Goal: Task Accomplishment & Management: Use online tool/utility

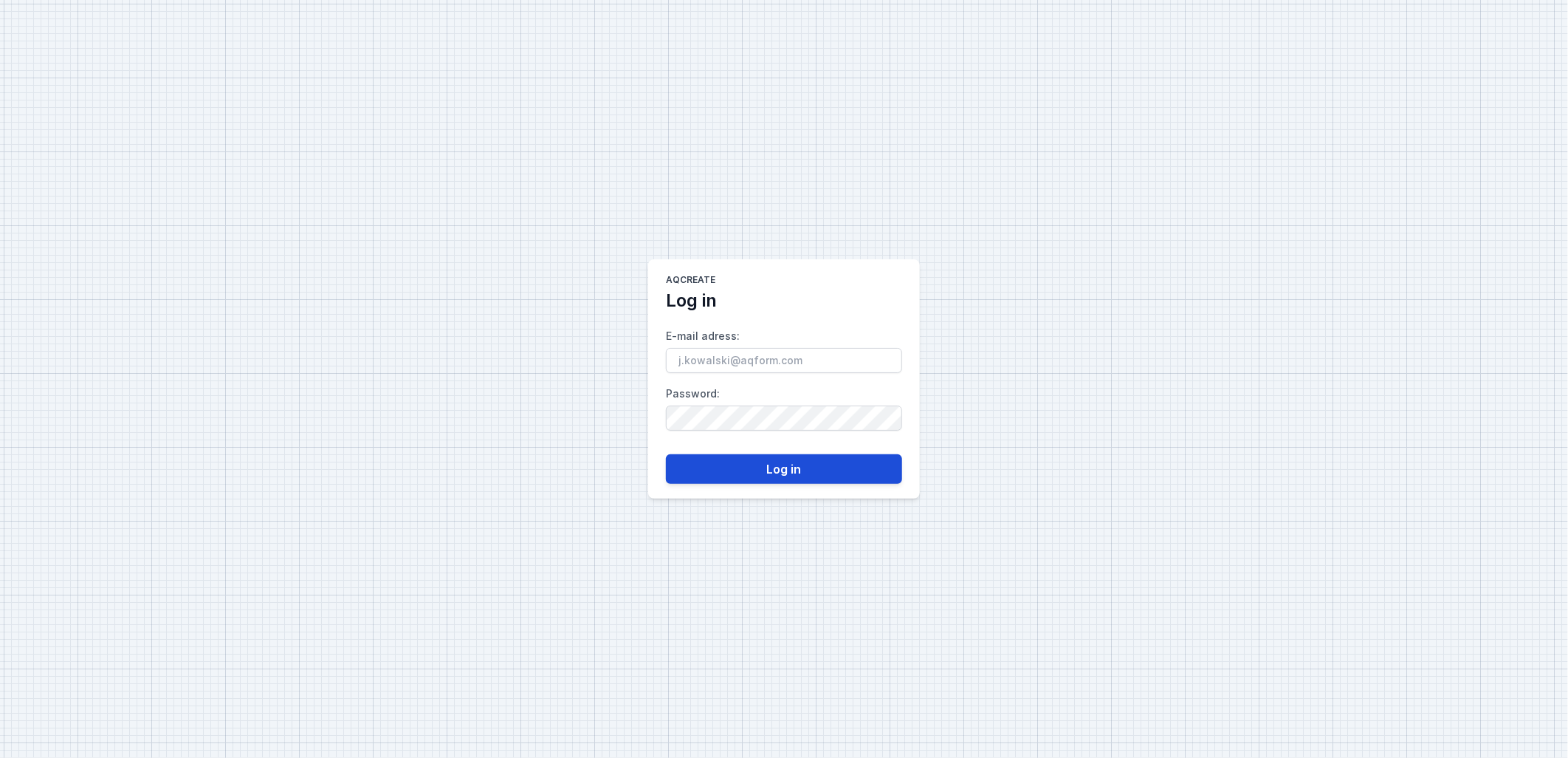
type input "[PERSON_NAME][EMAIL_ADDRESS][DOMAIN_NAME]"
click at [805, 473] on button "Log in" at bounding box center [784, 469] width 236 height 30
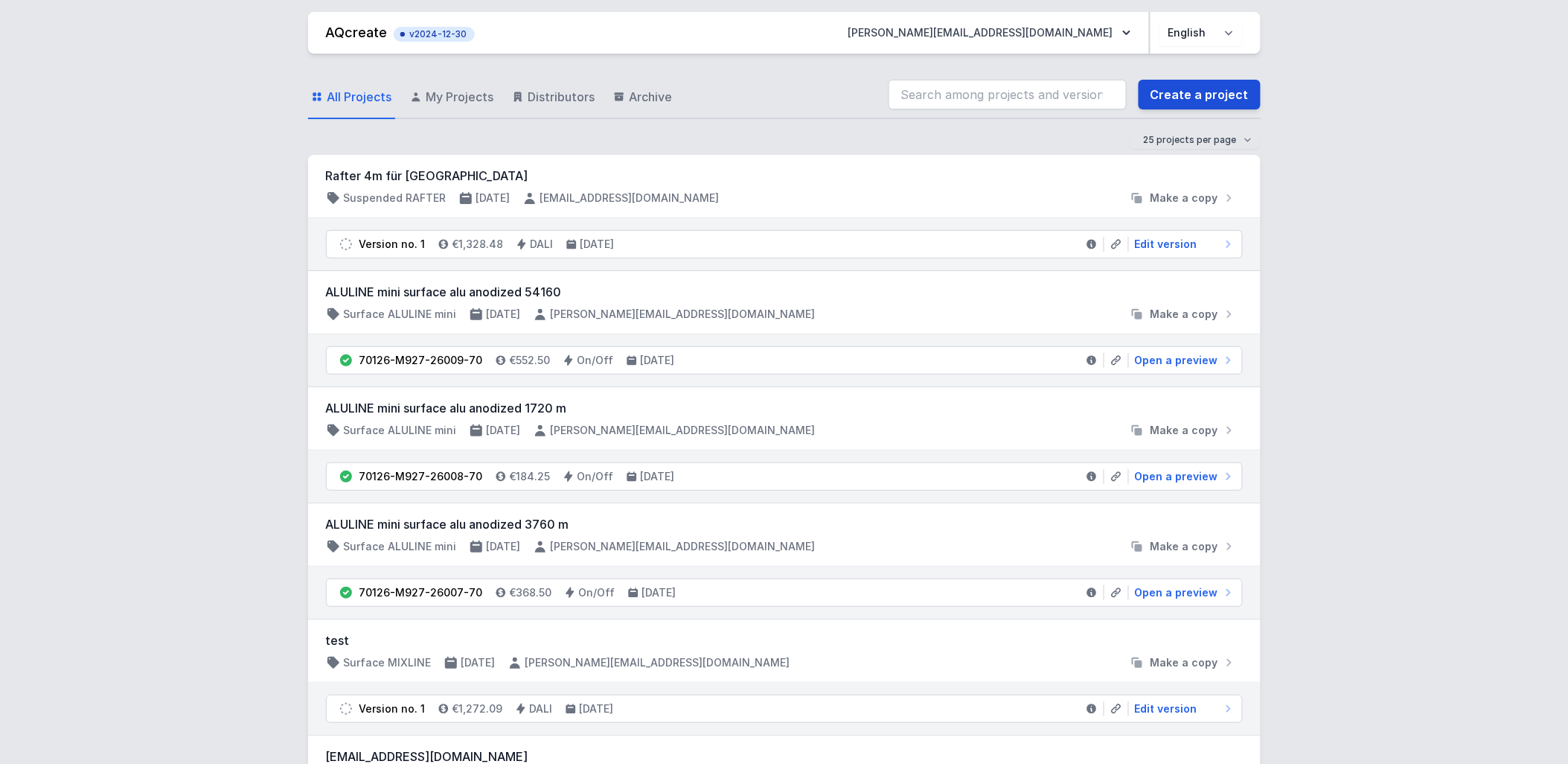
drag, startPoint x: 460, startPoint y: 110, endPoint x: 1162, endPoint y: 107, distance: 702.0
click at [460, 110] on link "My Projects" at bounding box center [452, 97] width 90 height 43
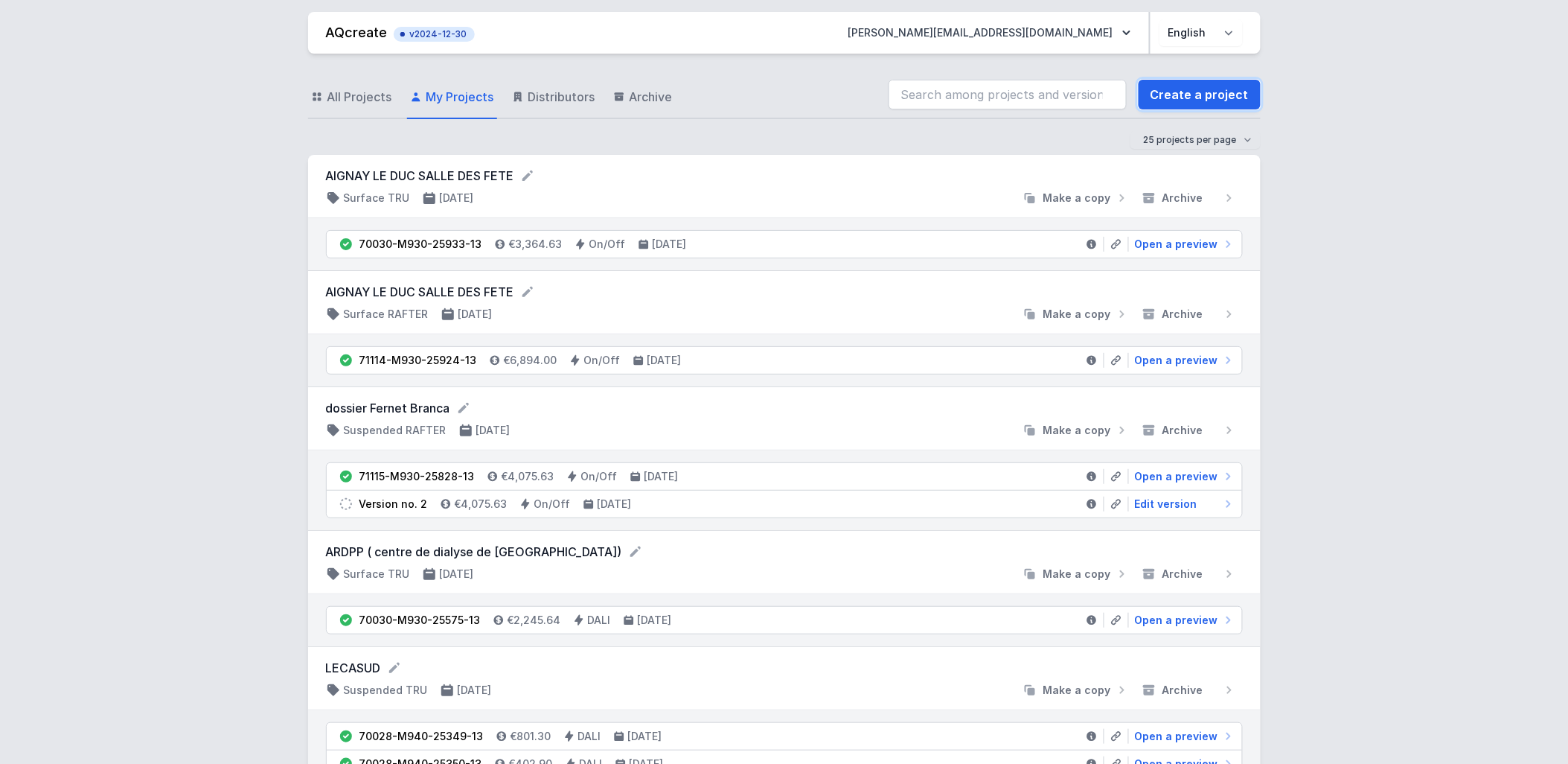
drag, startPoint x: 1168, startPoint y: 101, endPoint x: 823, endPoint y: 124, distance: 345.8
click at [1168, 100] on link "Create a project" at bounding box center [1199, 95] width 122 height 30
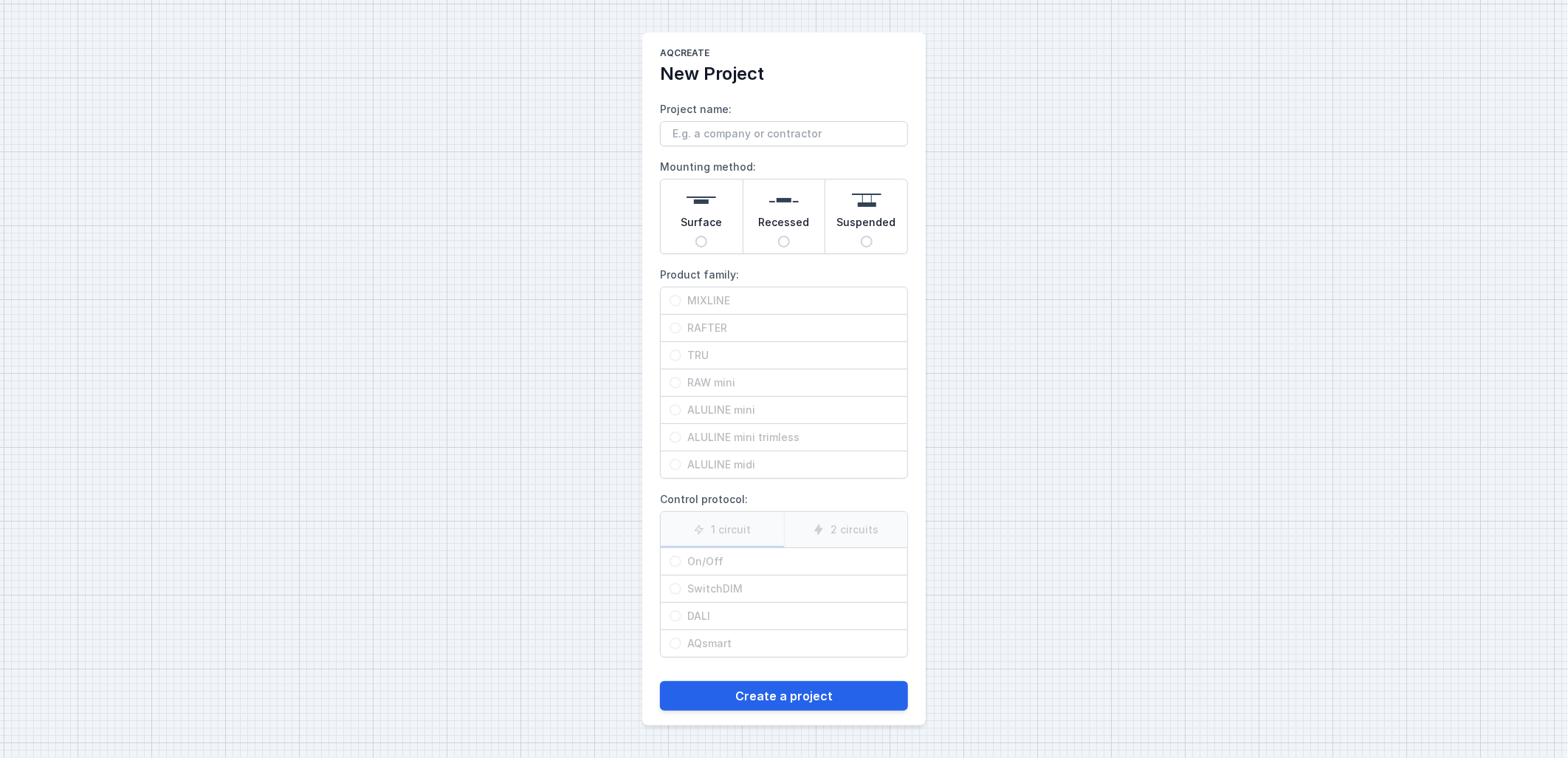
click at [836, 135] on input "Project name:" at bounding box center [784, 133] width 248 height 25
type input "TEST MISE A JOUR"
click at [710, 228] on span "Surface" at bounding box center [701, 225] width 42 height 21
click at [707, 236] on input "Surface" at bounding box center [701, 242] width 12 height 12
radio input "true"
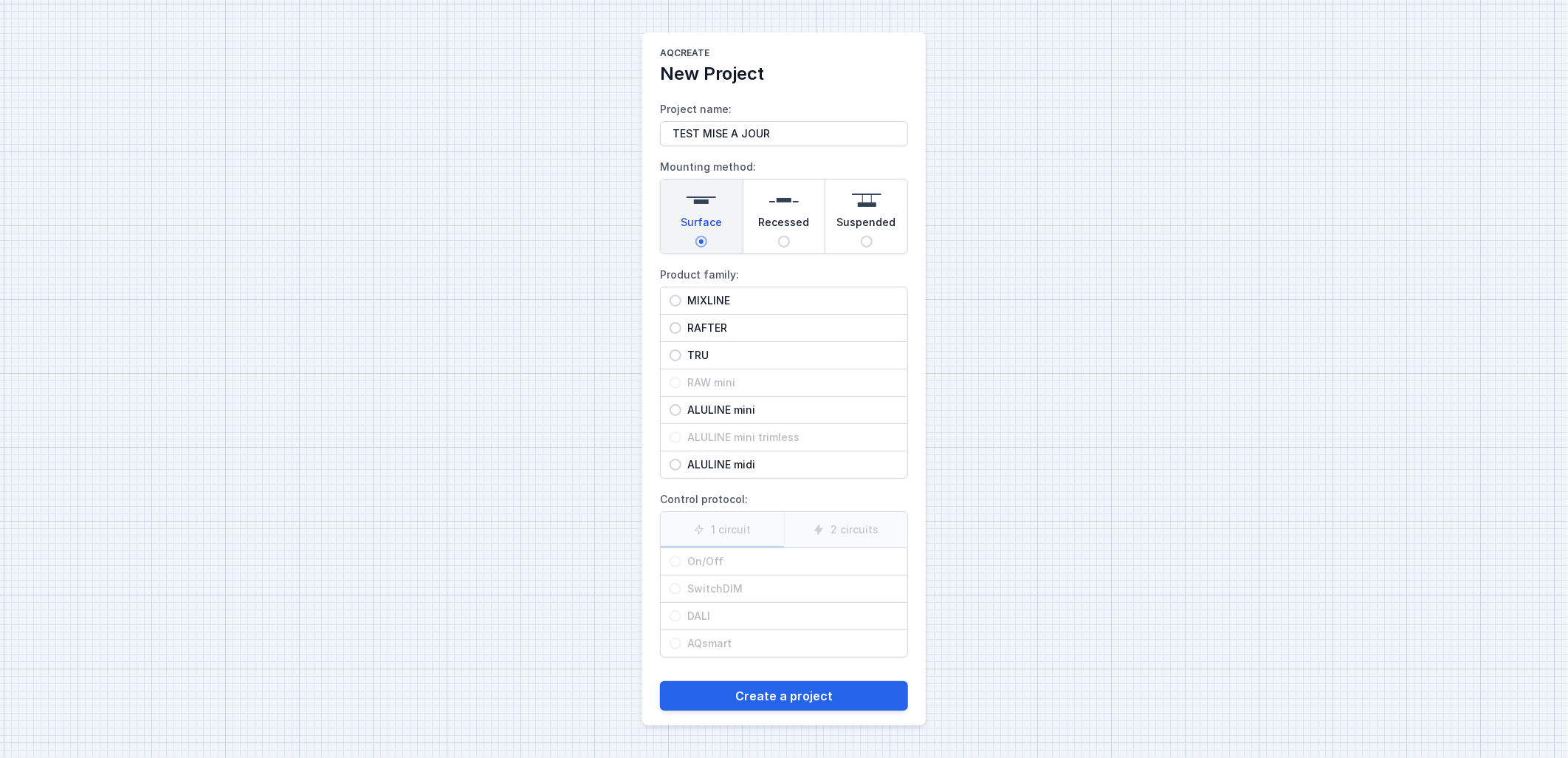
click at [804, 211] on div "Recessed" at bounding box center [784, 216] width 82 height 74
click at [789, 236] on input "Recessed" at bounding box center [784, 242] width 12 height 12
radio input "true"
click at [885, 224] on span "Suspended" at bounding box center [867, 225] width 59 height 21
click at [873, 236] on input "Suspended" at bounding box center [867, 242] width 12 height 12
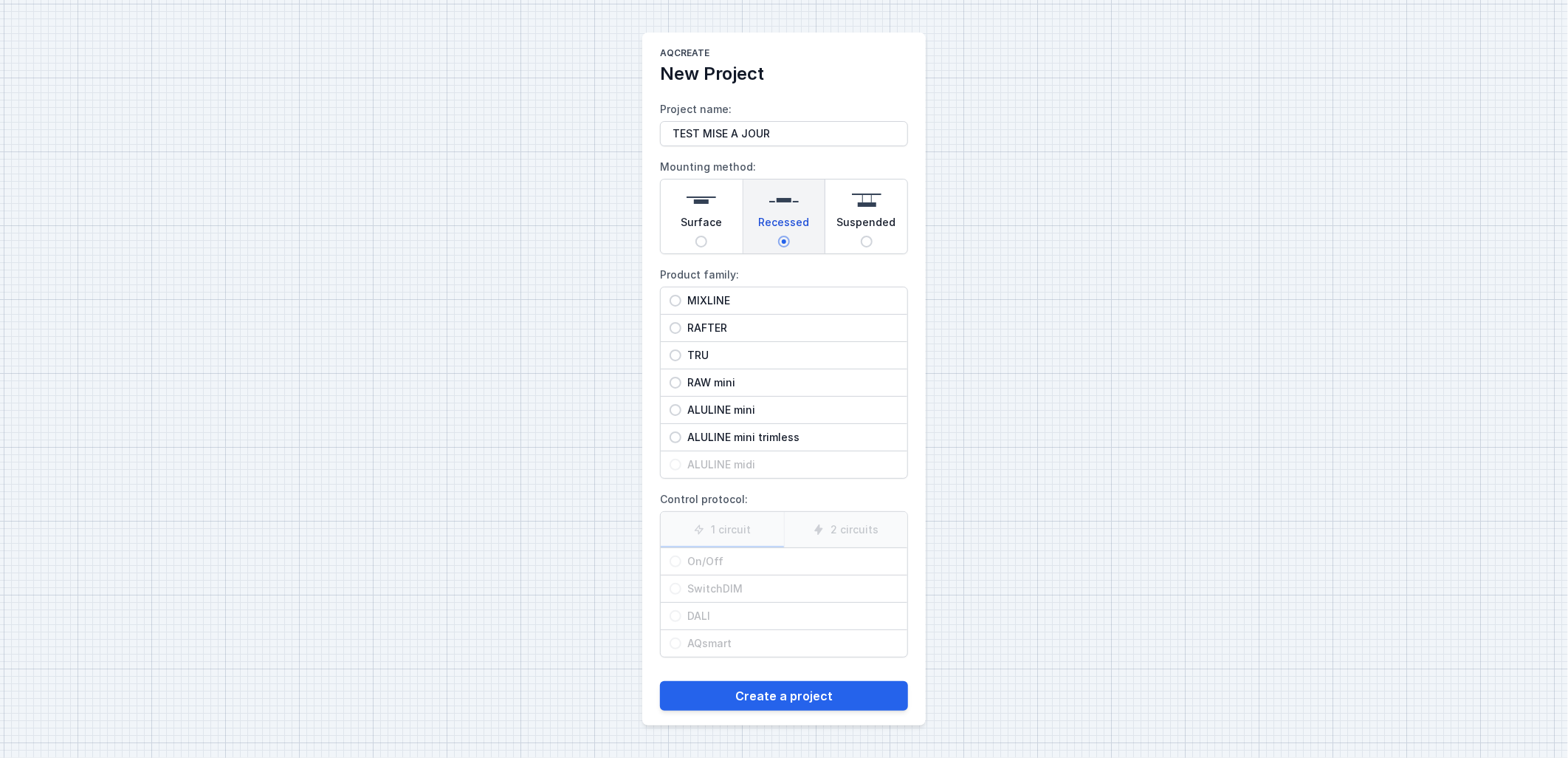
radio input "true"
click at [721, 220] on div "Surface" at bounding box center [701, 216] width 82 height 74
click at [707, 236] on input "Surface" at bounding box center [701, 242] width 12 height 12
radio input "true"
click at [795, 227] on span "Recessed" at bounding box center [784, 225] width 51 height 21
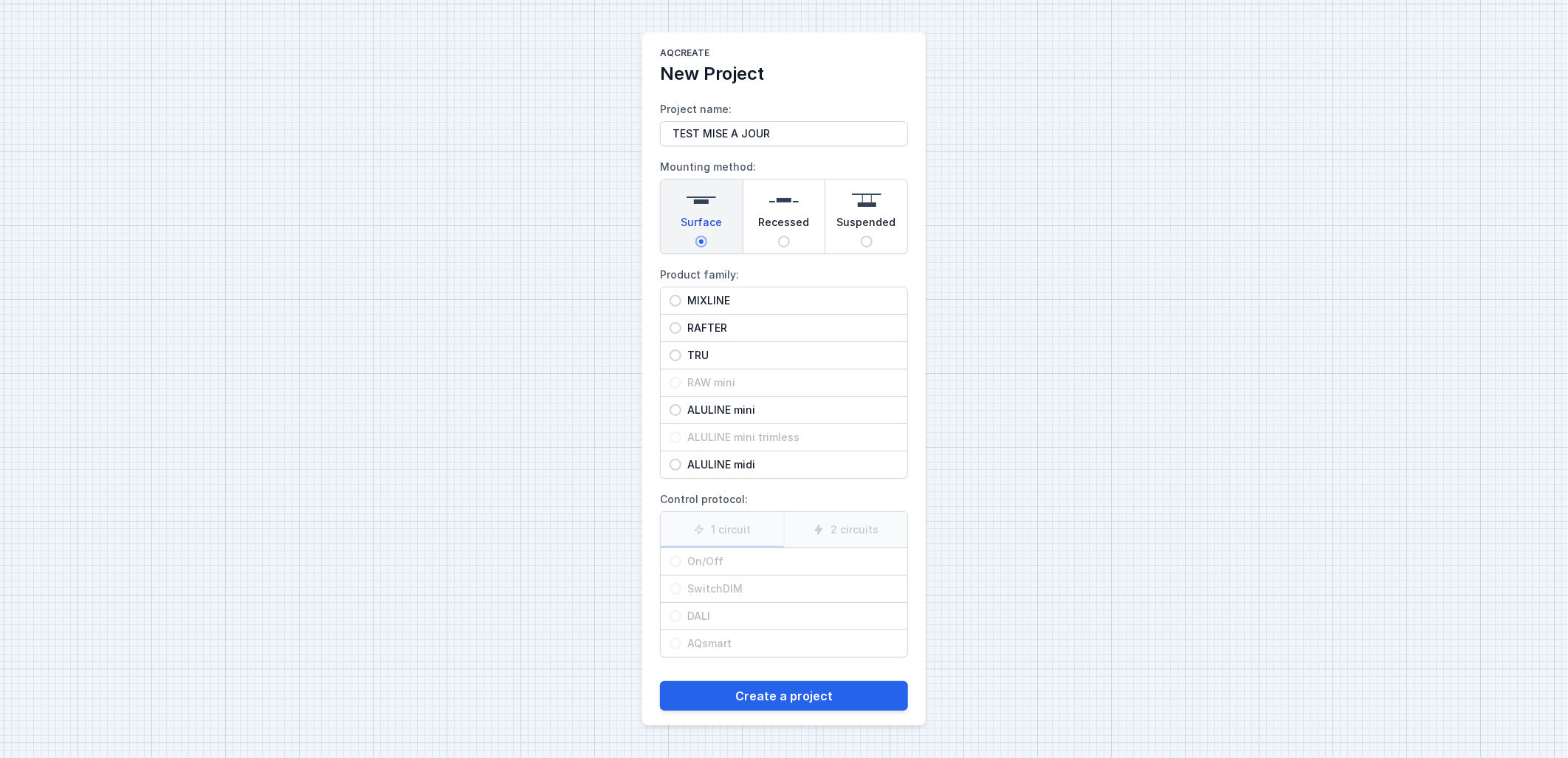
click at [789, 236] on input "Recessed" at bounding box center [784, 242] width 12 height 12
radio input "true"
click at [733, 328] on span "RAFTER" at bounding box center [789, 327] width 217 height 15
click at [681, 328] on input "RAFTER" at bounding box center [676, 328] width 12 height 12
radio input "true"
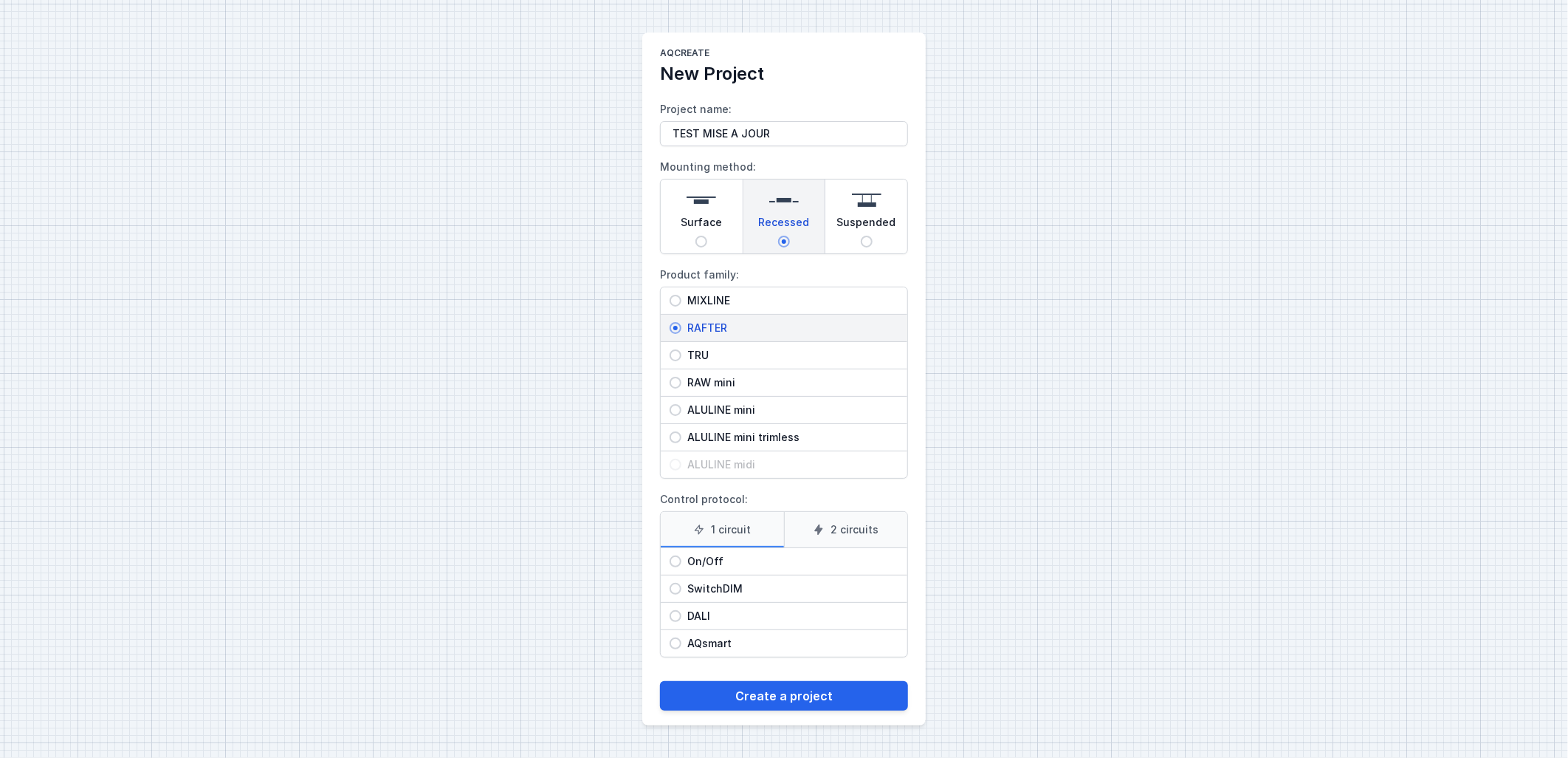
drag, startPoint x: 731, startPoint y: 620, endPoint x: 711, endPoint y: 625, distance: 20.6
click at [724, 621] on span "DALI" at bounding box center [789, 615] width 217 height 15
click at [681, 621] on input "DALI" at bounding box center [676, 616] width 12 height 12
radio input "true"
click at [827, 526] on label "2 circuits" at bounding box center [845, 529] width 124 height 36
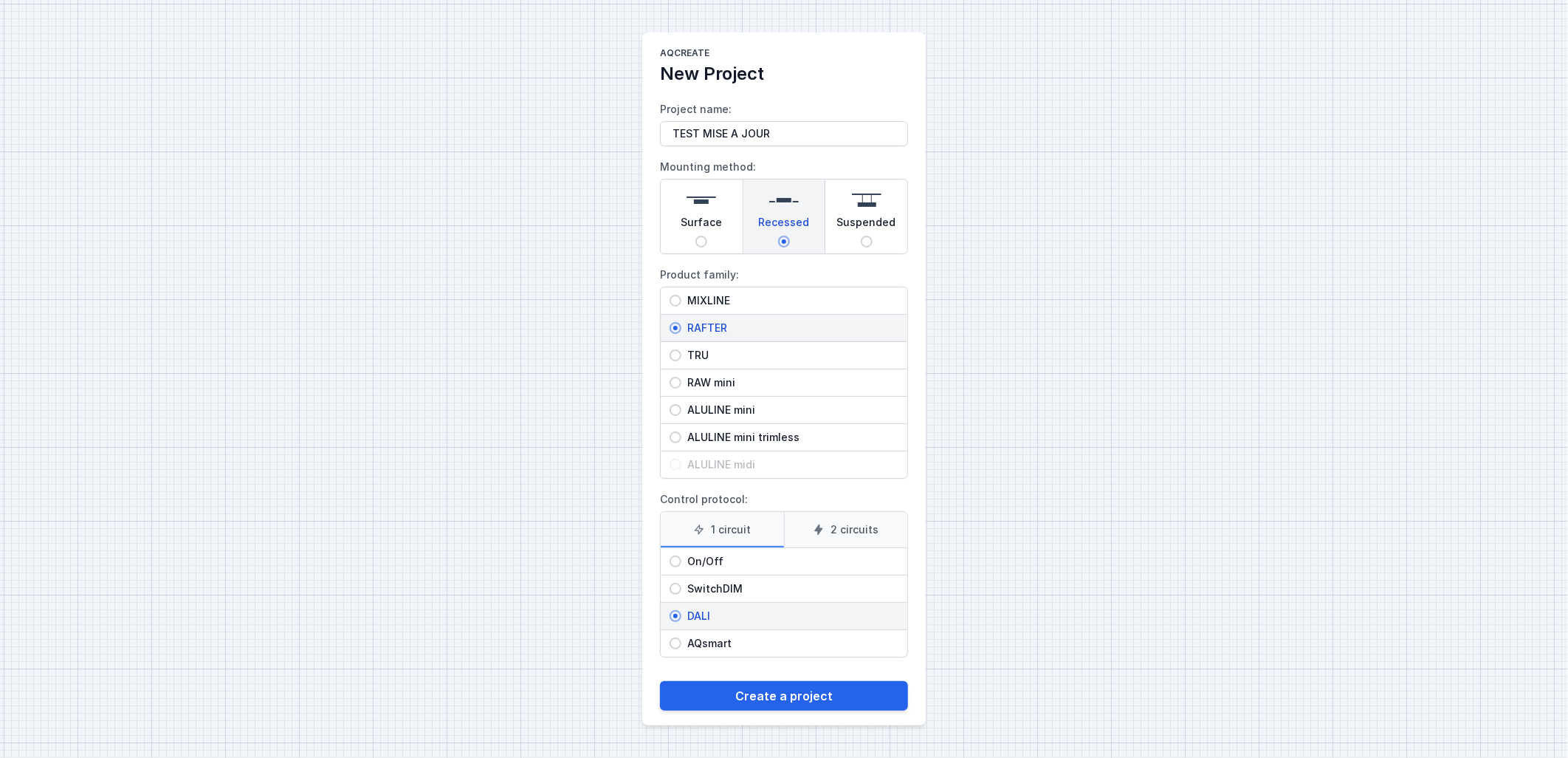
click at [0, 0] on input "2 circuits" at bounding box center [0, 0] width 0 height 0
drag, startPoint x: 753, startPoint y: 520, endPoint x: 782, endPoint y: 523, distance: 29.2
click at [753, 522] on label "1 circuit" at bounding box center [722, 529] width 123 height 36
click at [0, 0] on input "1 circuit" at bounding box center [0, 0] width 0 height 0
click at [831, 534] on label "2 circuits" at bounding box center [845, 529] width 124 height 36
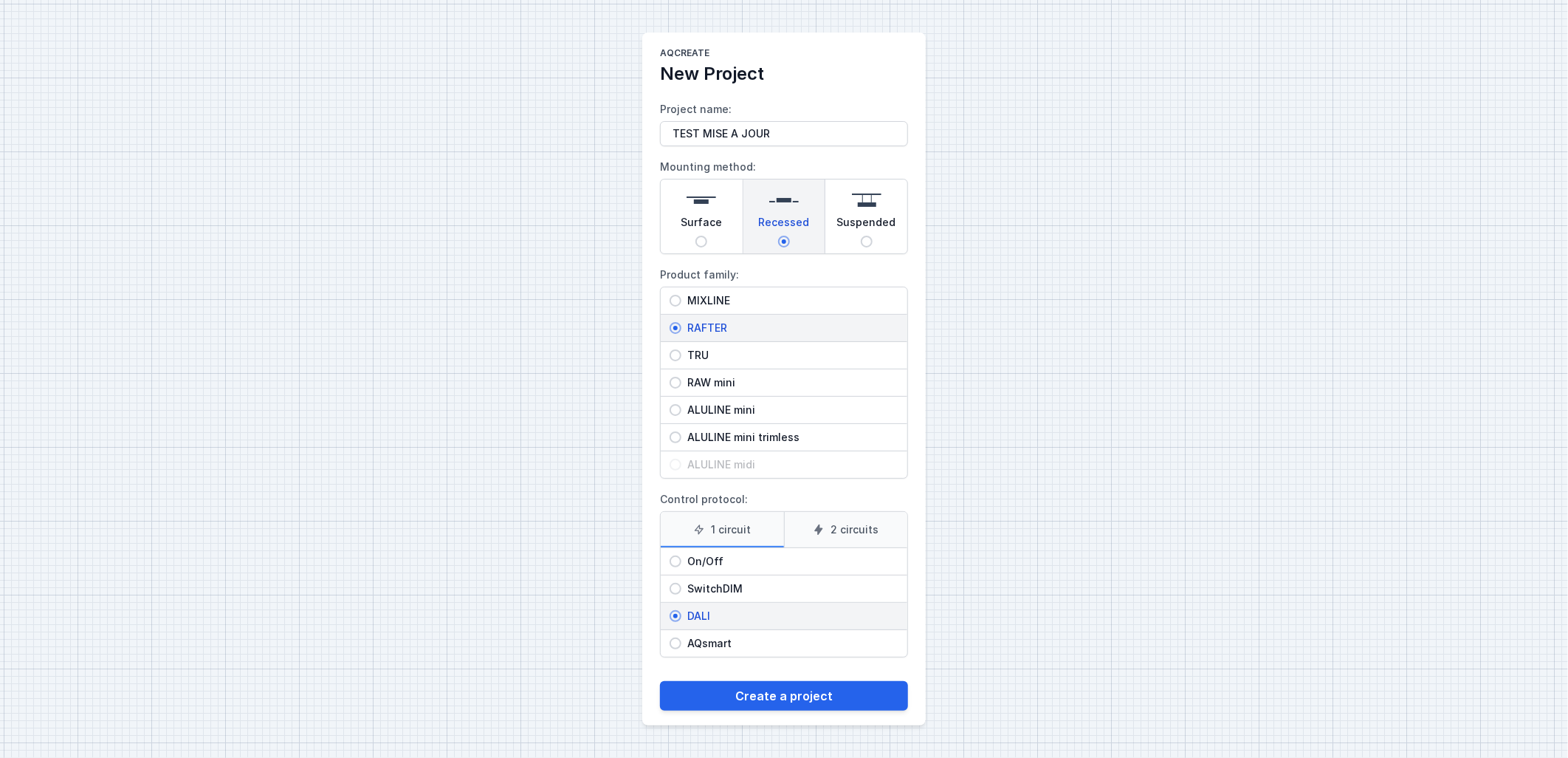
click at [0, 0] on input "2 circuits" at bounding box center [0, 0] width 0 height 0
click at [786, 702] on button "Create a project" at bounding box center [784, 696] width 248 height 30
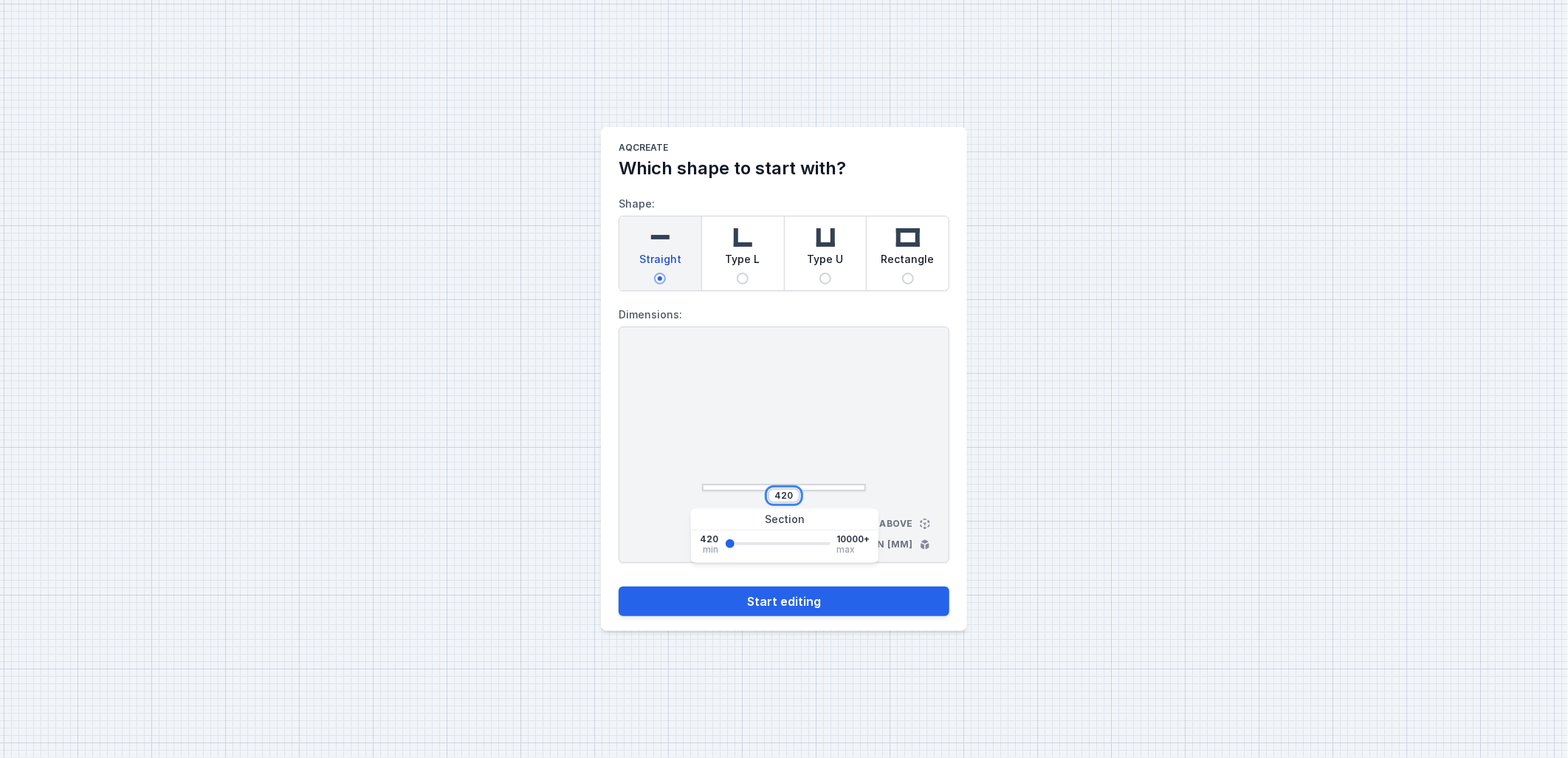
click at [784, 497] on input "420" at bounding box center [784, 495] width 24 height 12
drag, startPoint x: 945, startPoint y: 439, endPoint x: 894, endPoint y: 515, distance: 91.5
click at [941, 439] on div "420 View from above Dimensions in [mm]" at bounding box center [784, 444] width 331 height 236
drag, startPoint x: 847, startPoint y: 539, endPoint x: 969, endPoint y: 557, distance: 123.3
click at [969, 557] on div "AQcreate Which shape to start with? Shape: Straight Type L Type U Rectangle Dim…" at bounding box center [784, 379] width 1568 height 758
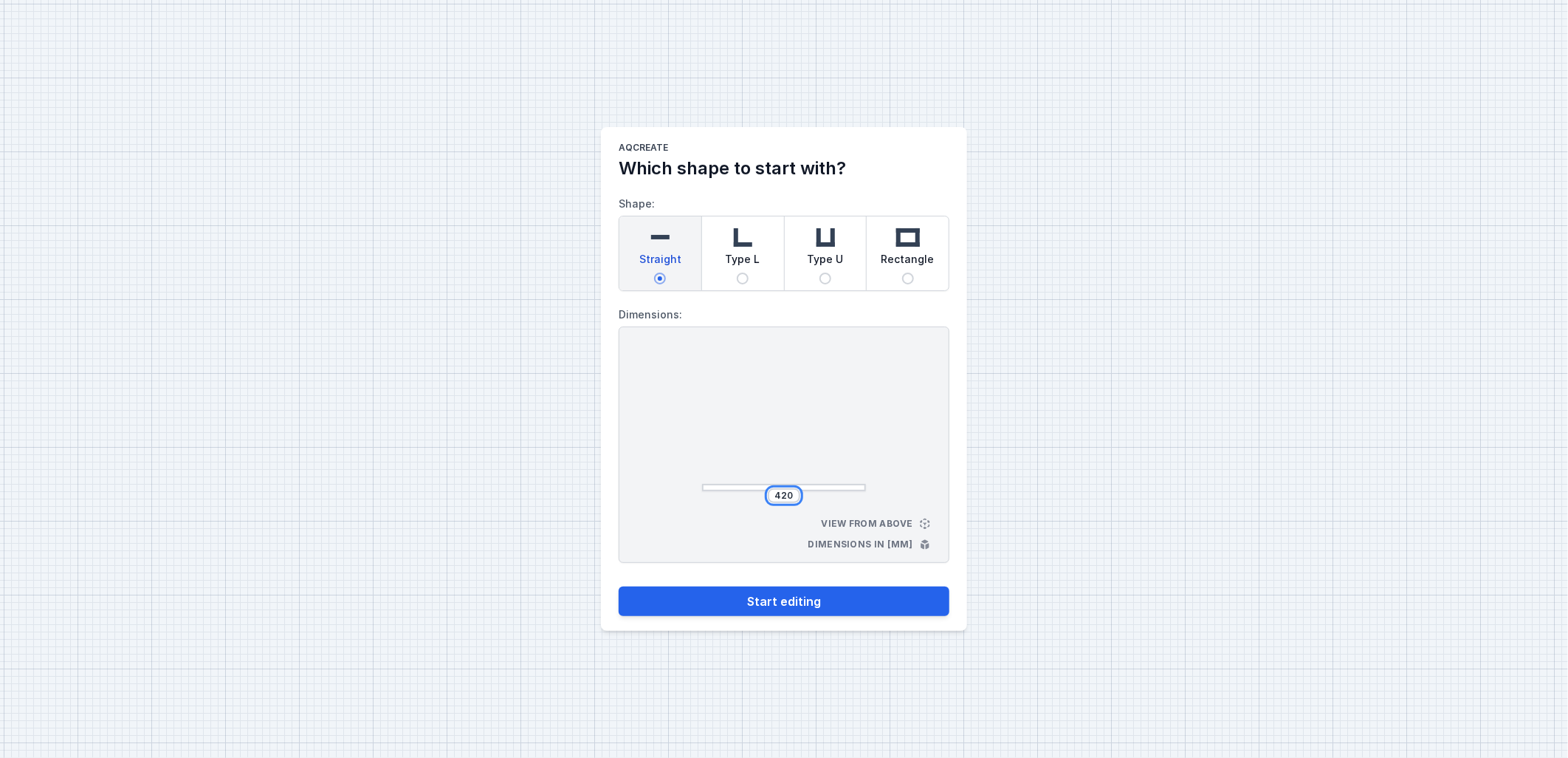
click at [788, 489] on input "420" at bounding box center [784, 495] width 24 height 12
click at [787, 490] on input "420" at bounding box center [784, 495] width 24 height 12
type input "4200"
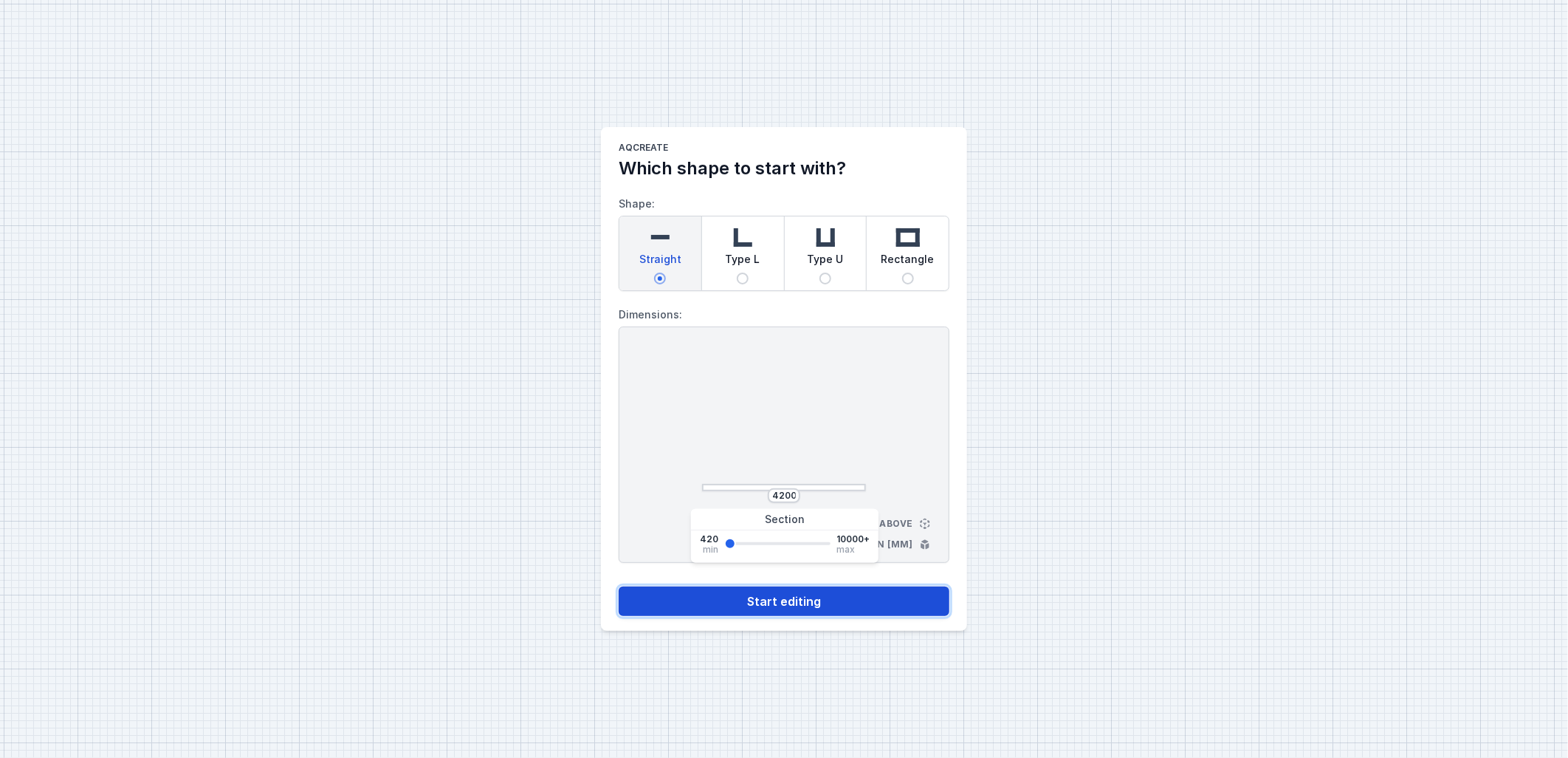
drag, startPoint x: 771, startPoint y: 601, endPoint x: 761, endPoint y: 599, distance: 10.2
click at [761, 599] on button "Start editing" at bounding box center [784, 601] width 331 height 30
select select "M"
select select "3000"
select select "4"
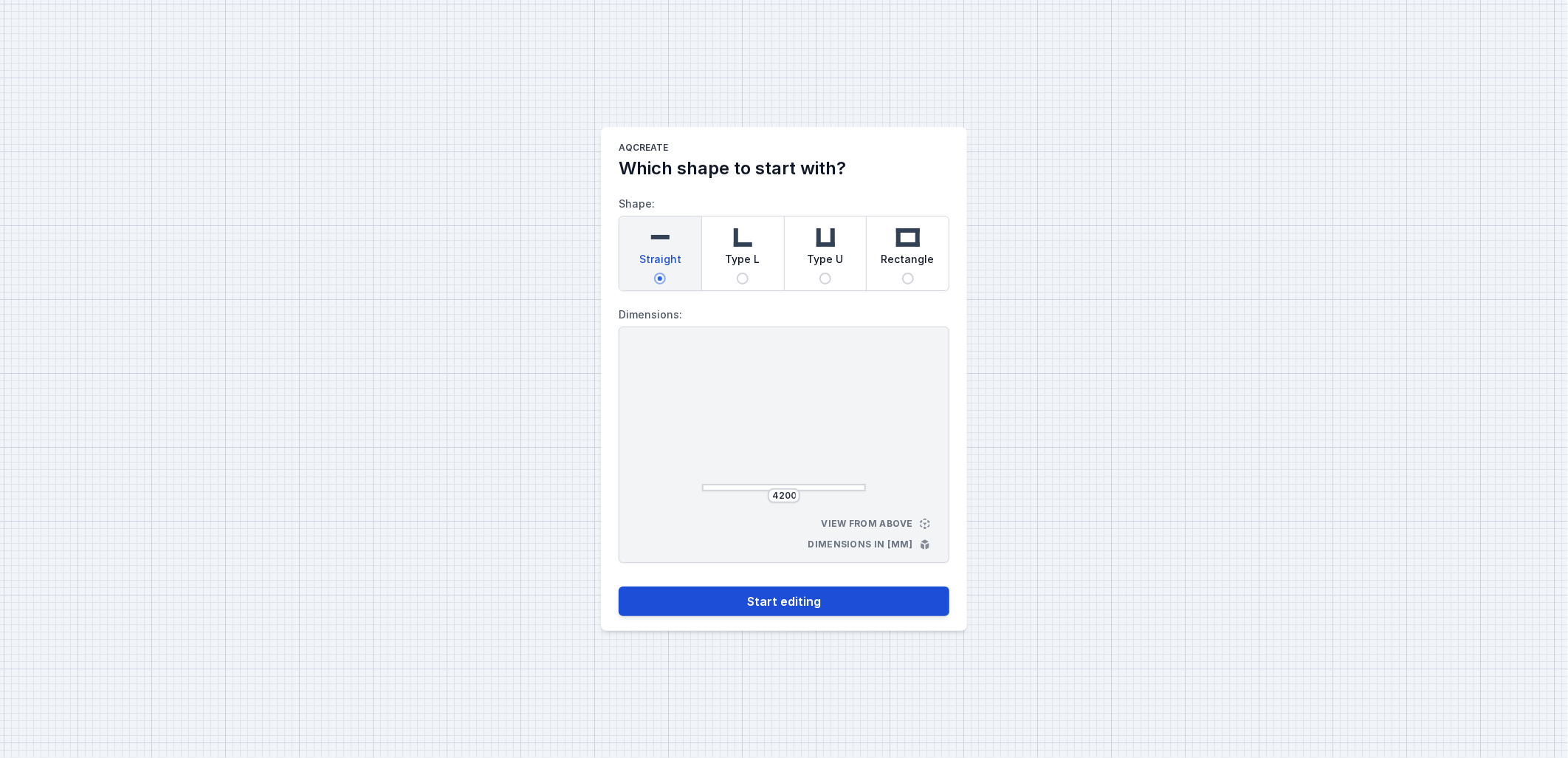
select select "true"
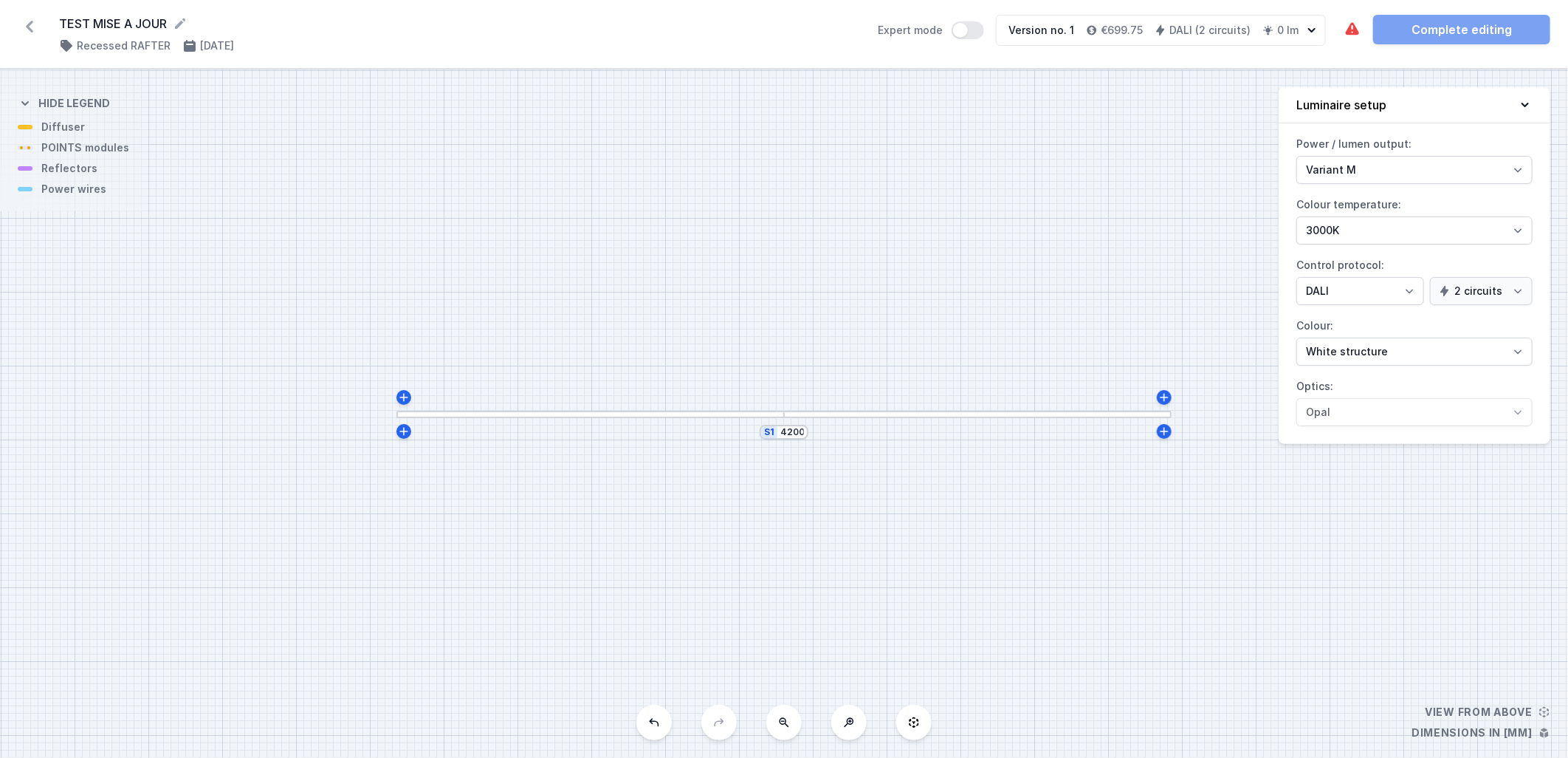
click at [734, 414] on div at bounding box center [589, 413] width 387 height 7
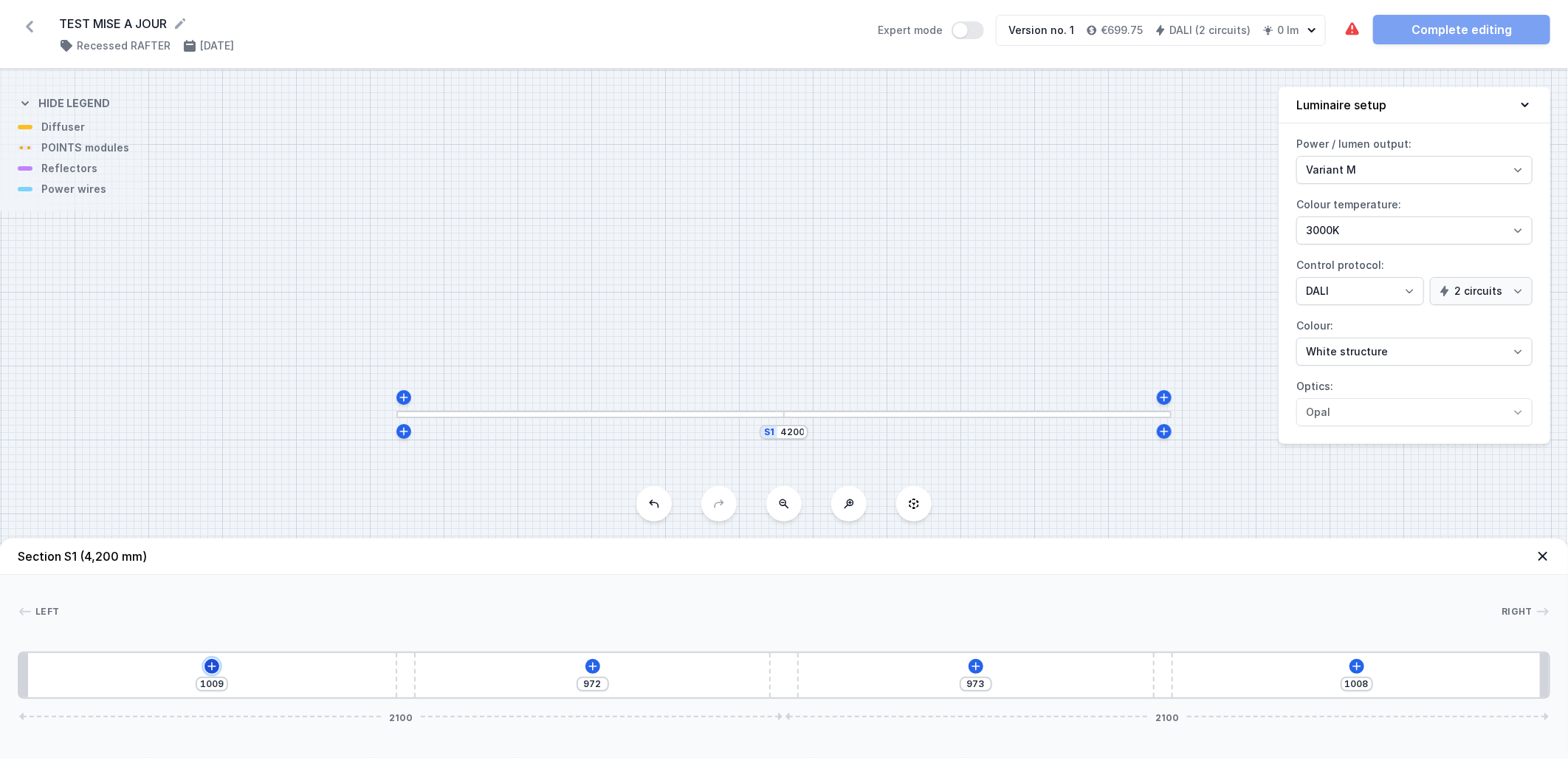
click at [215, 666] on icon at bounding box center [212, 666] width 12 height 12
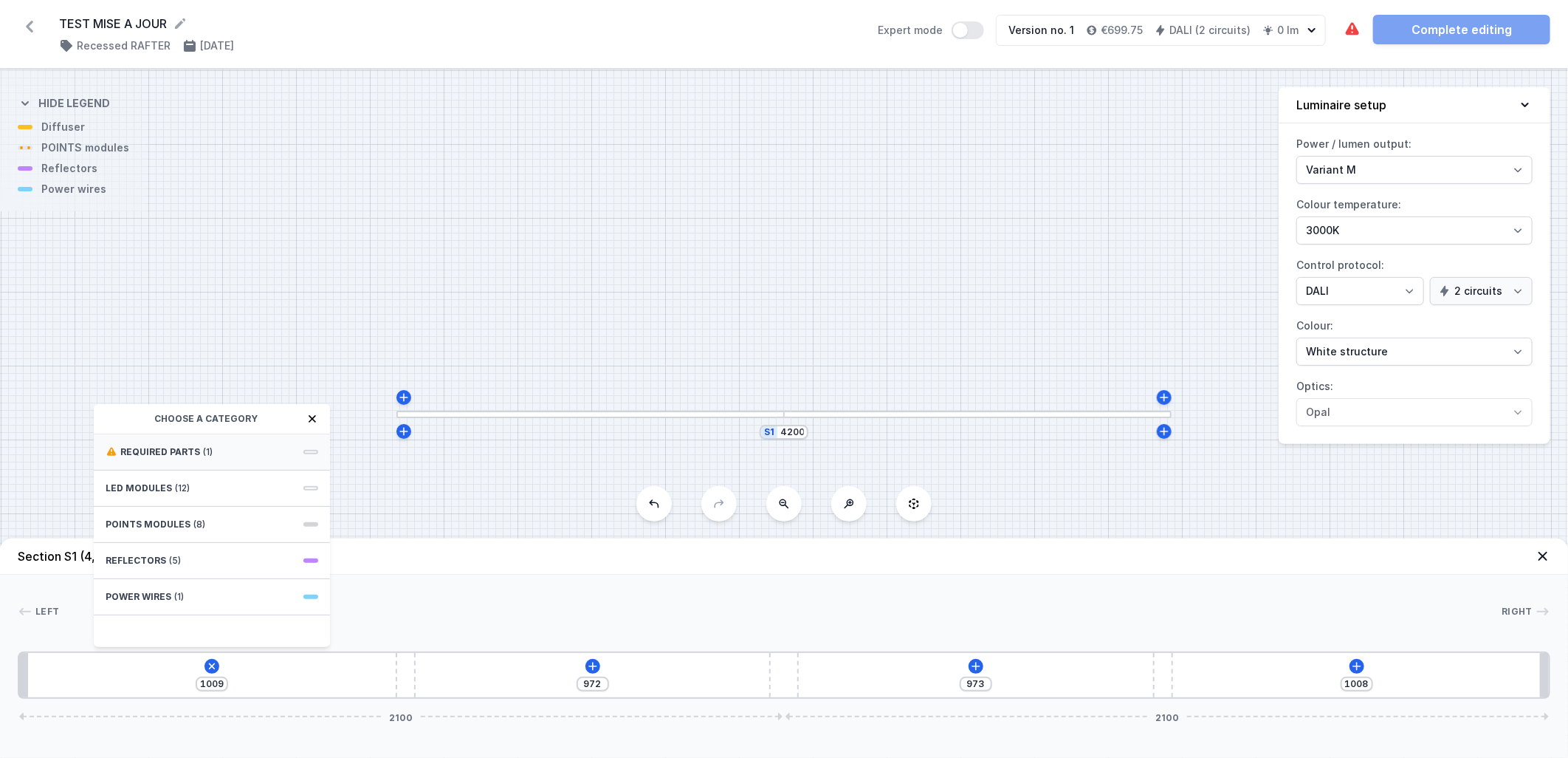
click at [232, 444] on div "Required parts (1)" at bounding box center [212, 452] width 236 height 37
click at [231, 452] on span "Hole for power supply cable" at bounding box center [212, 450] width 213 height 15
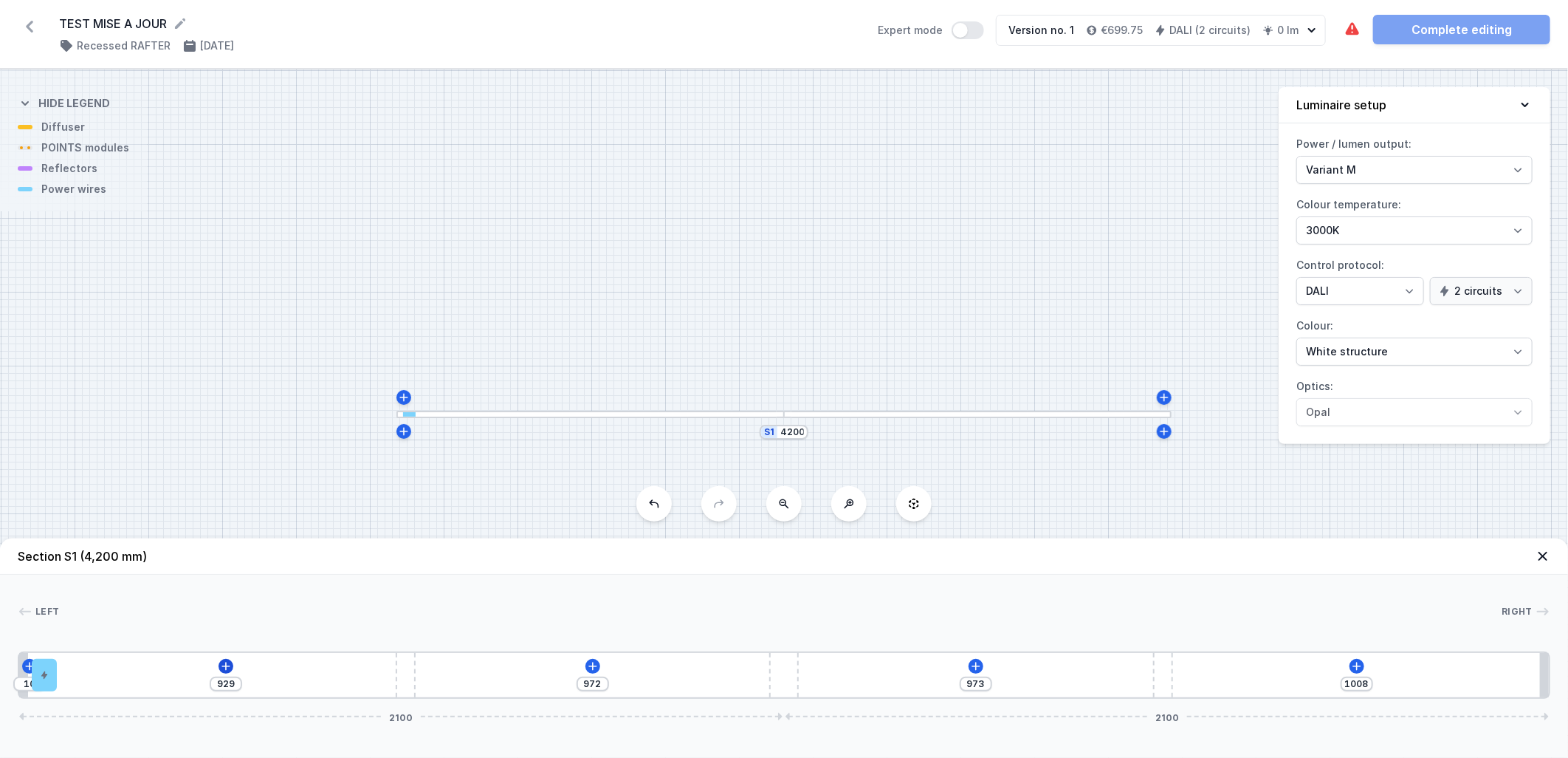
click at [227, 660] on div "10 929 972 973 1008 2100 2100" at bounding box center [784, 675] width 1532 height 48
click at [228, 665] on icon at bounding box center [226, 666] width 12 height 12
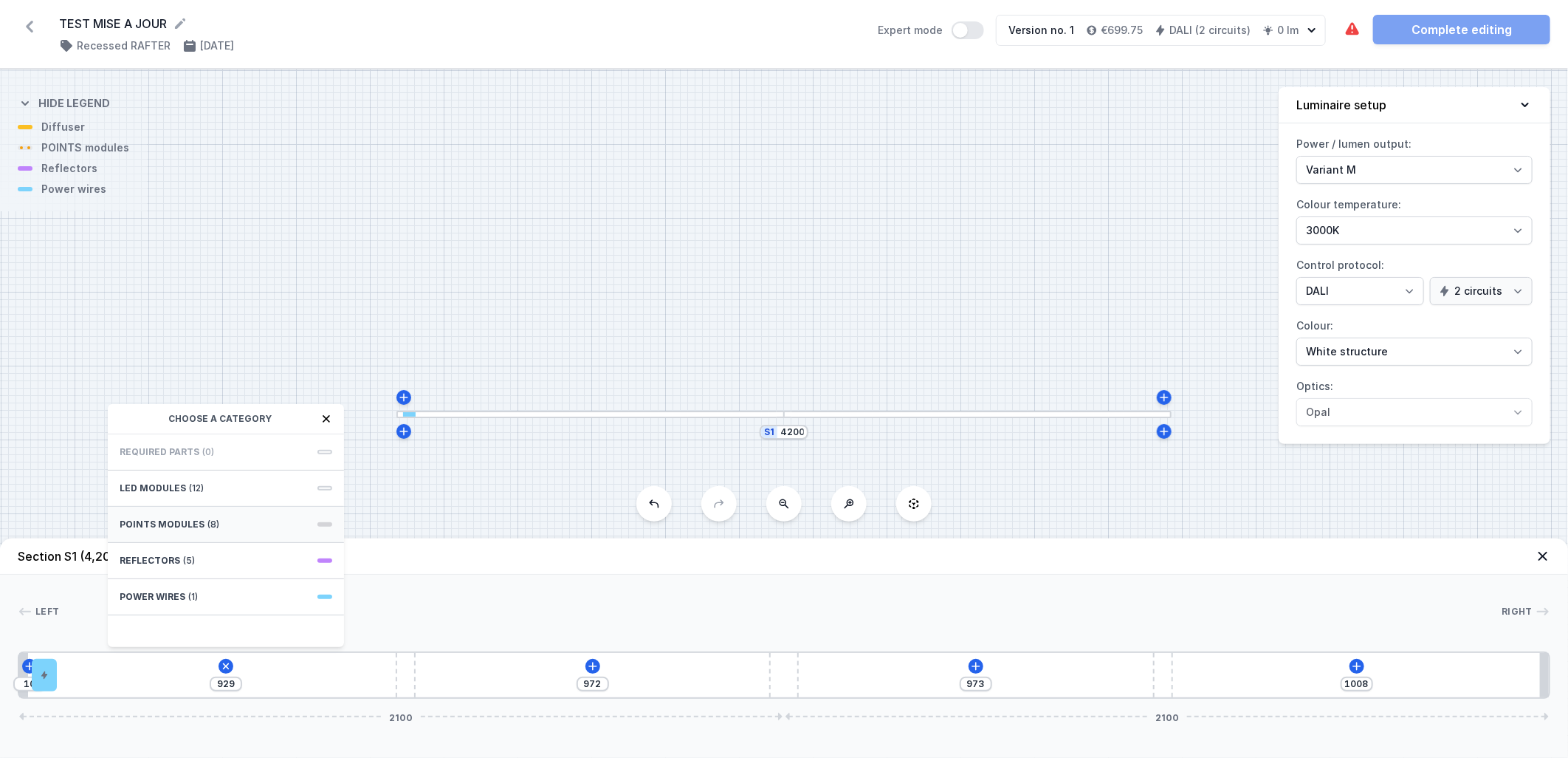
click at [236, 525] on div "POINTS modules (8)" at bounding box center [226, 524] width 236 height 37
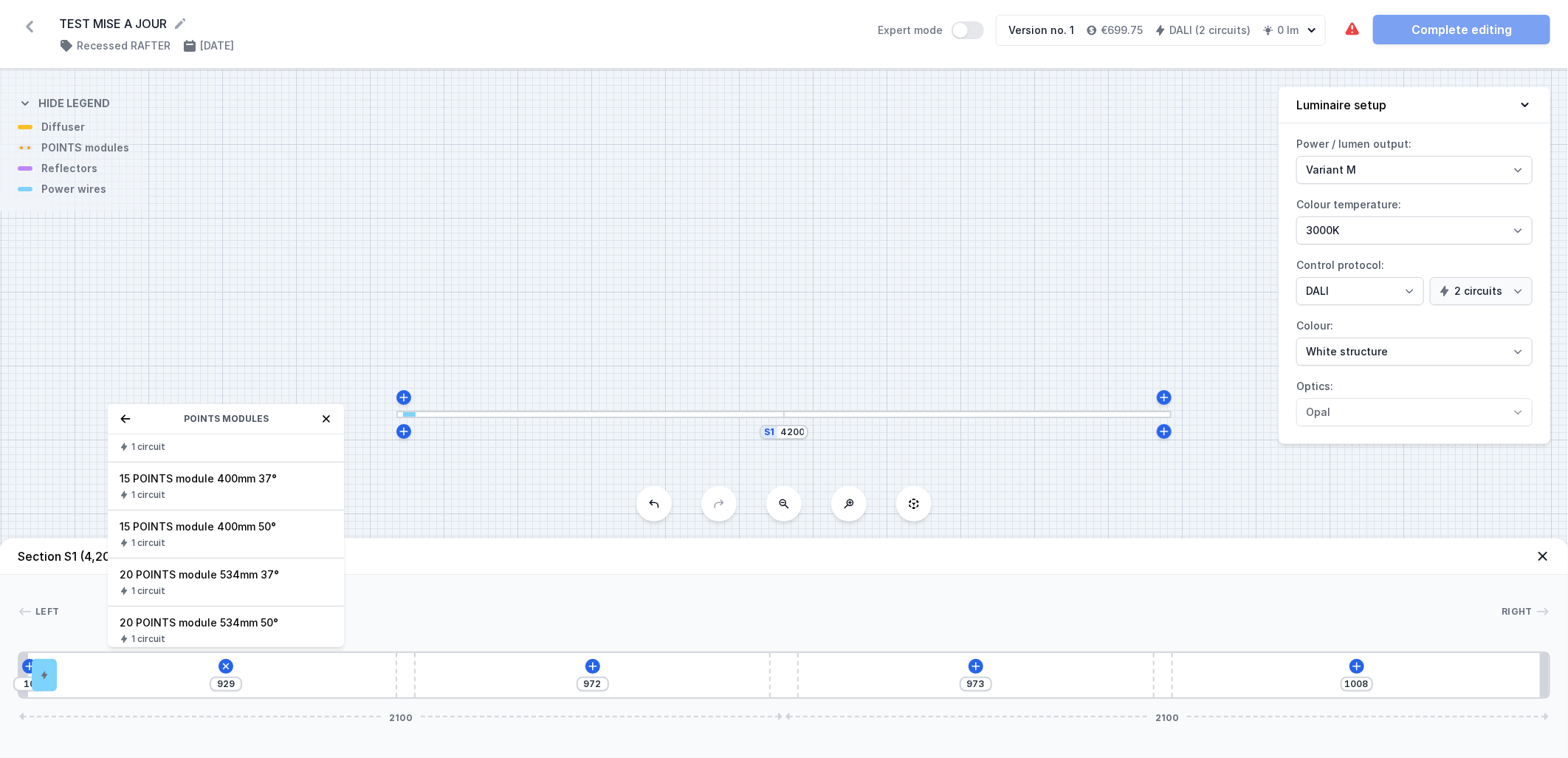
scroll to position [172, 0]
click at [207, 561] on span "20 POINTS module 534mm 37°" at bounding box center [226, 567] width 213 height 15
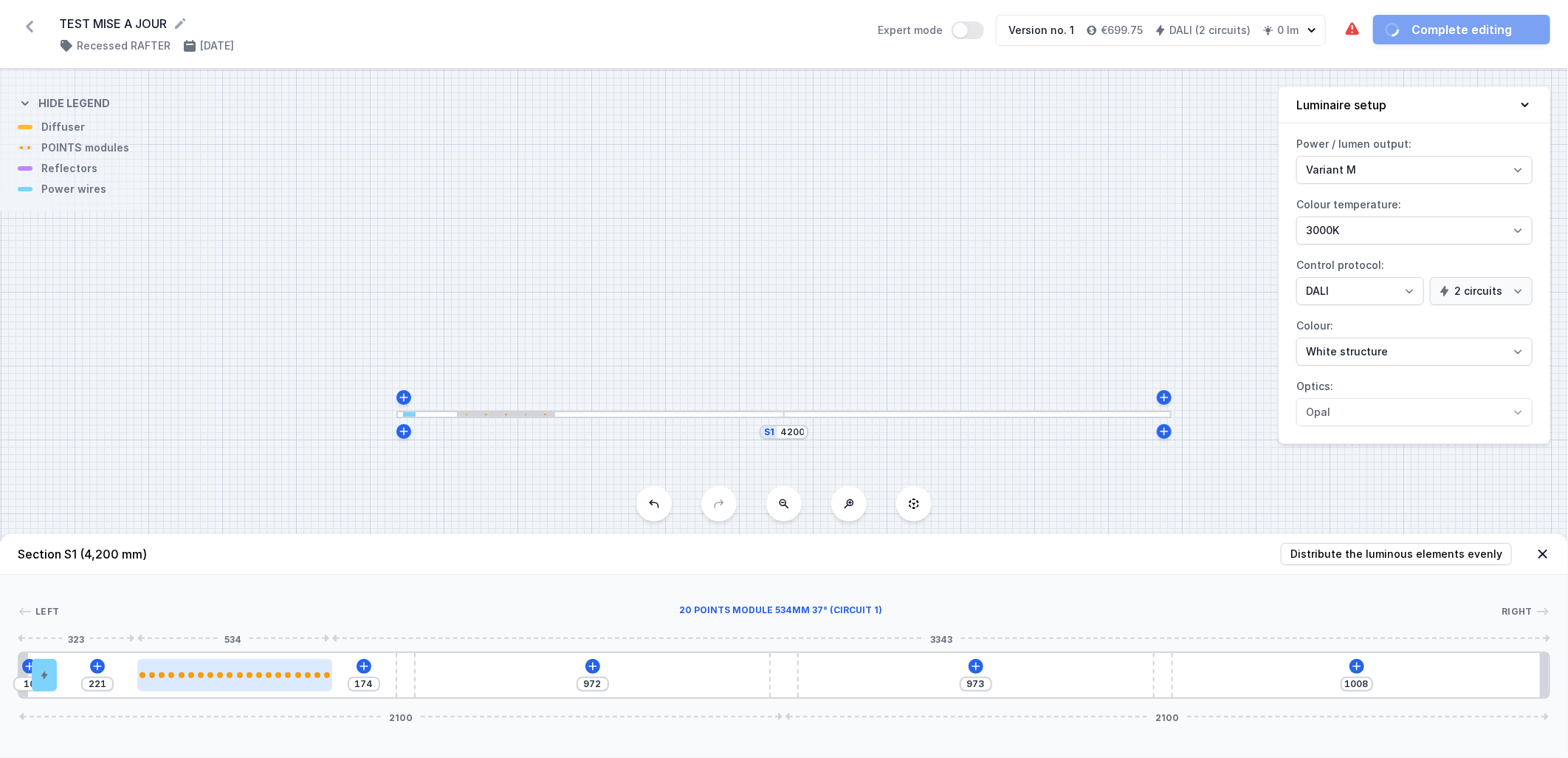
type input "198"
type input "197"
type input "200"
type input "195"
type input "202"
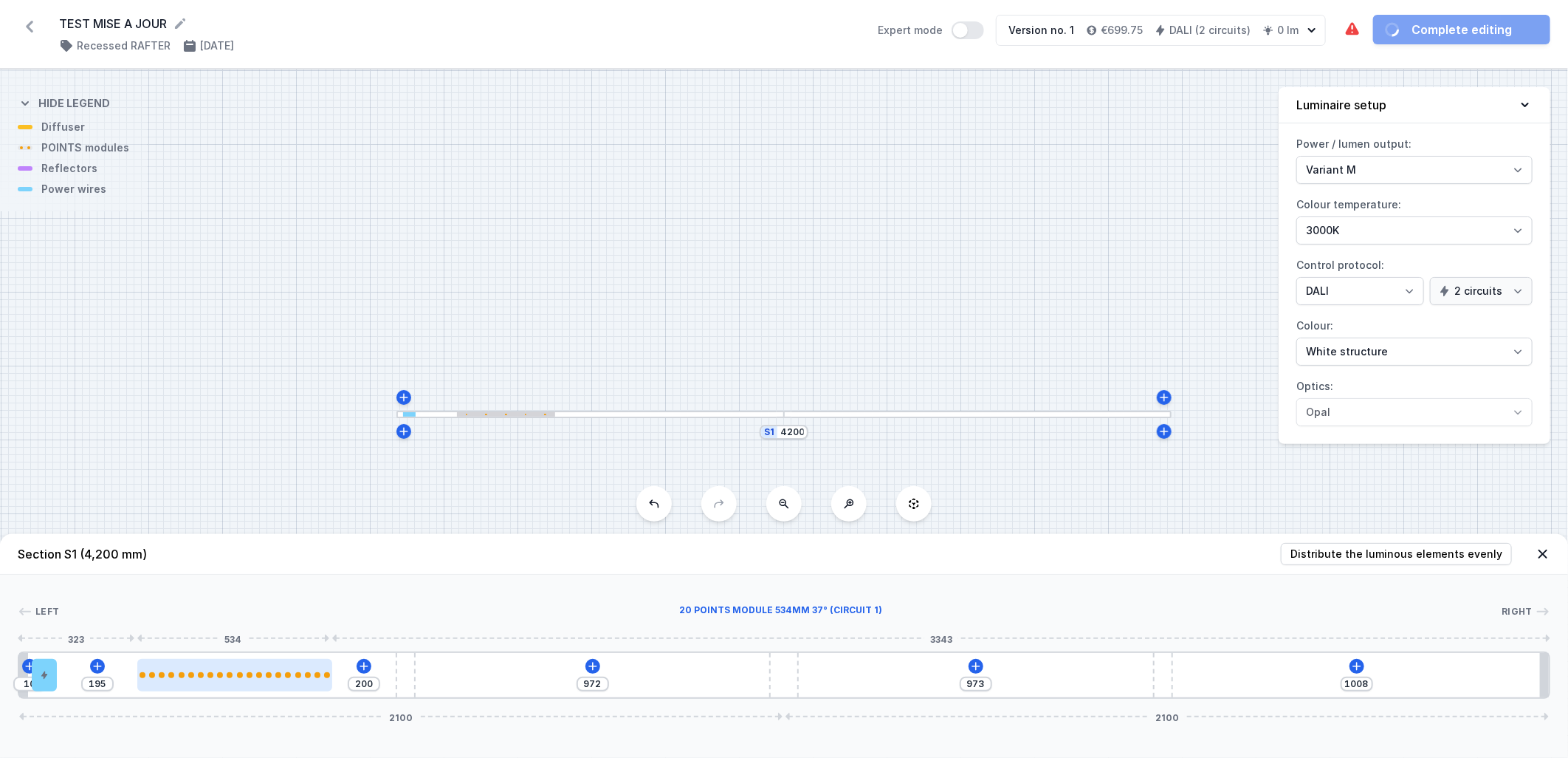
type input "193"
type input "208"
type input "187"
type input "214"
type input "181"
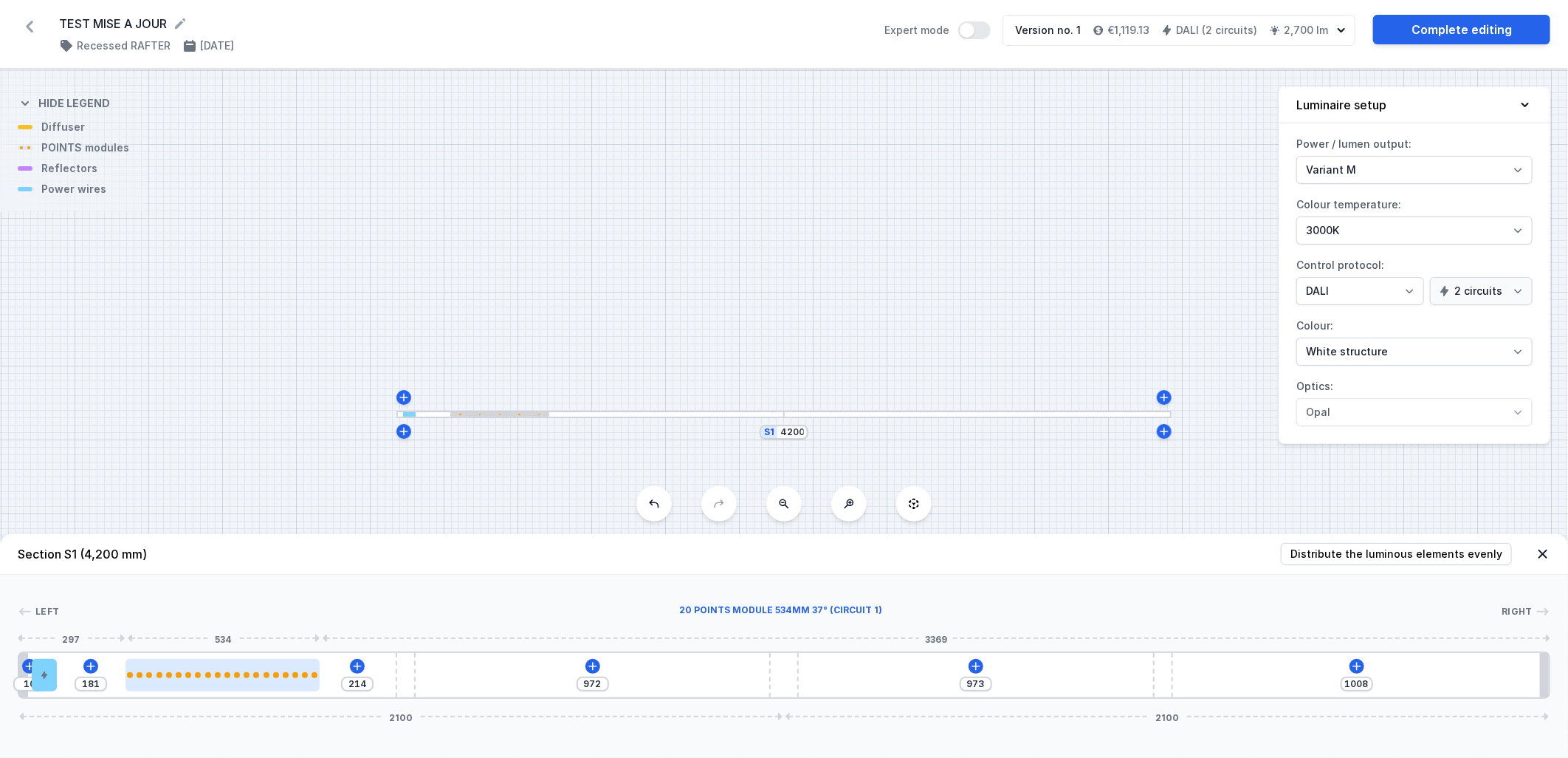
type input "218"
type input "177"
type input "220"
type input "175"
type input "226"
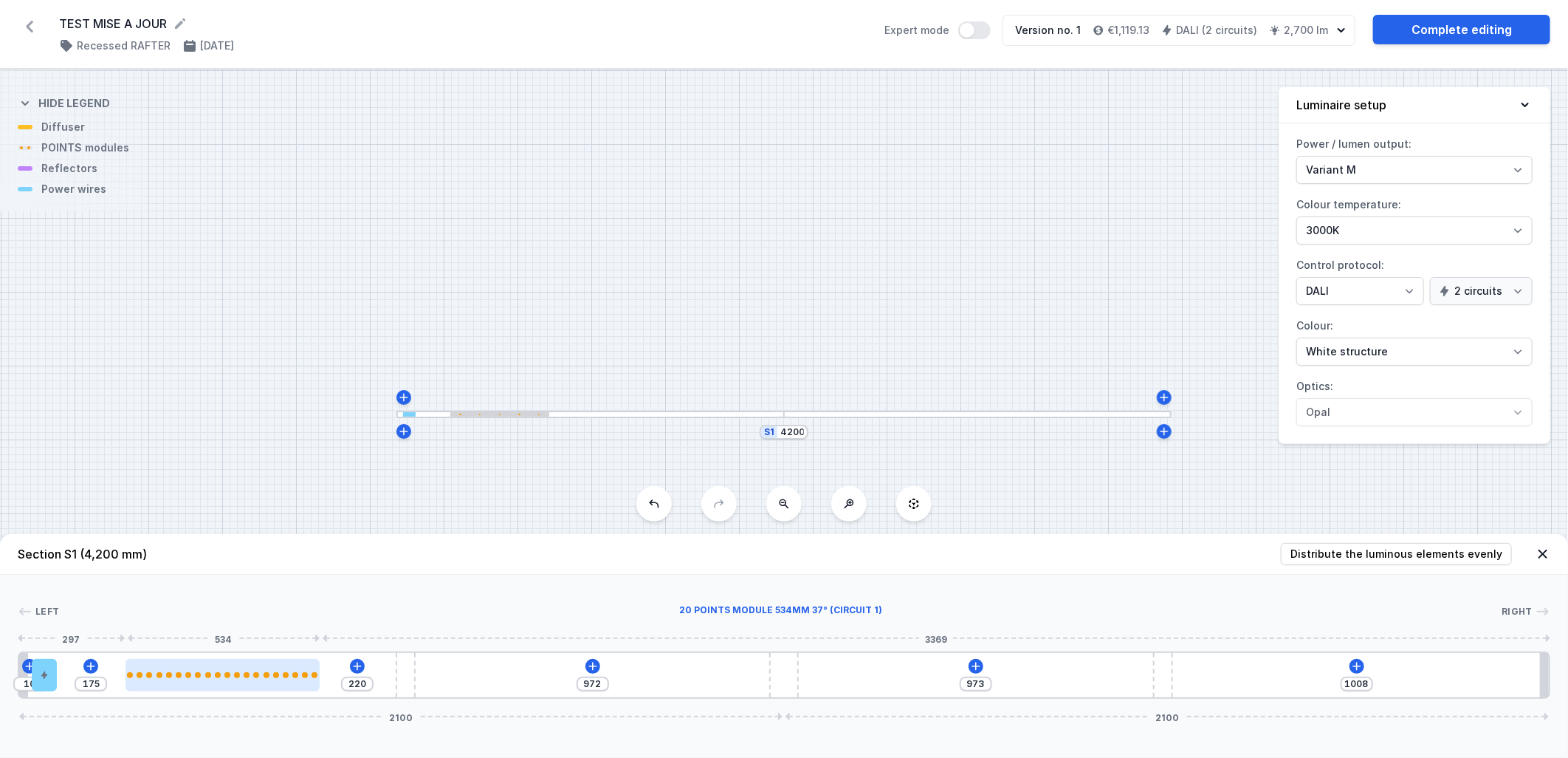
type input "169"
type input "228"
type input "167"
type input "232"
type input "163"
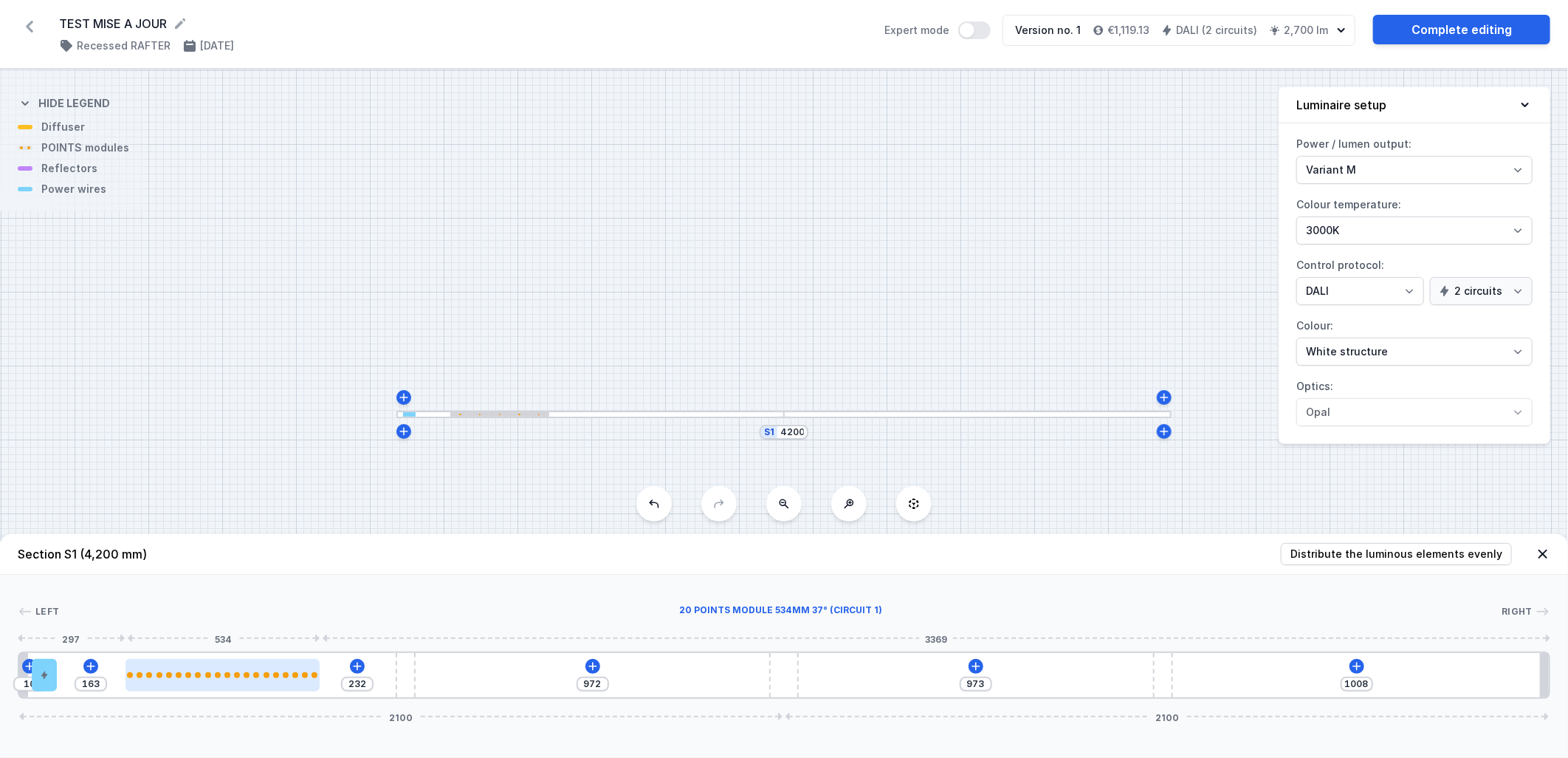
type input "236"
type input "159"
type input "238"
type input "157"
type input "240"
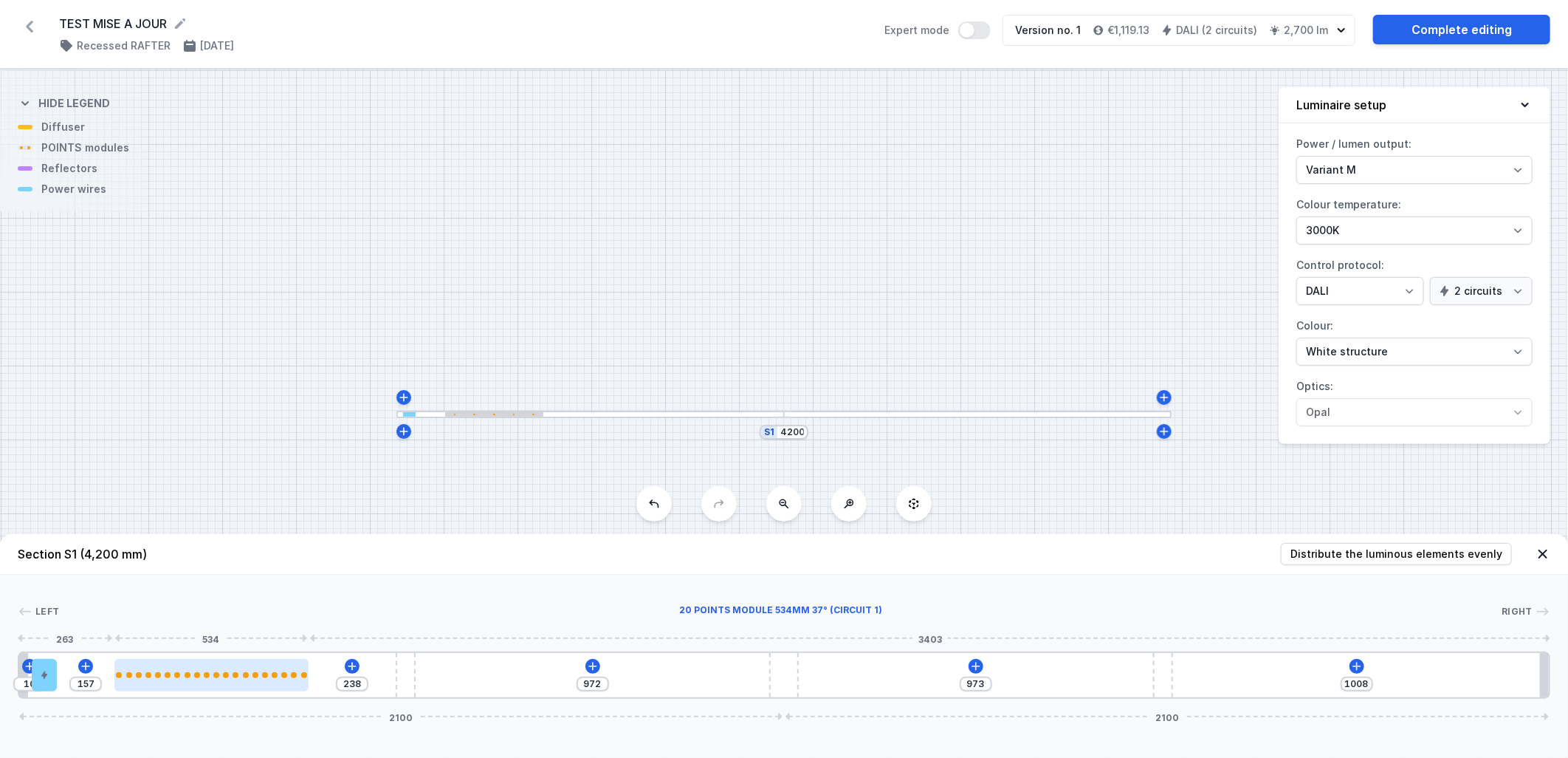
type input "155"
drag, startPoint x: 194, startPoint y: 682, endPoint x: 294, endPoint y: 678, distance: 100.1
click at [245, 689] on div at bounding box center [212, 675] width 194 height 33
click at [352, 665] on icon at bounding box center [352, 666] width 12 height 12
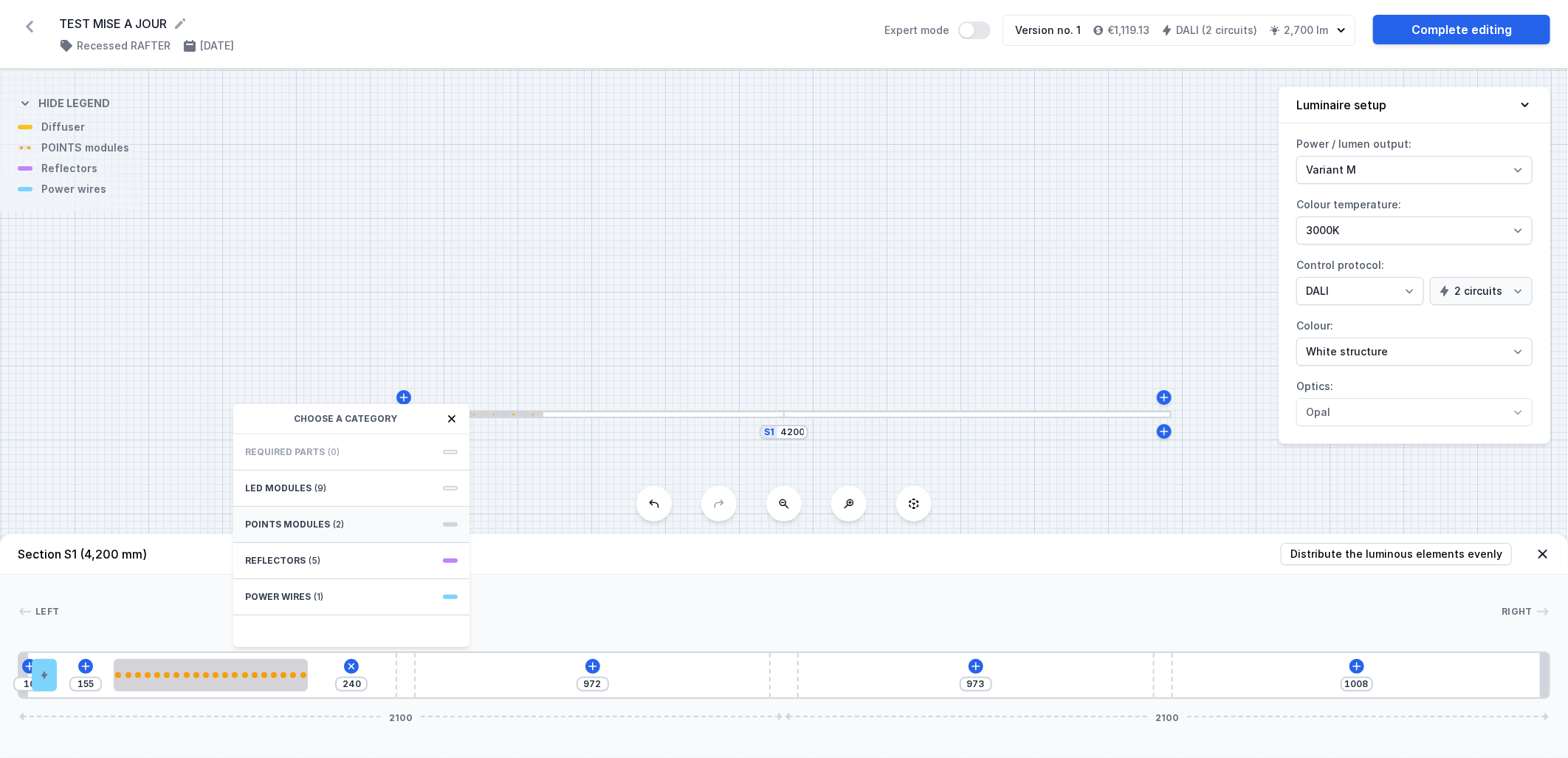
click at [378, 522] on div "POINTS modules (2)" at bounding box center [352, 524] width 236 height 37
click at [498, 684] on div "10 155 240 POINTS modules 5 POINTS module 133mm 37° 1 circuit 5 POINTS module 1…" at bounding box center [784, 675] width 1532 height 48
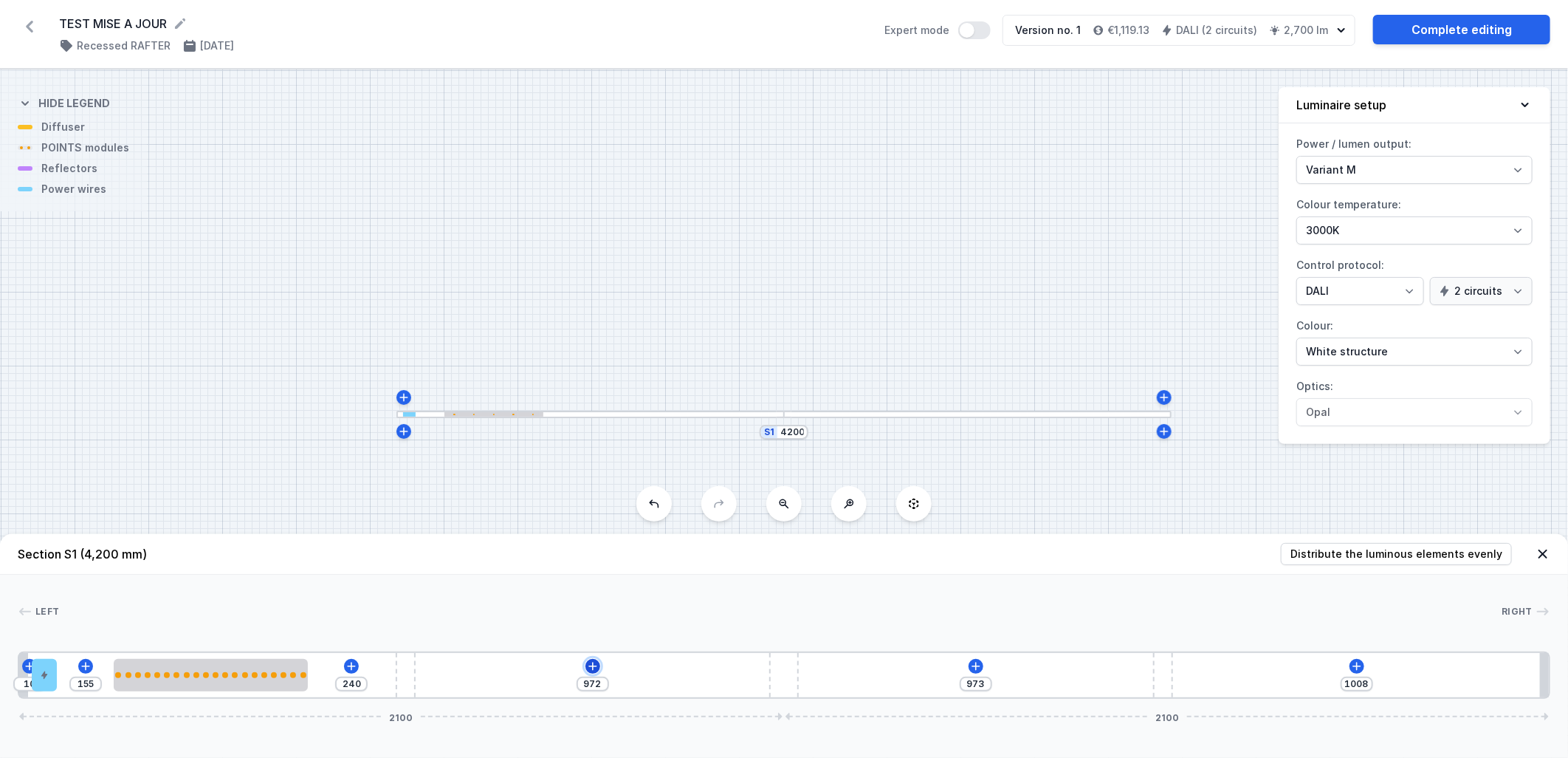
click at [595, 668] on icon at bounding box center [592, 666] width 12 height 12
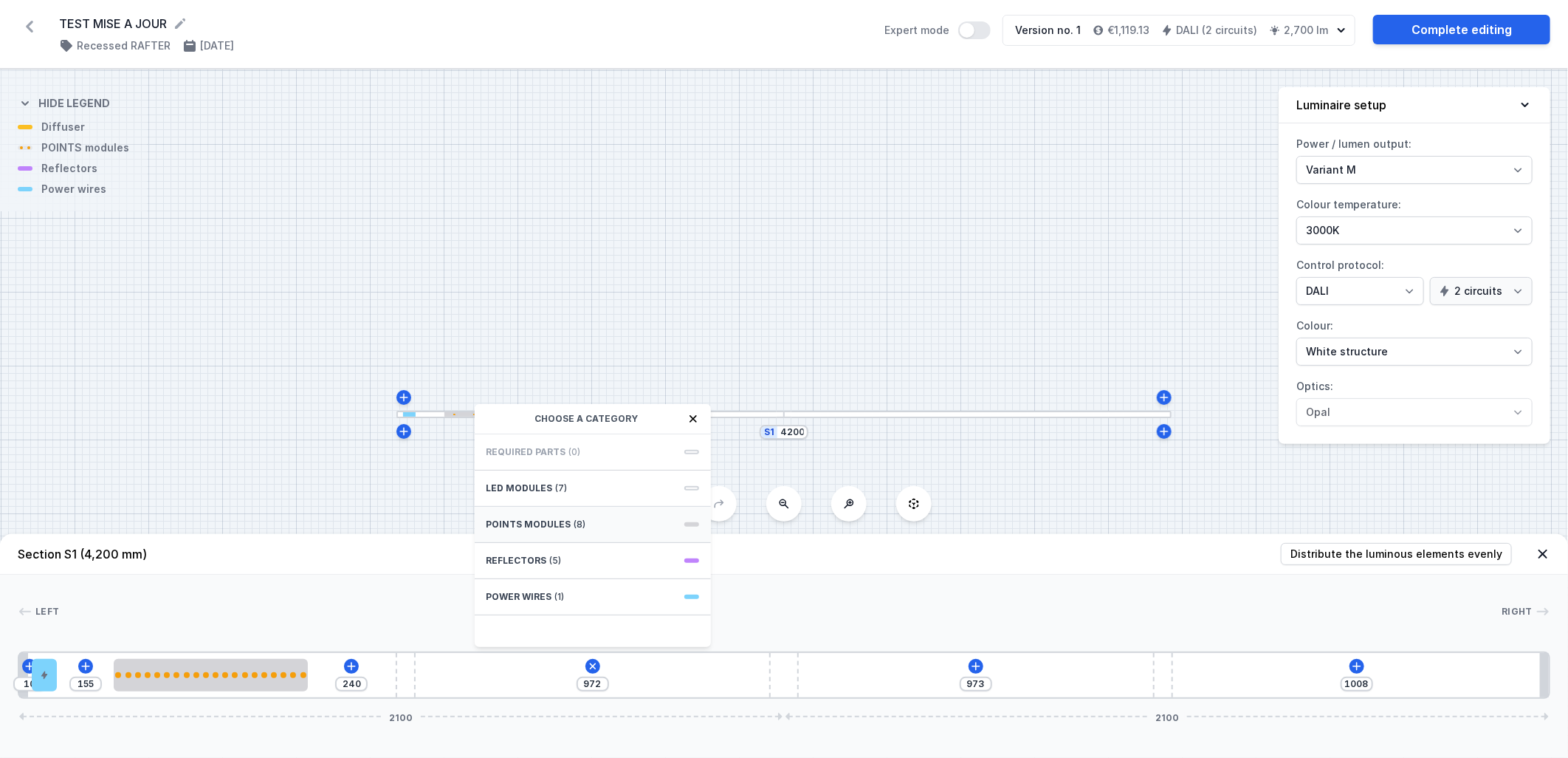
click at [573, 534] on div "POINTS modules (8)" at bounding box center [592, 524] width 236 height 37
click at [601, 527] on div "15 POINTS module 400mm 50° 1 circuit" at bounding box center [592, 527] width 236 height 48
type input "572"
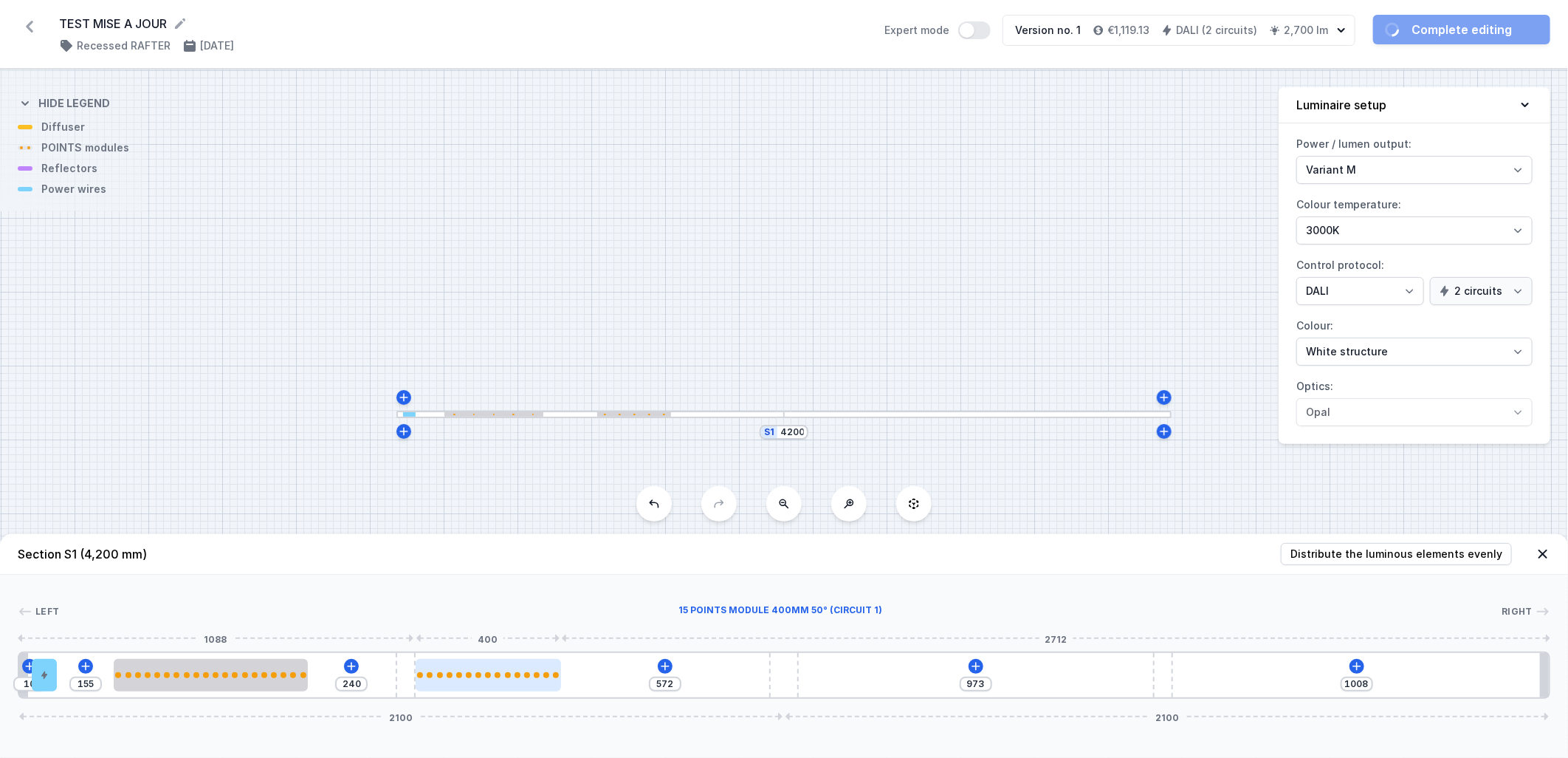
click at [497, 680] on div at bounding box center [488, 675] width 146 height 33
click at [512, 675] on div at bounding box center [488, 675] width 146 height 6
select select "2978"
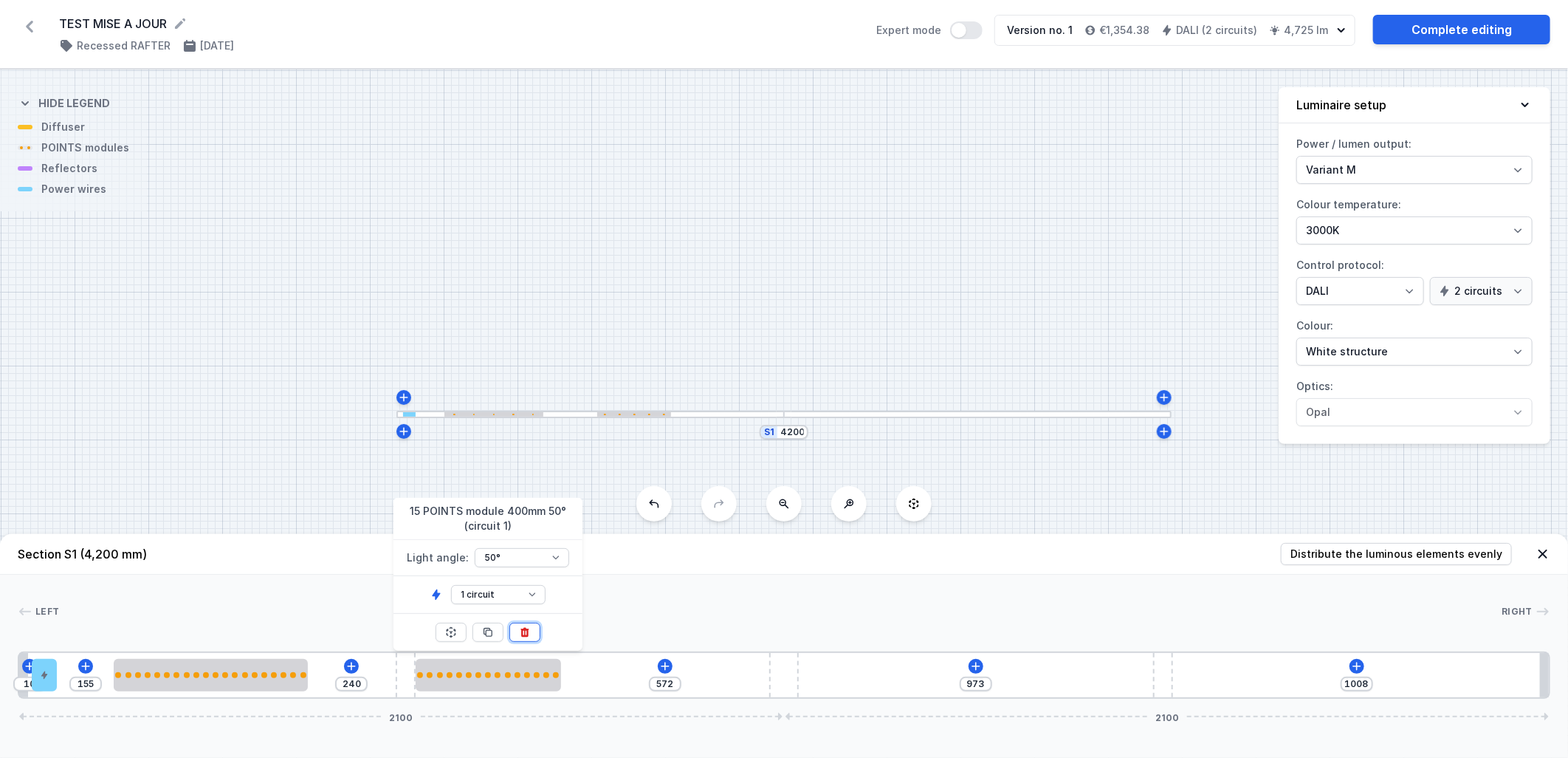
click at [523, 636] on icon at bounding box center [525, 632] width 12 height 12
type input "972"
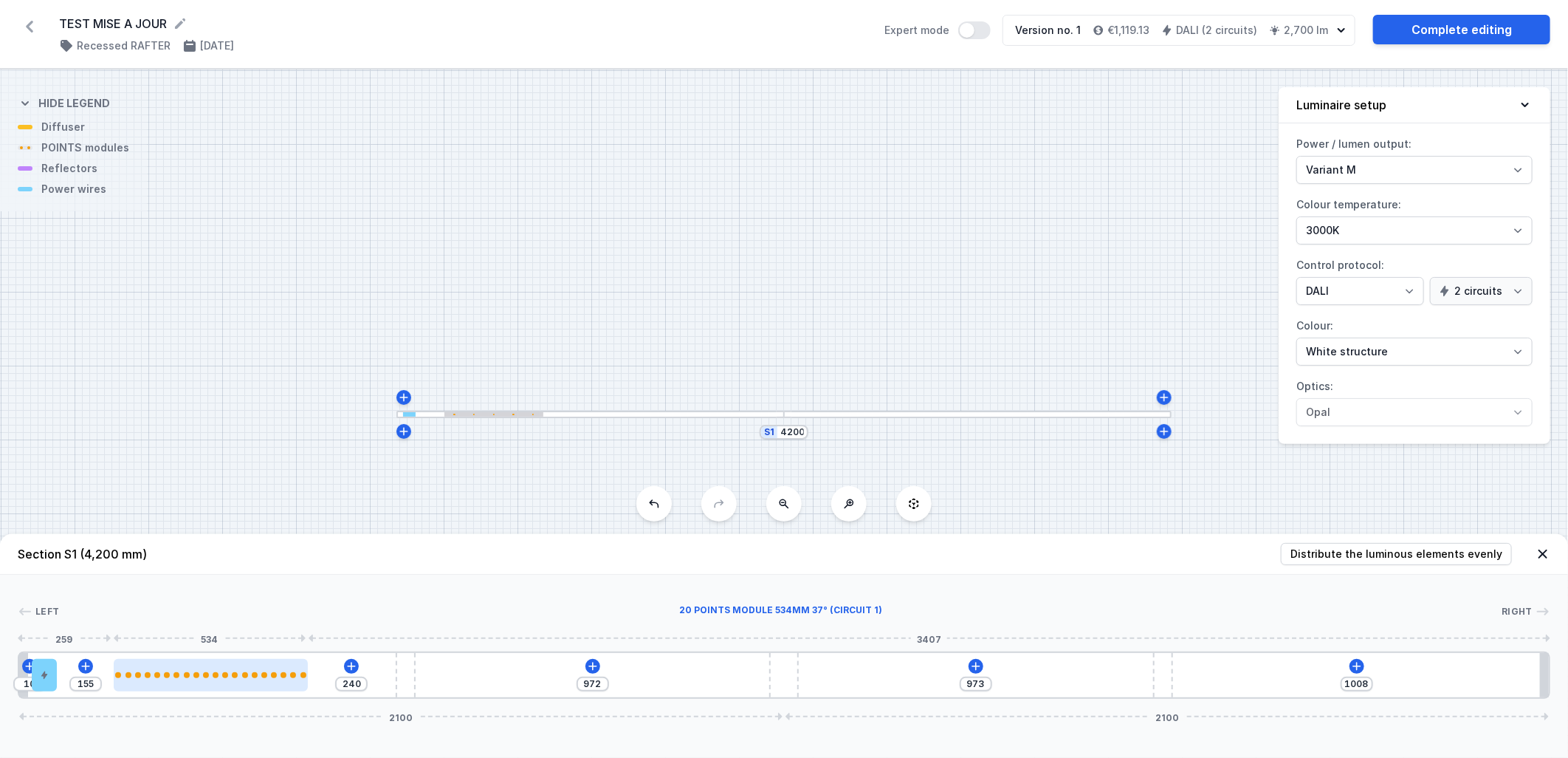
type input "223"
type input "172"
click at [254, 691] on div at bounding box center [211, 675] width 194 height 33
type input "206"
type input "189"
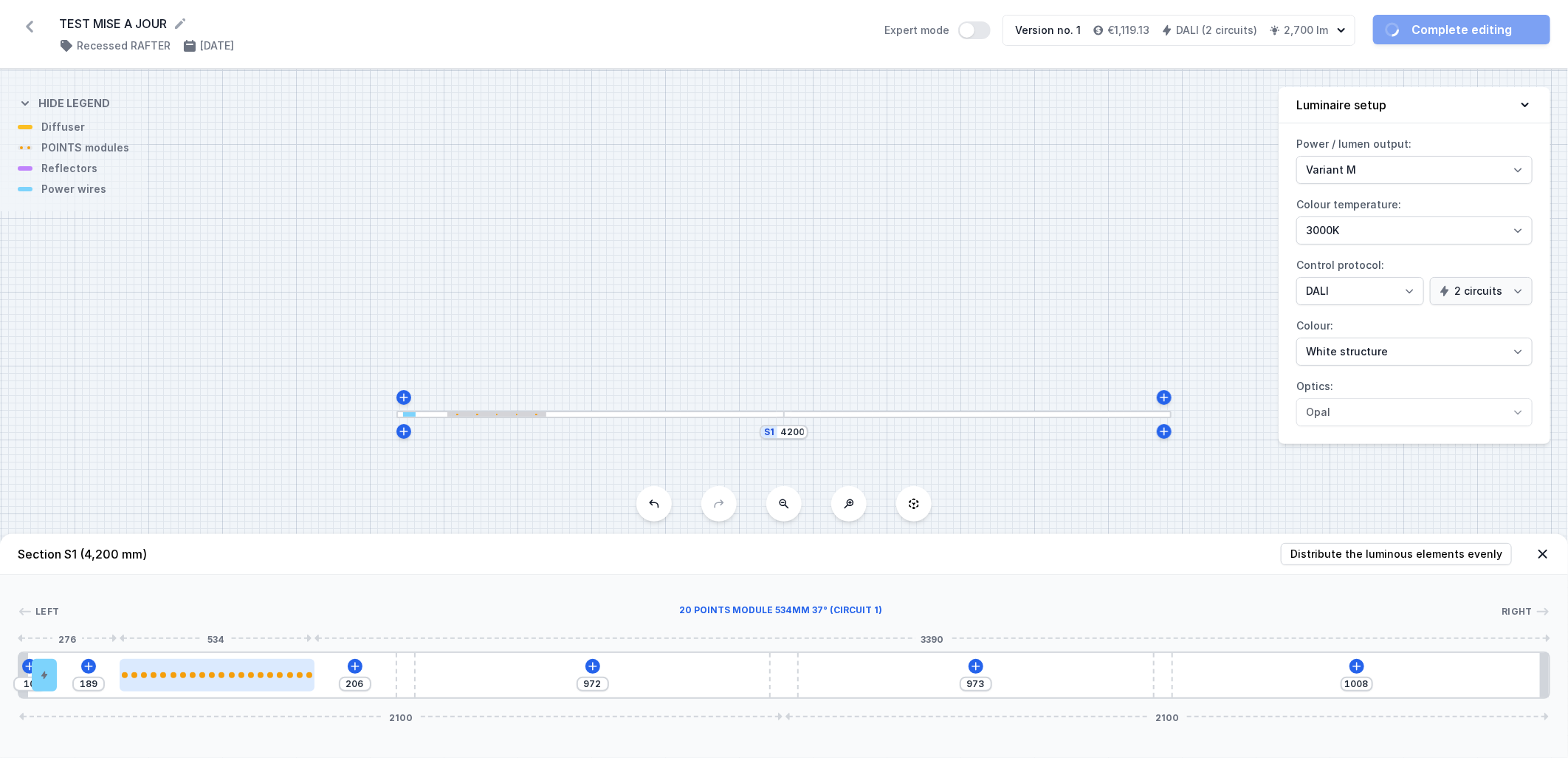
click at [266, 676] on div at bounding box center [217, 675] width 194 height 6
type input "189"
type input "206"
click at [266, 676] on div at bounding box center [223, 675] width 194 height 6
type input "172"
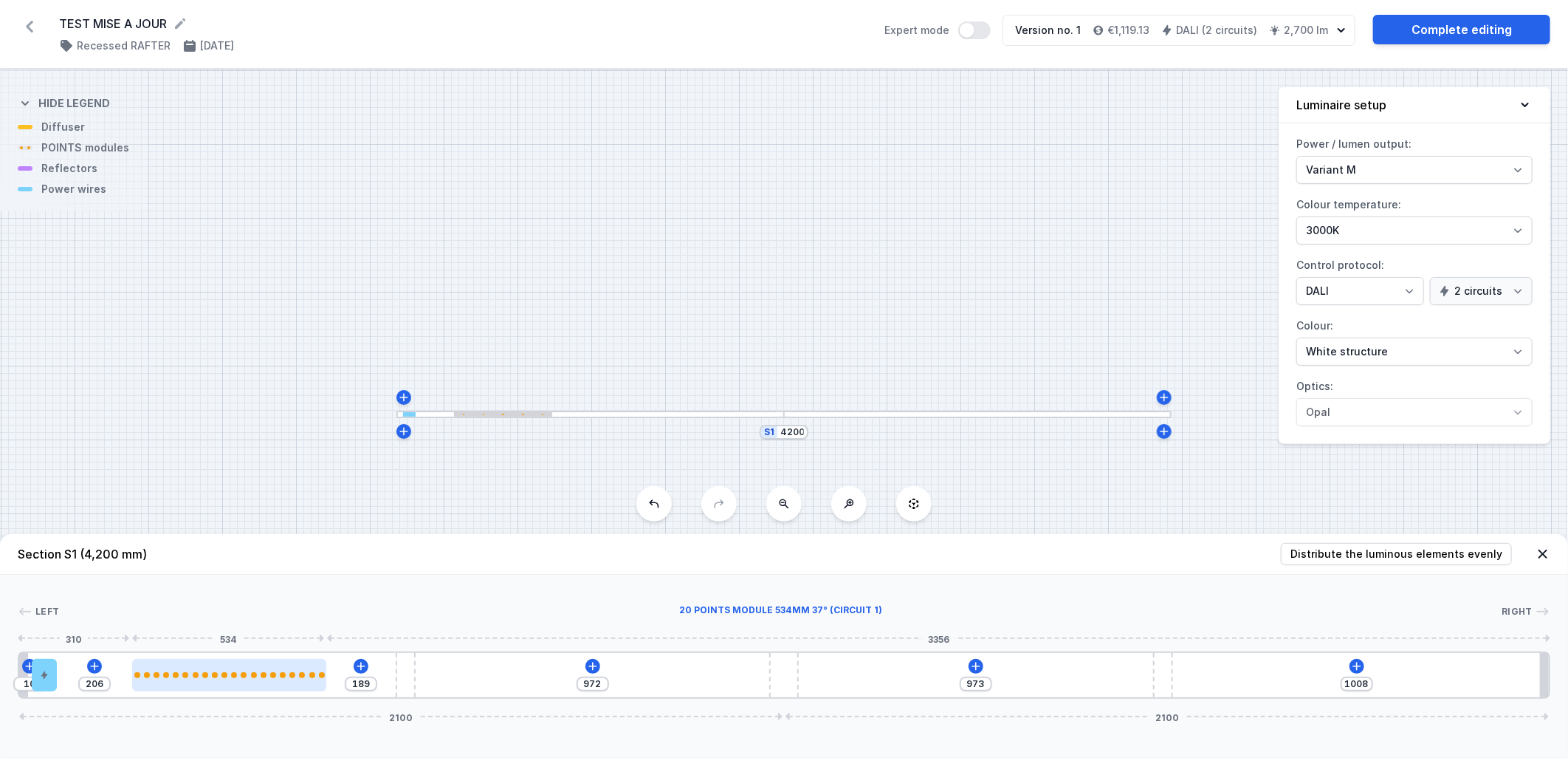
type input "223"
drag, startPoint x: 264, startPoint y: 677, endPoint x: 245, endPoint y: 665, distance: 22.5
click at [245, 663] on div at bounding box center [229, 675] width 194 height 33
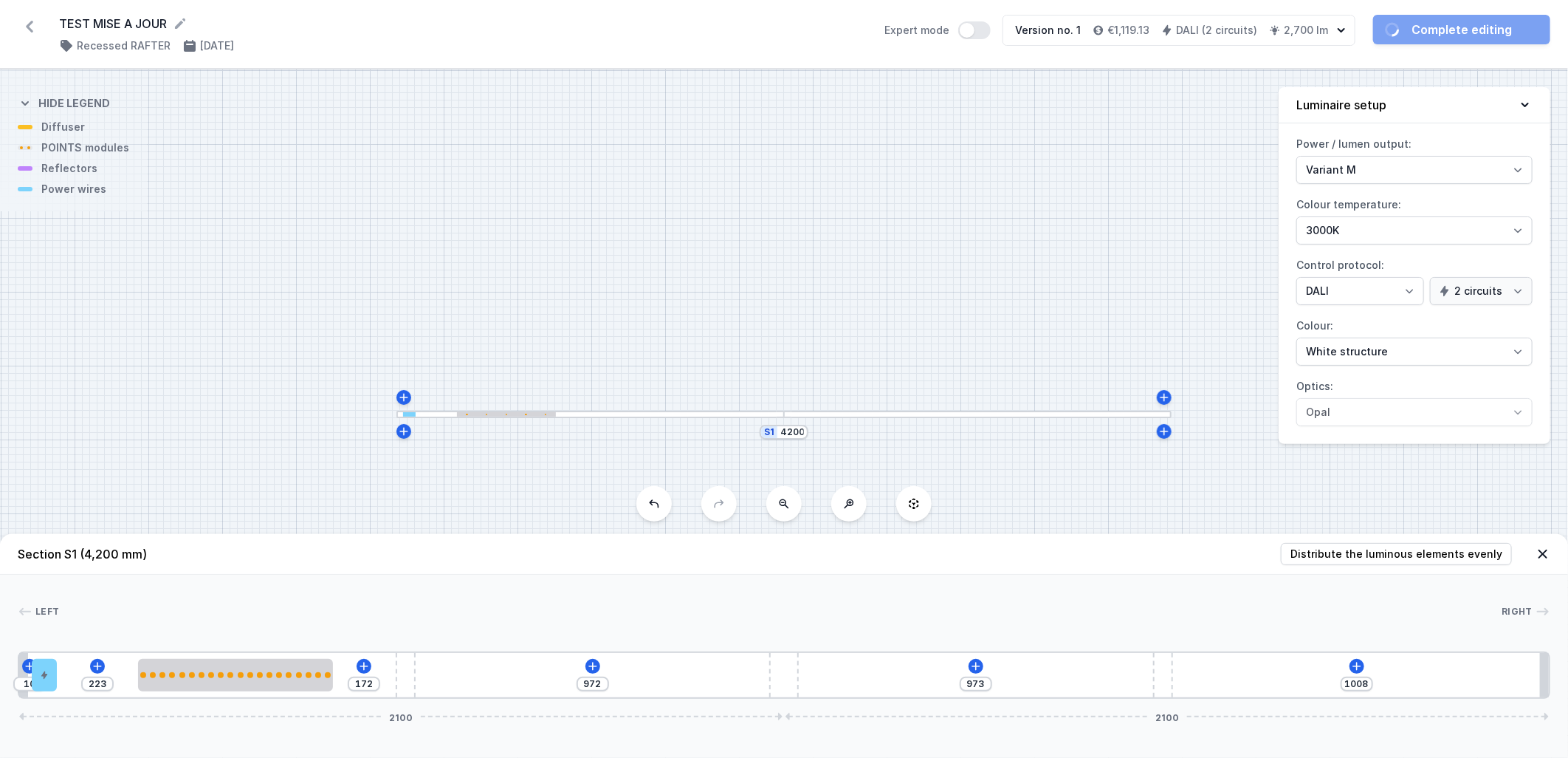
click at [399, 503] on div "S1 4200" at bounding box center [784, 413] width 1568 height 689
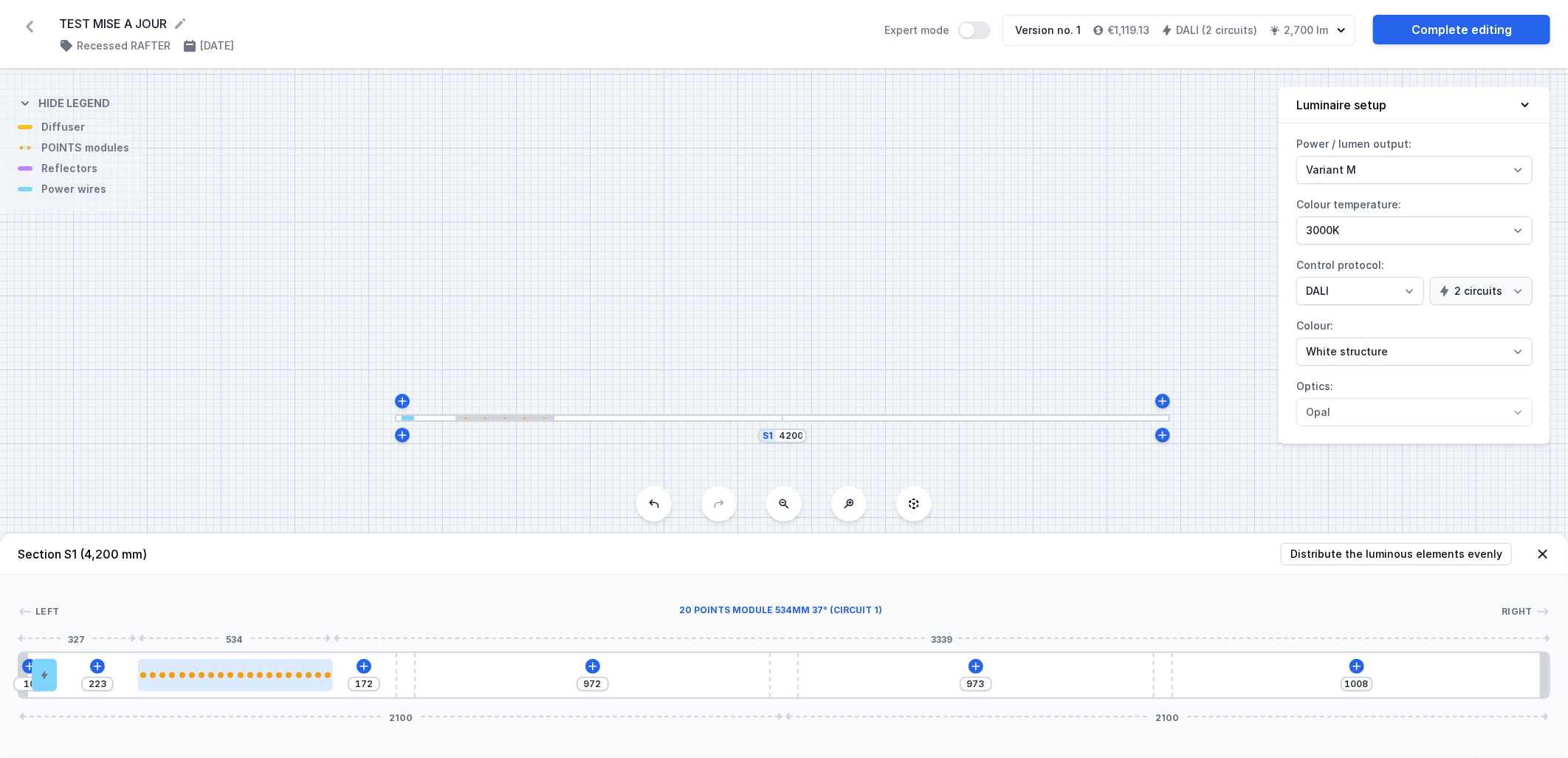
click at [219, 681] on div at bounding box center [235, 675] width 194 height 33
type input "155"
type input "240"
type input "141"
type input "254"
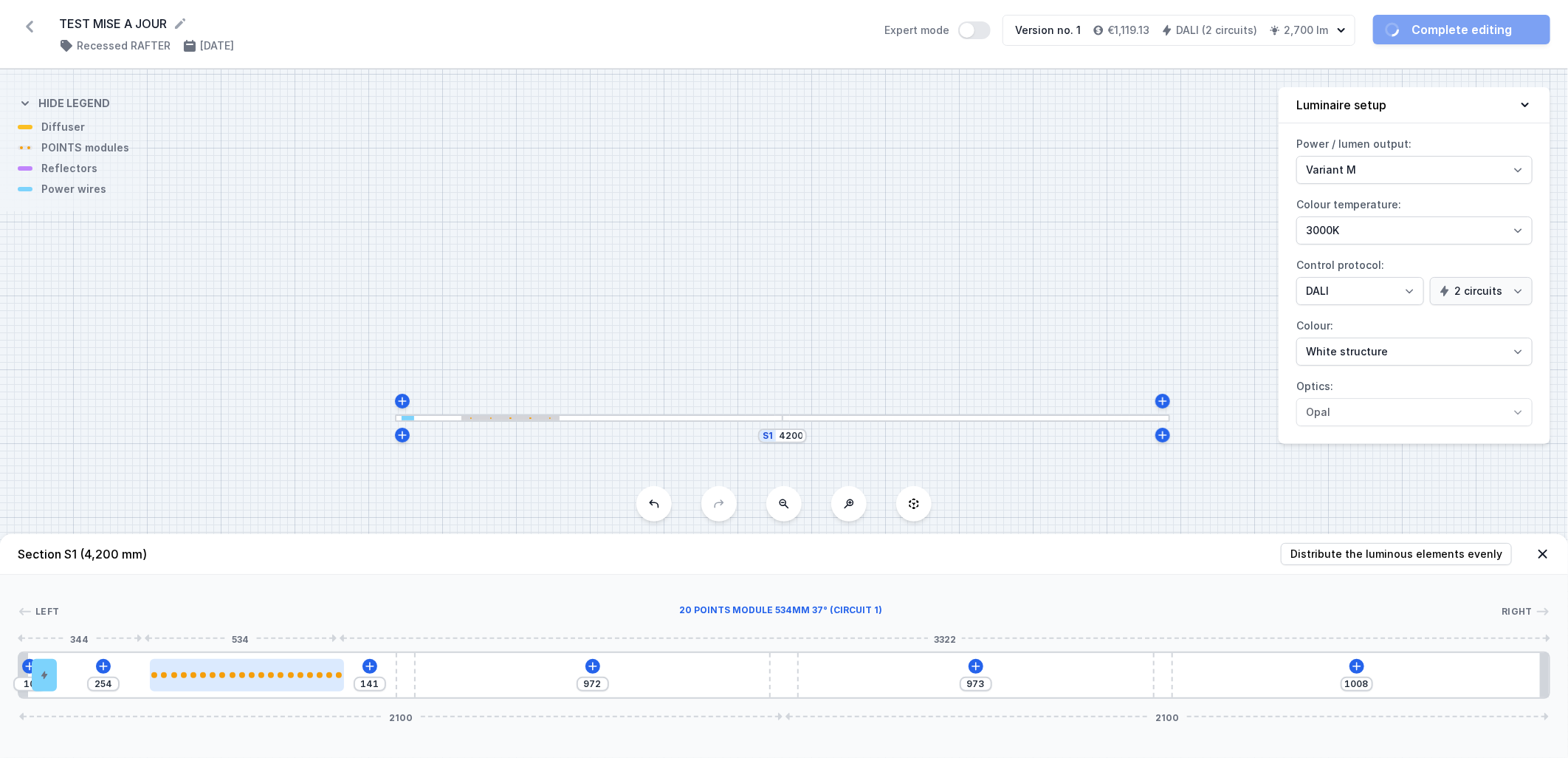
type input "151"
type input "244"
type input "191"
type input "204"
type input "193"
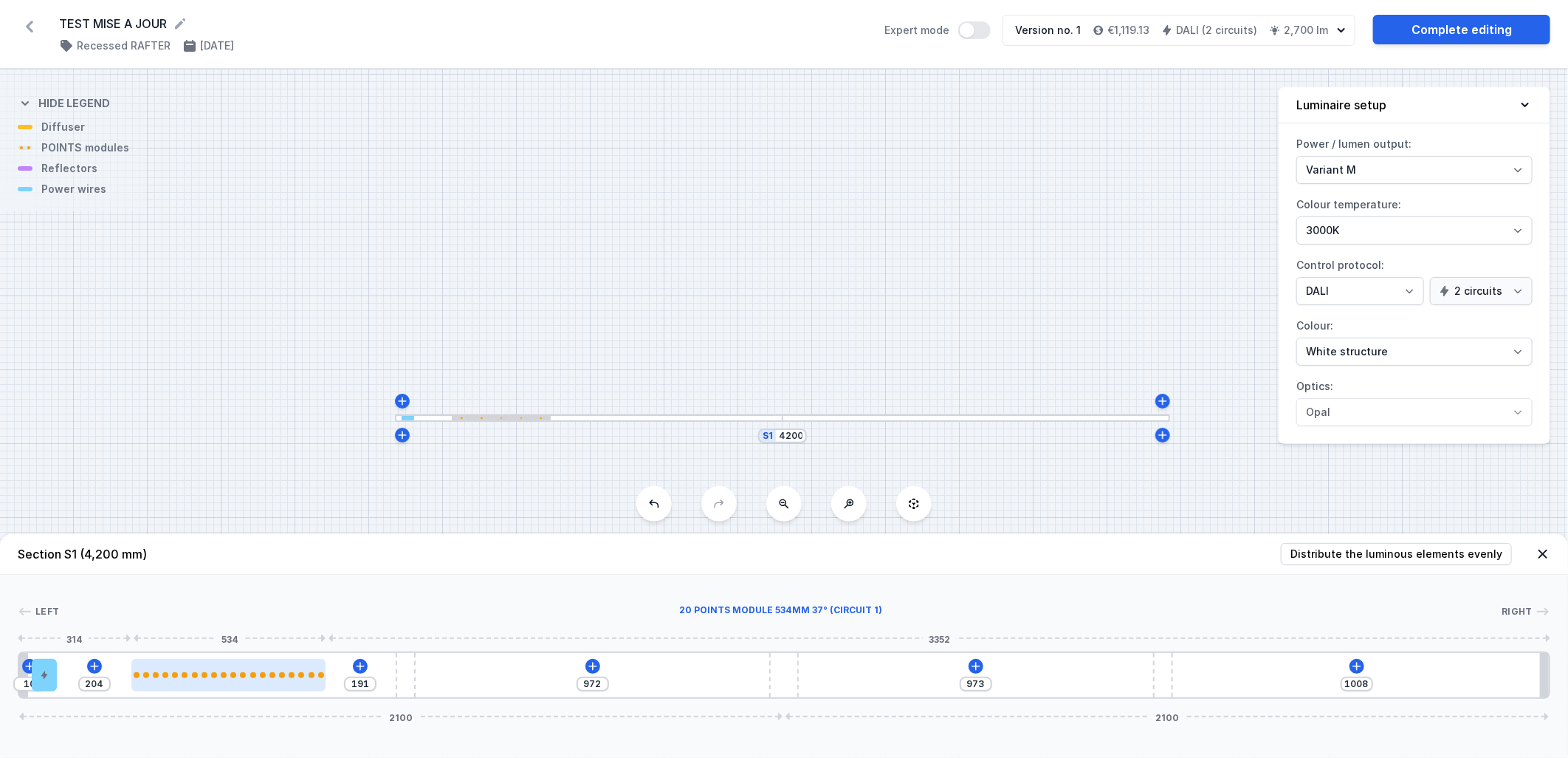
type input "202"
type input "197"
type input "198"
type input "199"
type input "196"
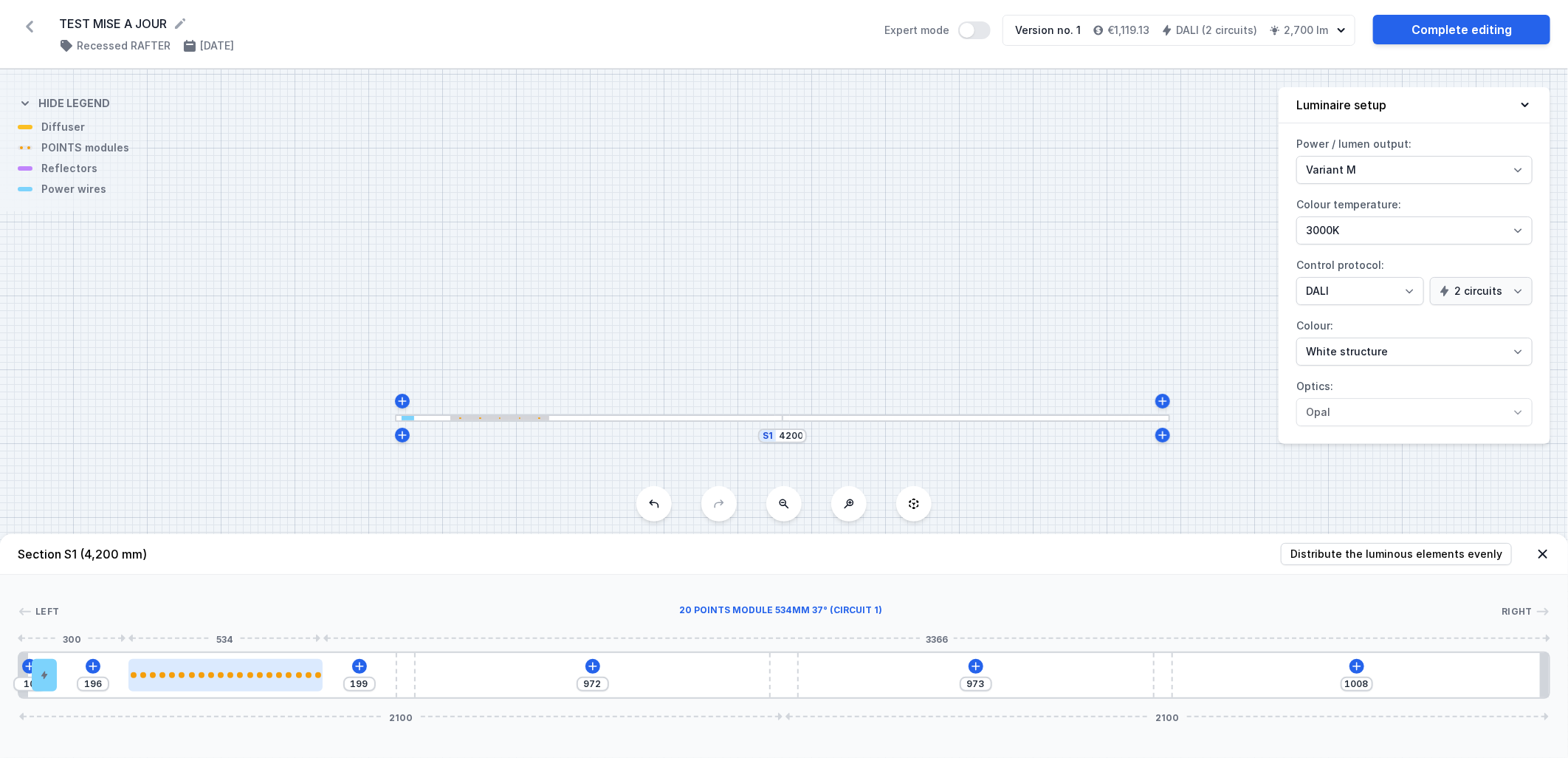
drag, startPoint x: 219, startPoint y: 680, endPoint x: 197, endPoint y: 676, distance: 22.4
click at [197, 676] on div at bounding box center [226, 675] width 194 height 33
click at [279, 681] on div at bounding box center [226, 675] width 194 height 33
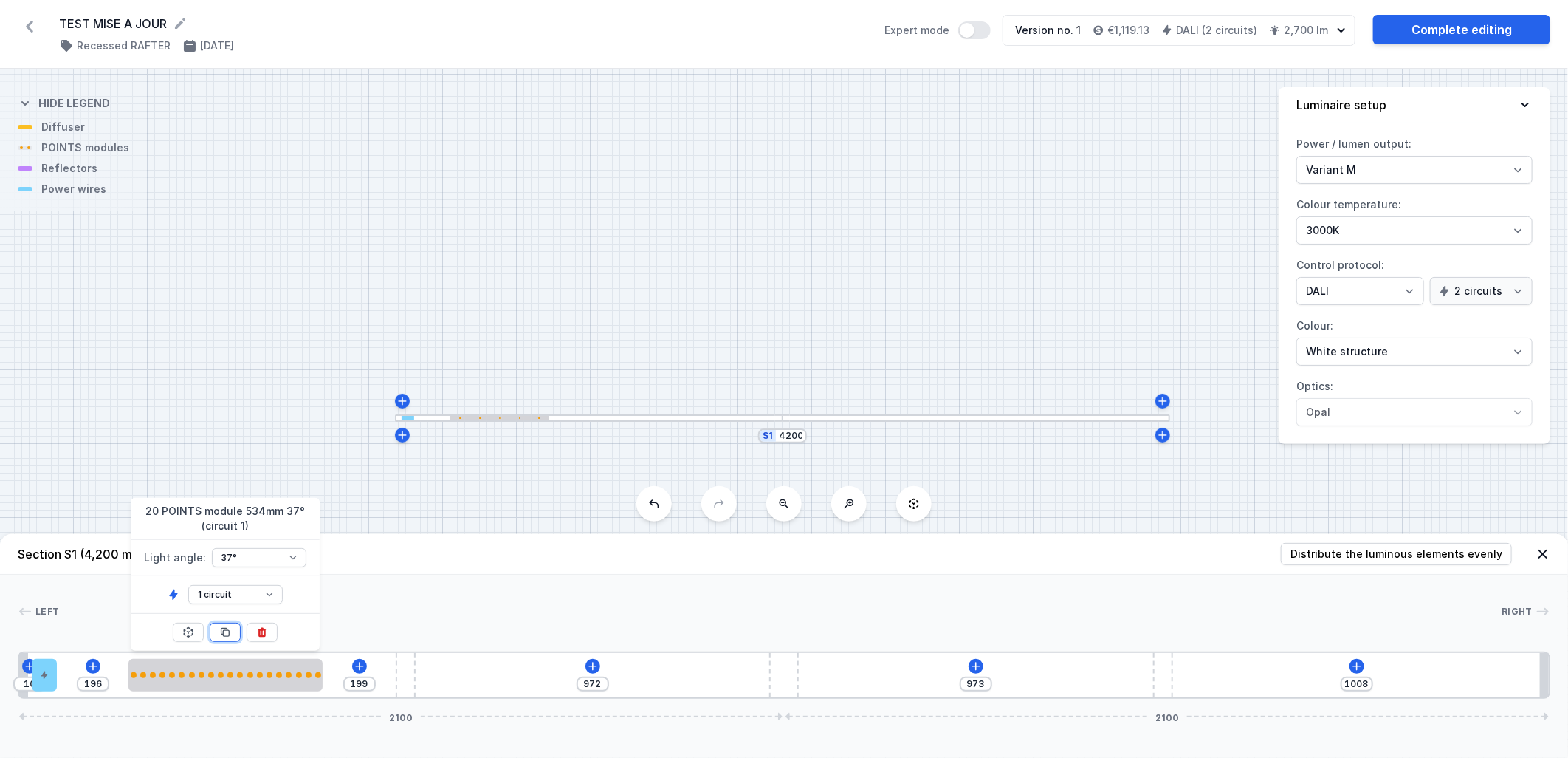
click at [219, 638] on button at bounding box center [225, 631] width 31 height 19
type input "438"
click at [219, 638] on button at bounding box center [225, 631] width 31 height 19
type input "439"
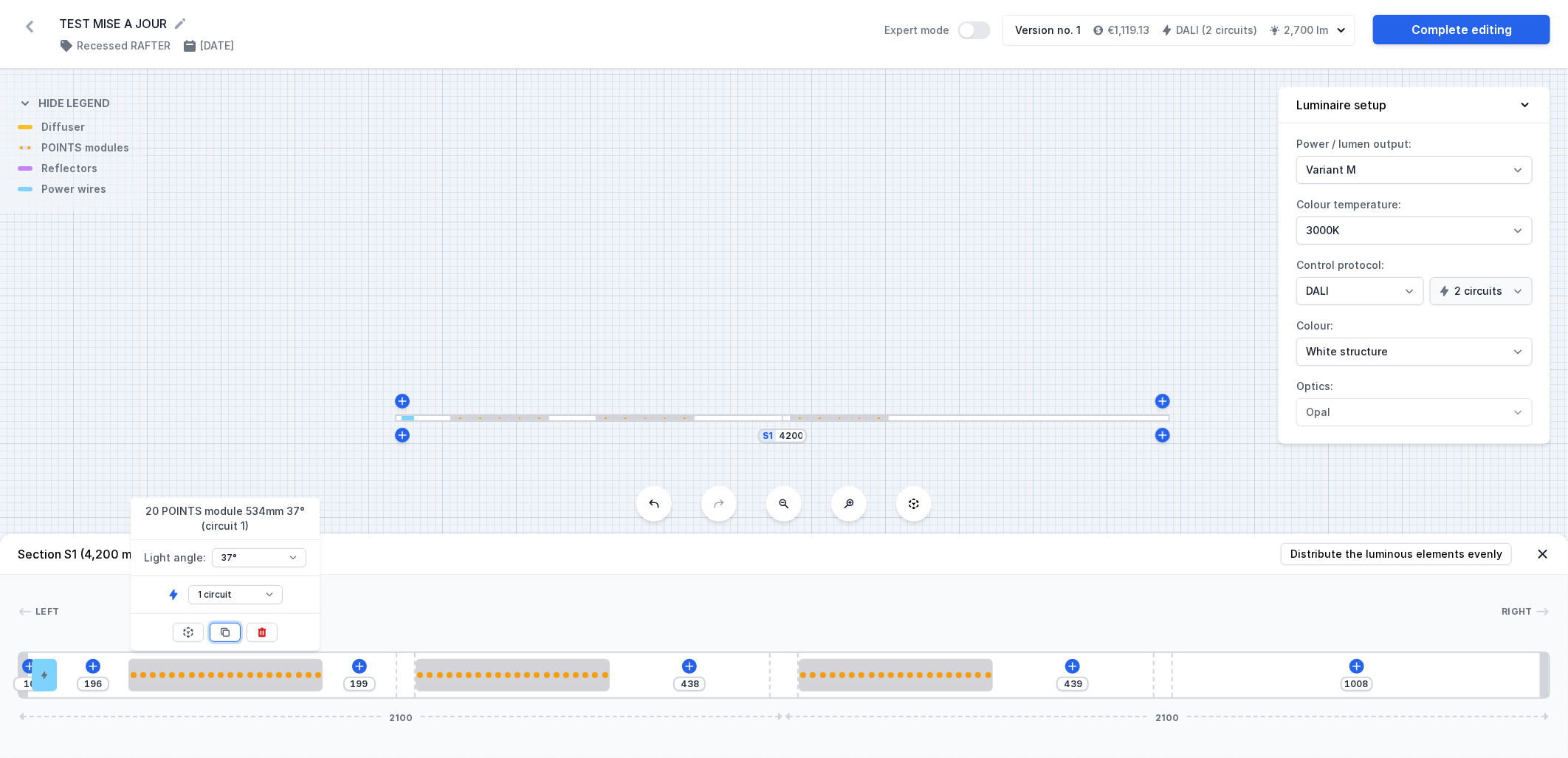
click at [219, 638] on button at bounding box center [225, 631] width 31 height 19
type input "474"
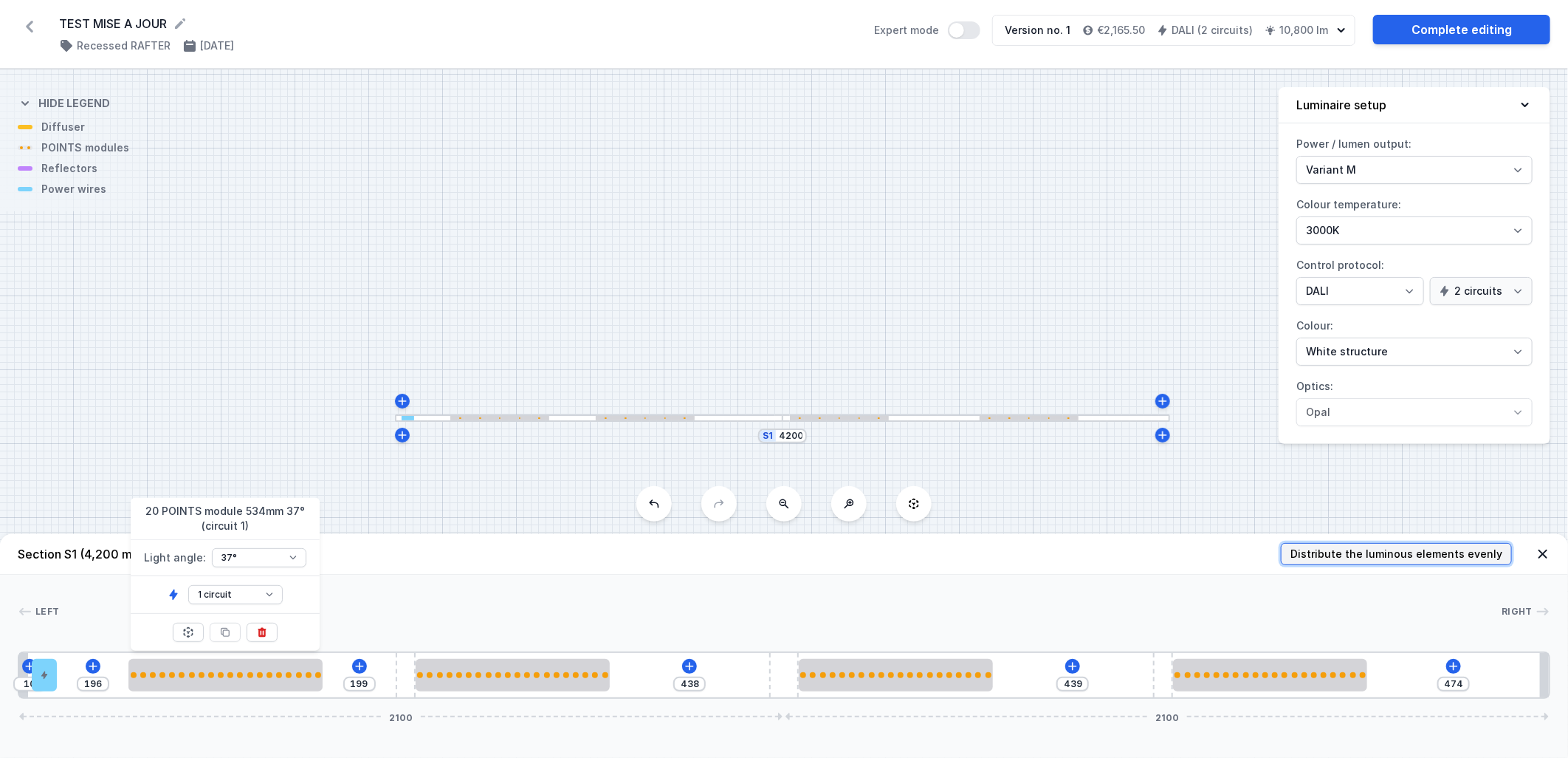
click at [1444, 554] on span "Distribute the luminous elements evenly" at bounding box center [1397, 554] width 212 height 15
type input "86"
type input "166"
type input "272"
type input "388"
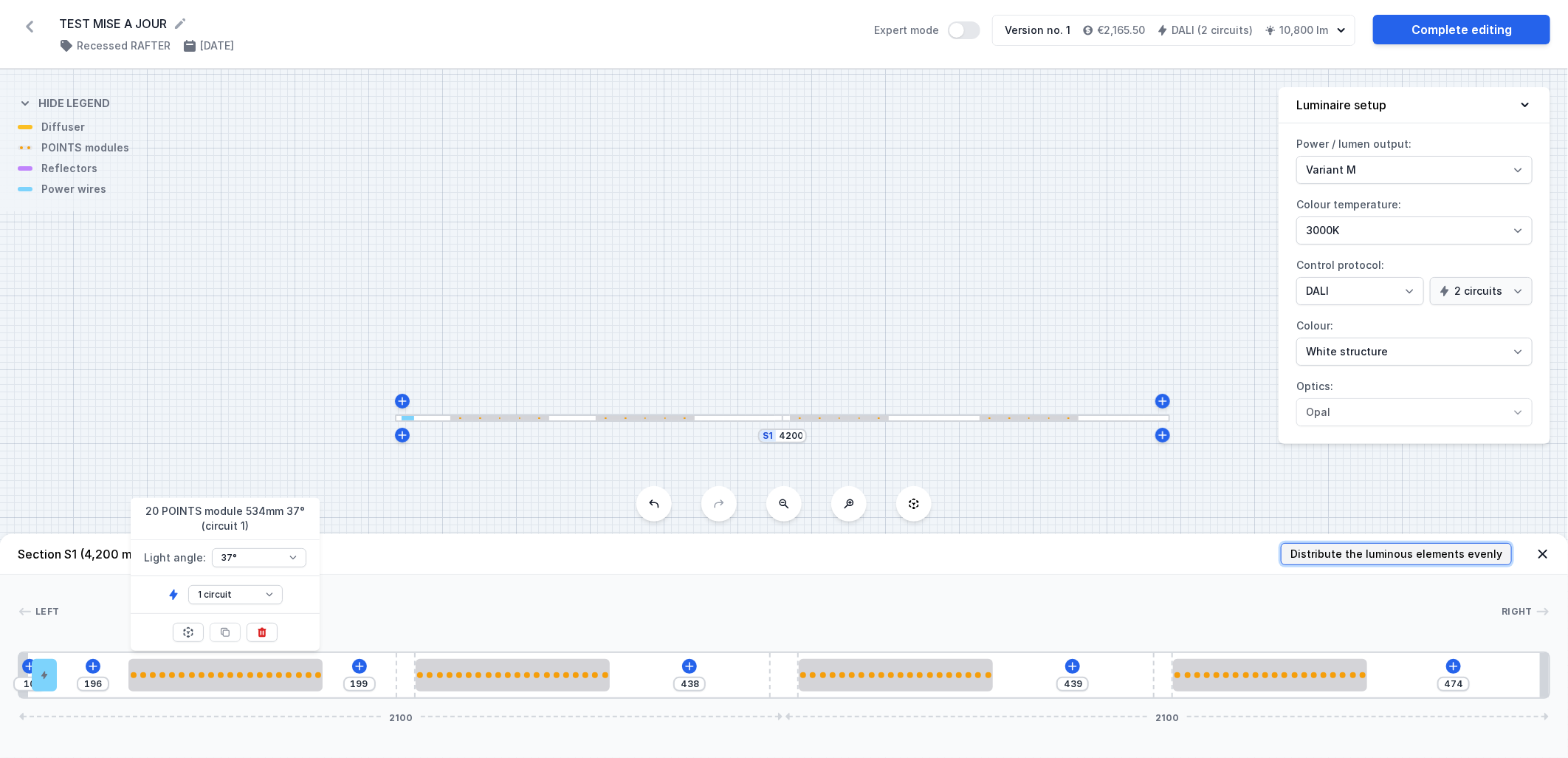
type input "309"
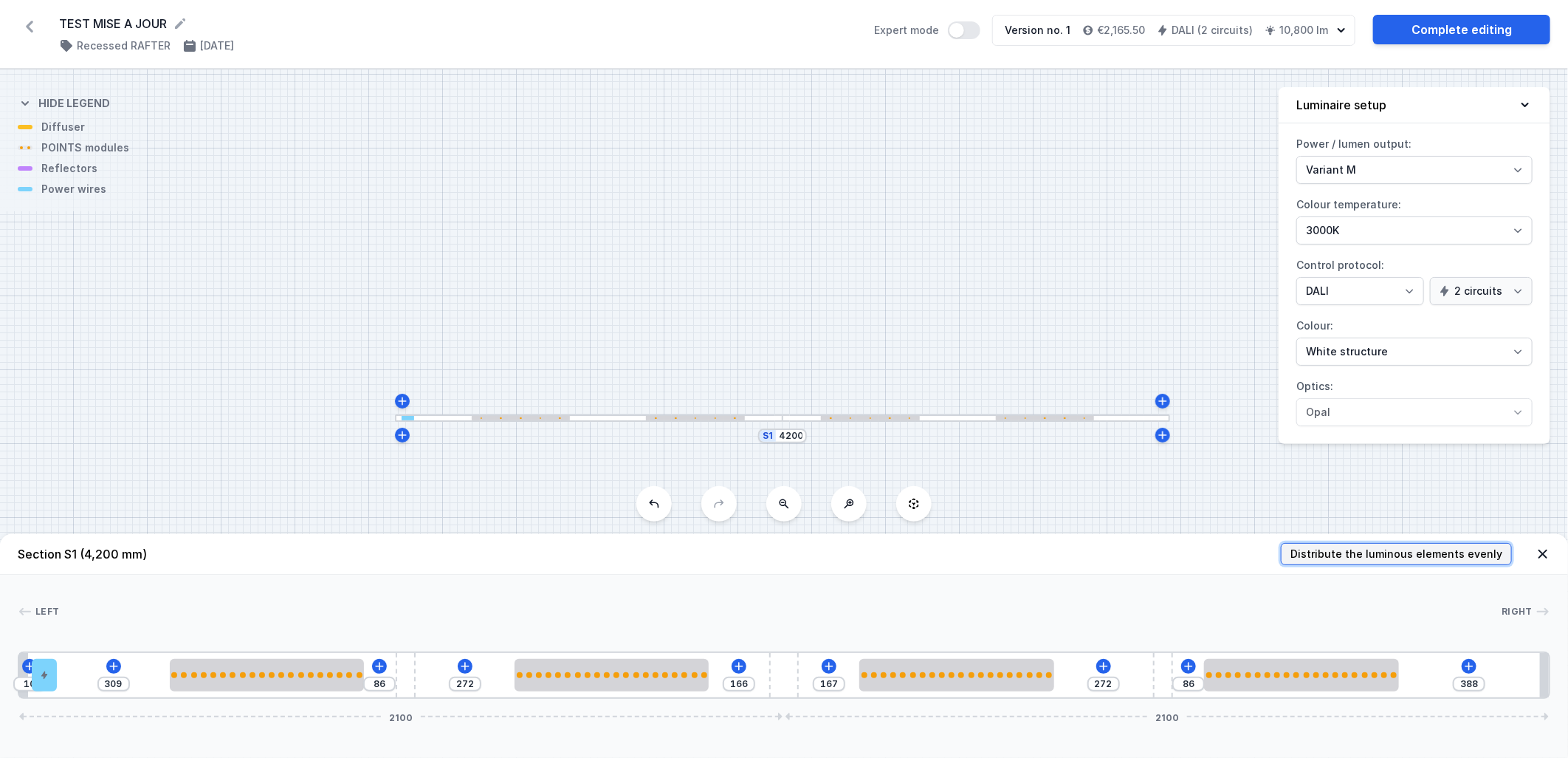
click at [1361, 549] on span "Distribute the luminous elements evenly" at bounding box center [1397, 554] width 212 height 15
click at [1102, 665] on icon at bounding box center [1103, 666] width 12 height 12
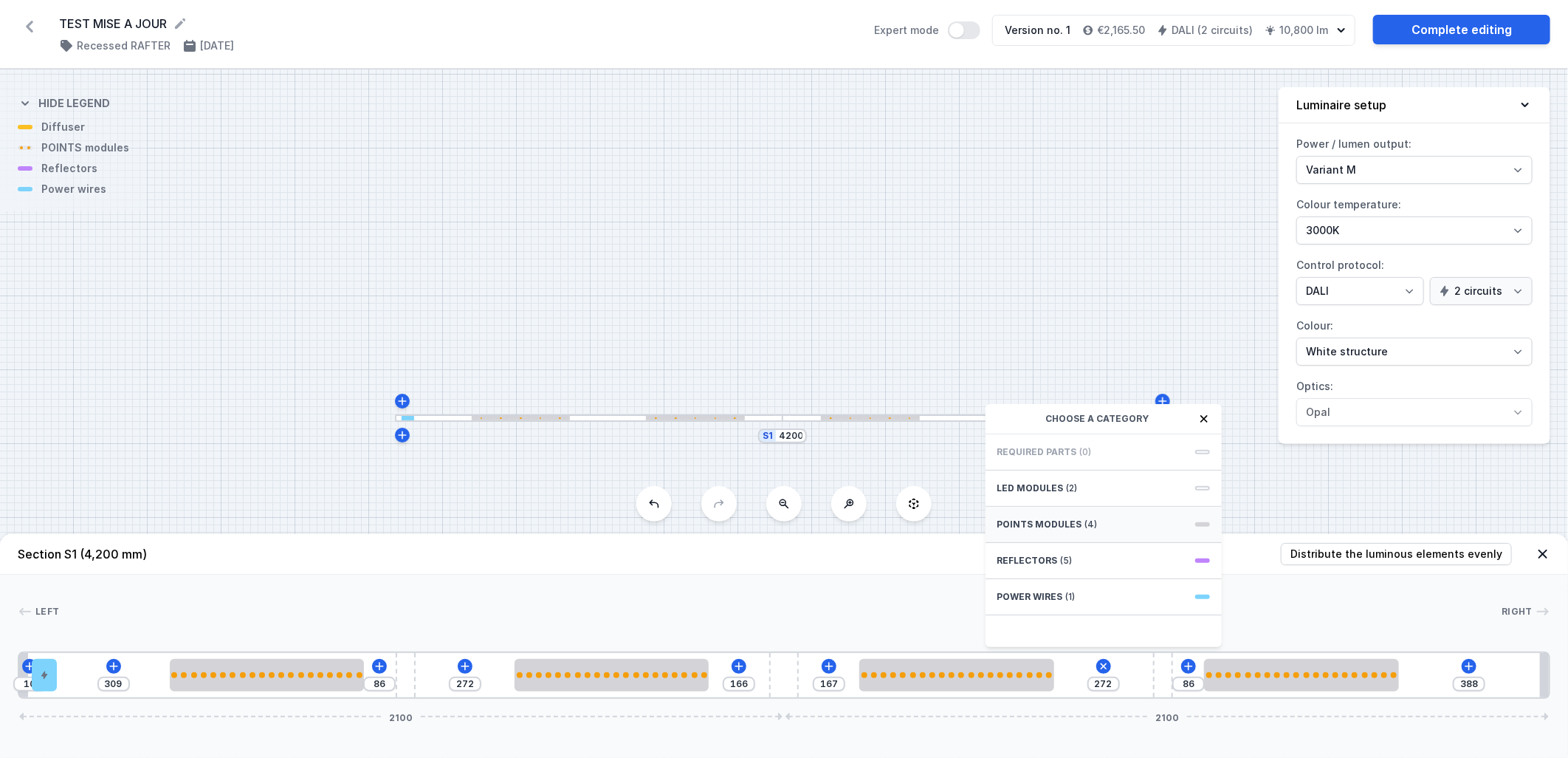
click at [1078, 524] on div "POINTS modules (4)" at bounding box center [1103, 524] width 236 height 37
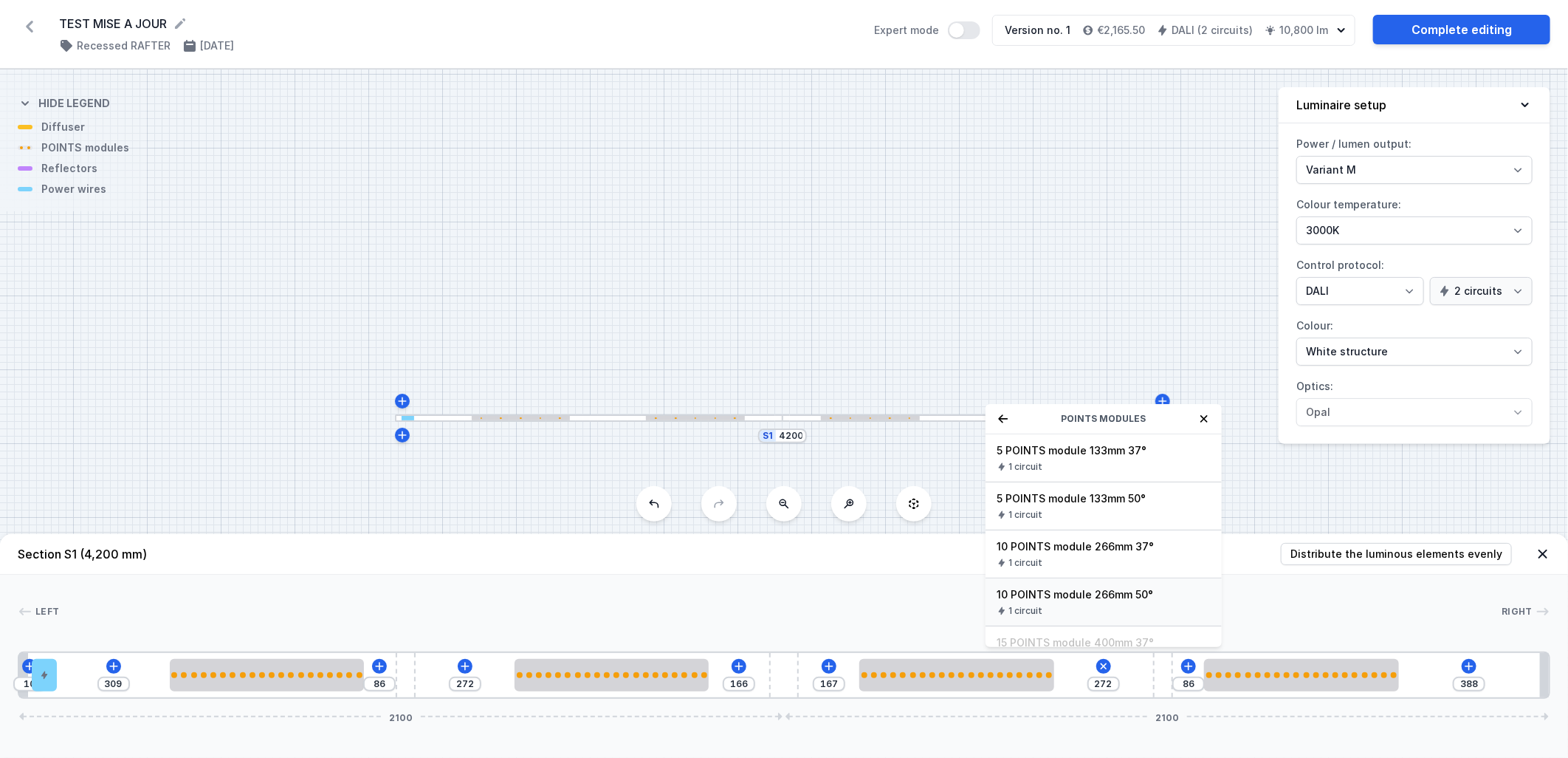
click at [1090, 585] on div "10 POINTS module 266mm 50° 1 circuit" at bounding box center [1103, 602] width 236 height 48
type input "6"
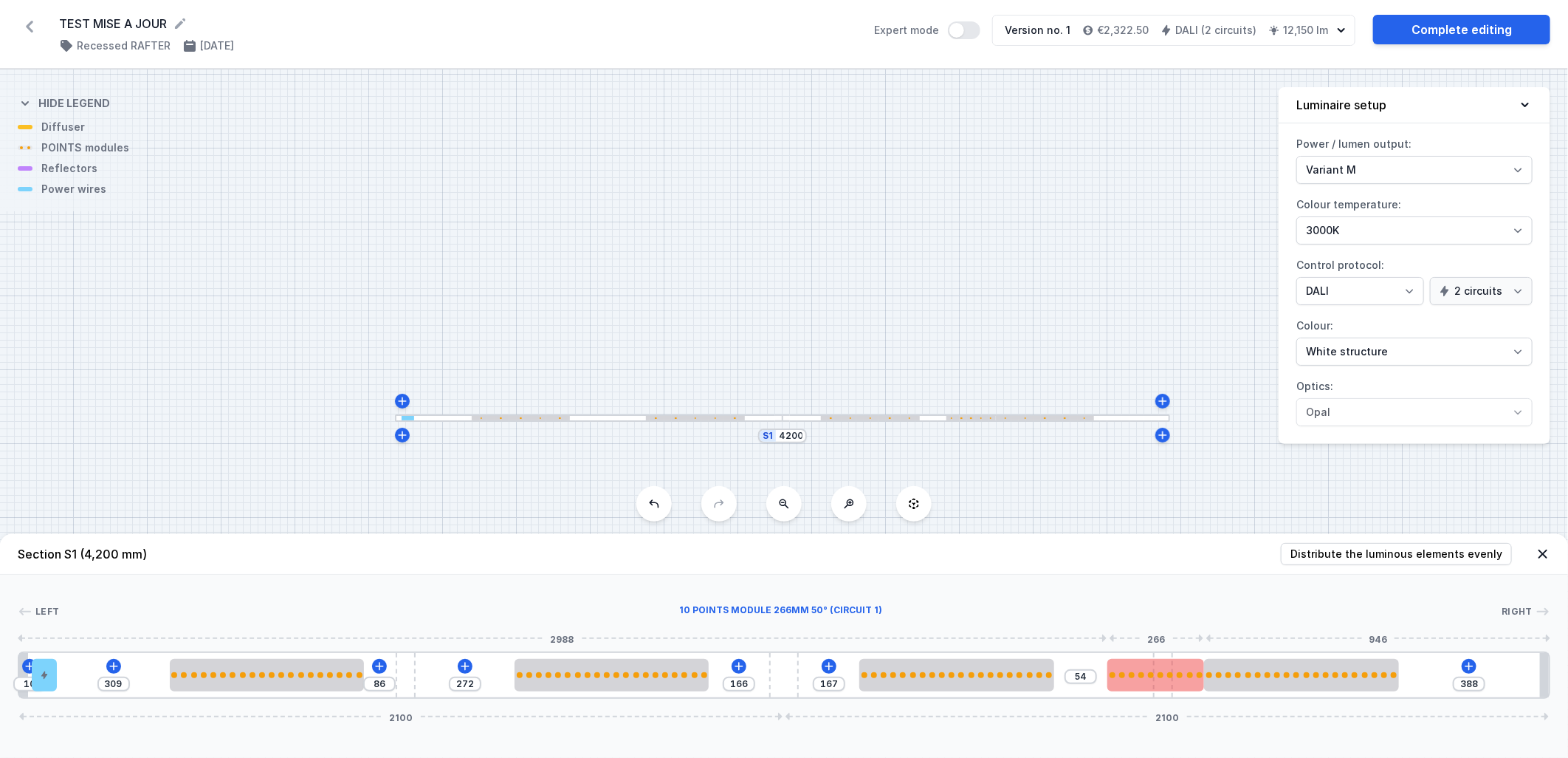
type input "52"
drag, startPoint x: 1107, startPoint y: 663, endPoint x: 1137, endPoint y: 669, distance: 30.6
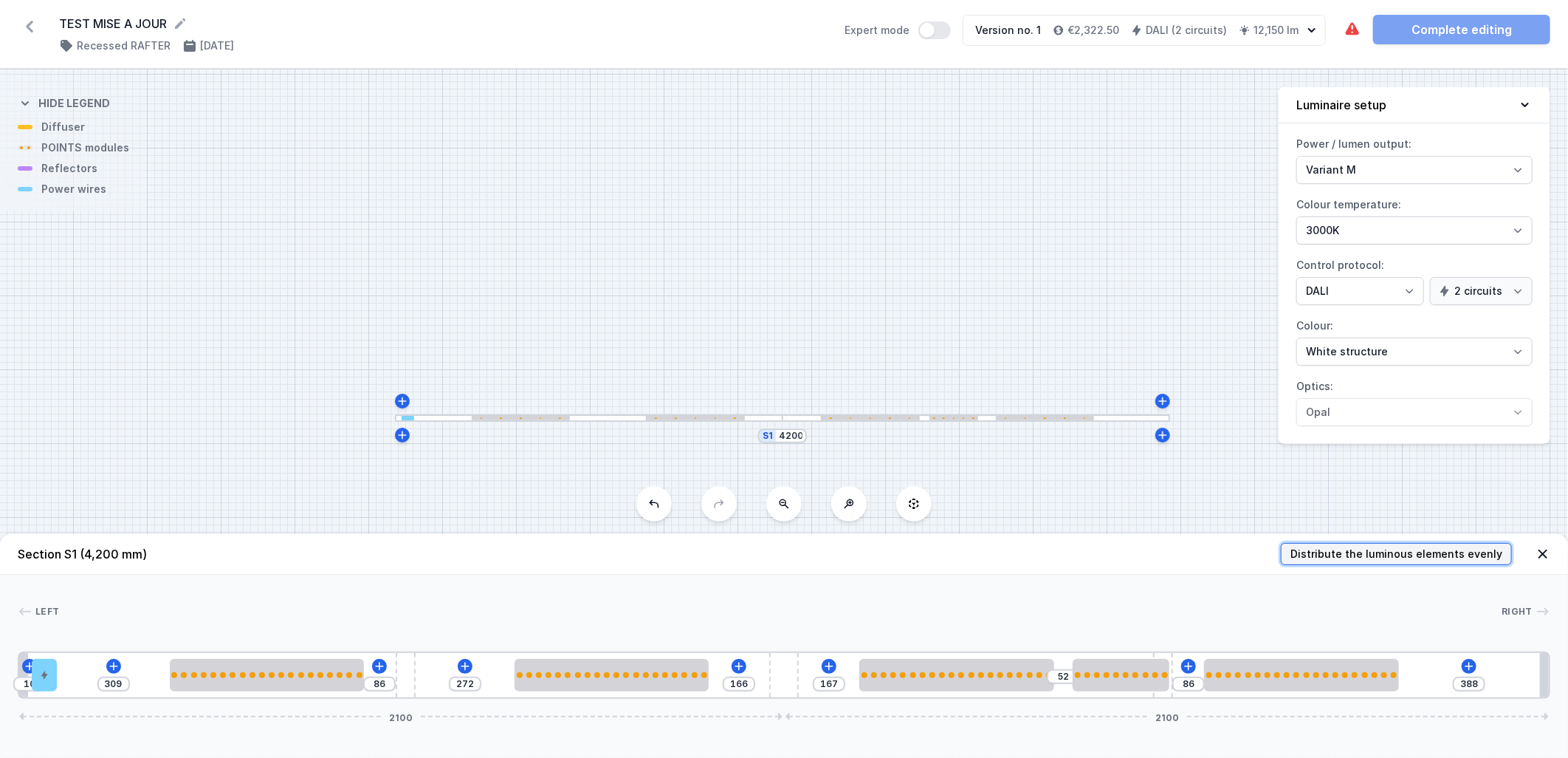
click at [1324, 543] on button "Distribute the luminous elements evenly" at bounding box center [1396, 554] width 231 height 22
type input "199"
type input "274"
type input "196"
type input "46"
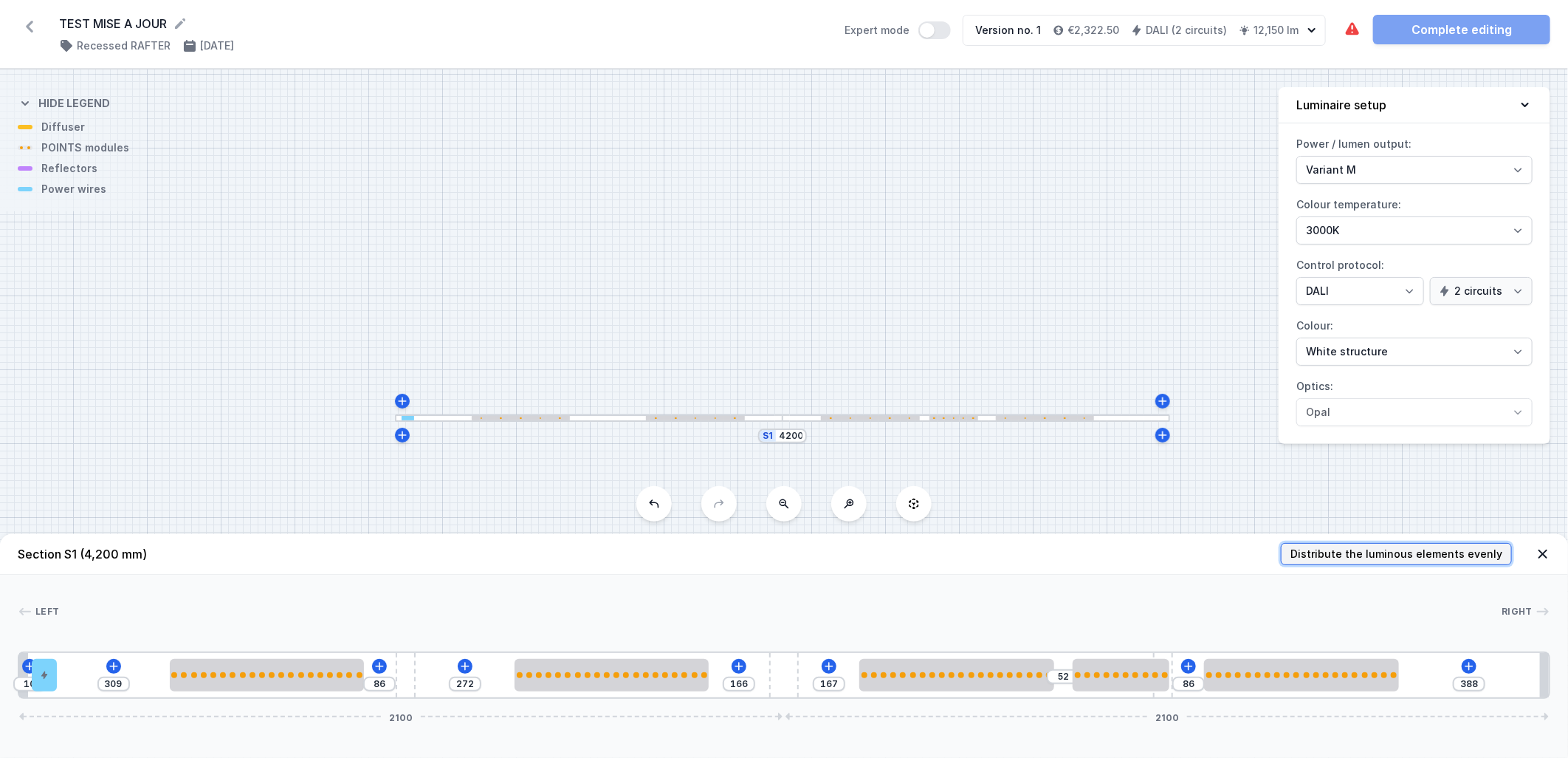
type input "300"
type input "200"
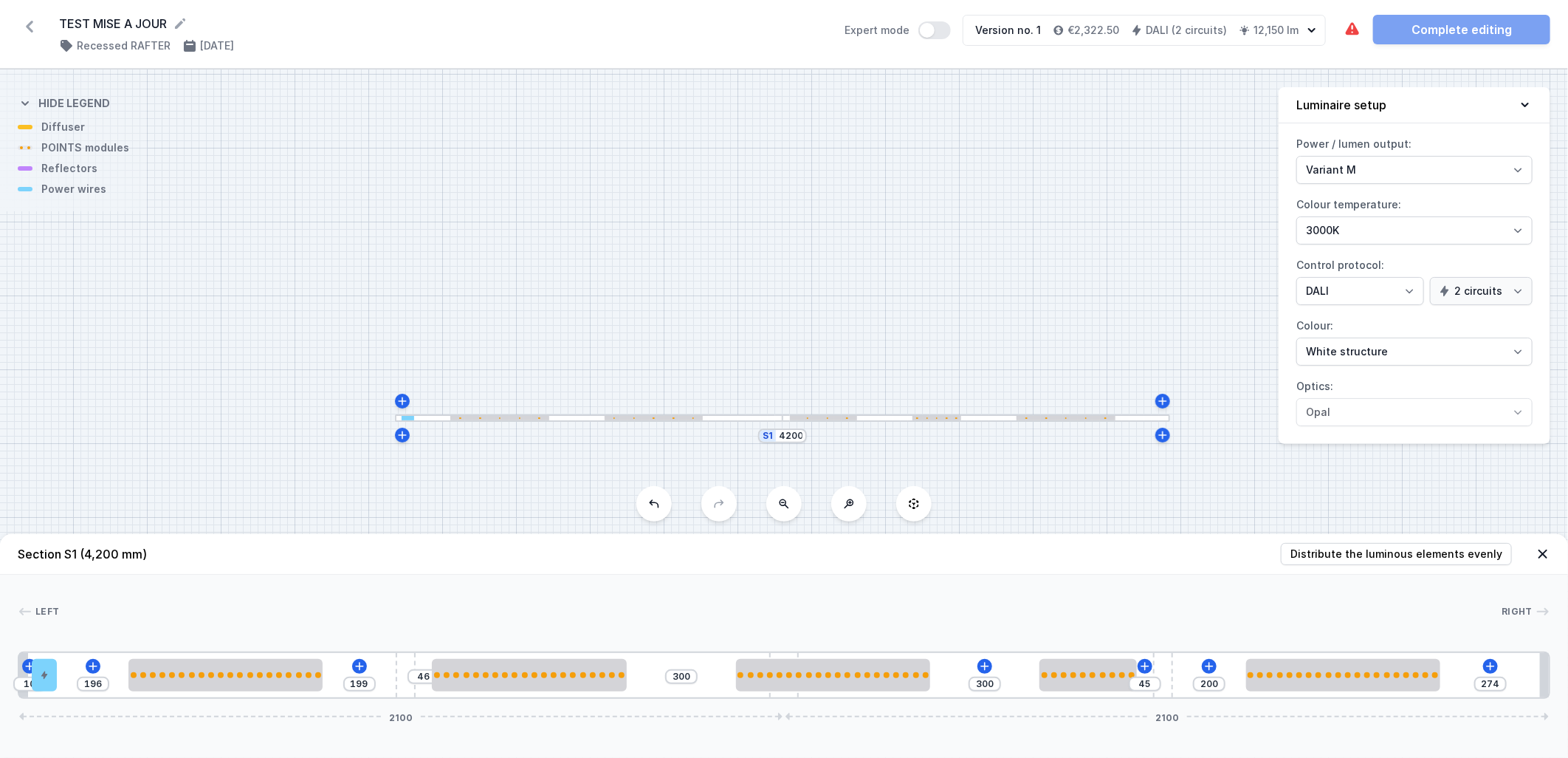
click at [1063, 692] on div "10 196 199 46 300 300 45 200 274 2100 2100" at bounding box center [784, 675] width 1532 height 48
click at [1066, 684] on div at bounding box center [1088, 675] width 97 height 33
select select "2966"
click at [1118, 631] on button at bounding box center [1125, 631] width 31 height 19
type input "611"
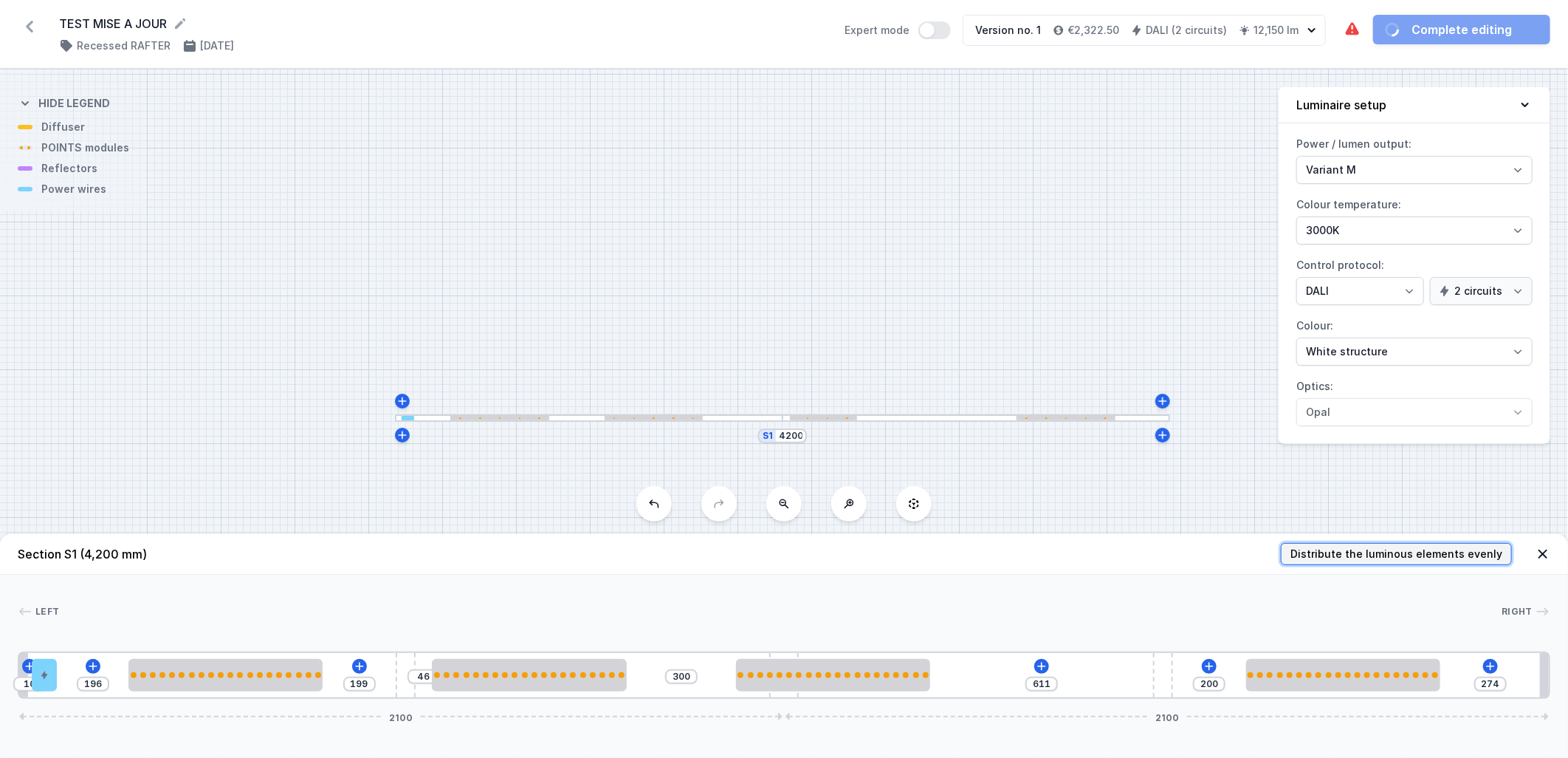
click at [1370, 551] on span "Distribute the luminous elements evenly" at bounding box center [1397, 554] width 212 height 15
type input "86"
type input "388"
type input "309"
type input "272"
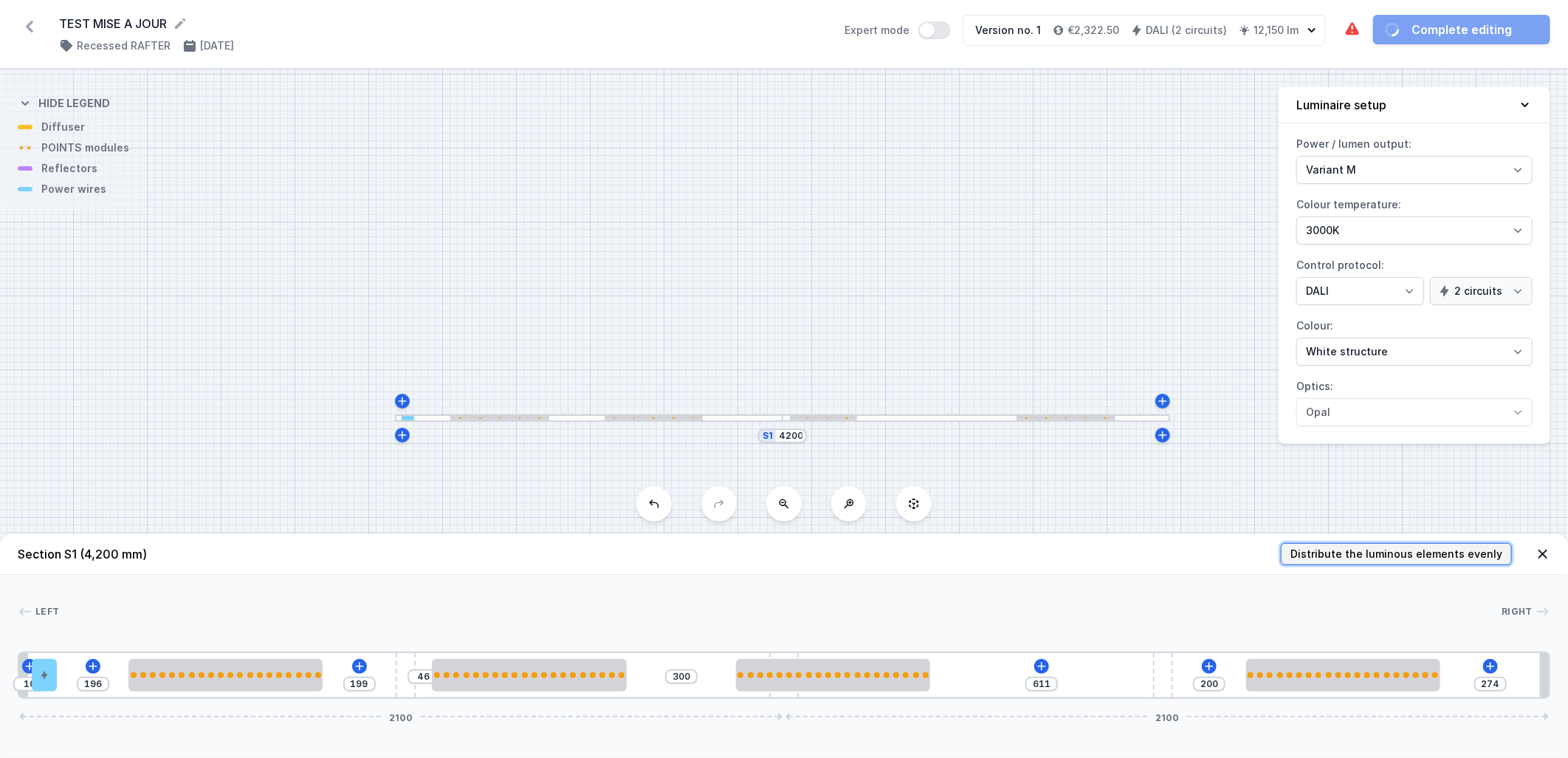
type input "167"
type input "86"
type input "272"
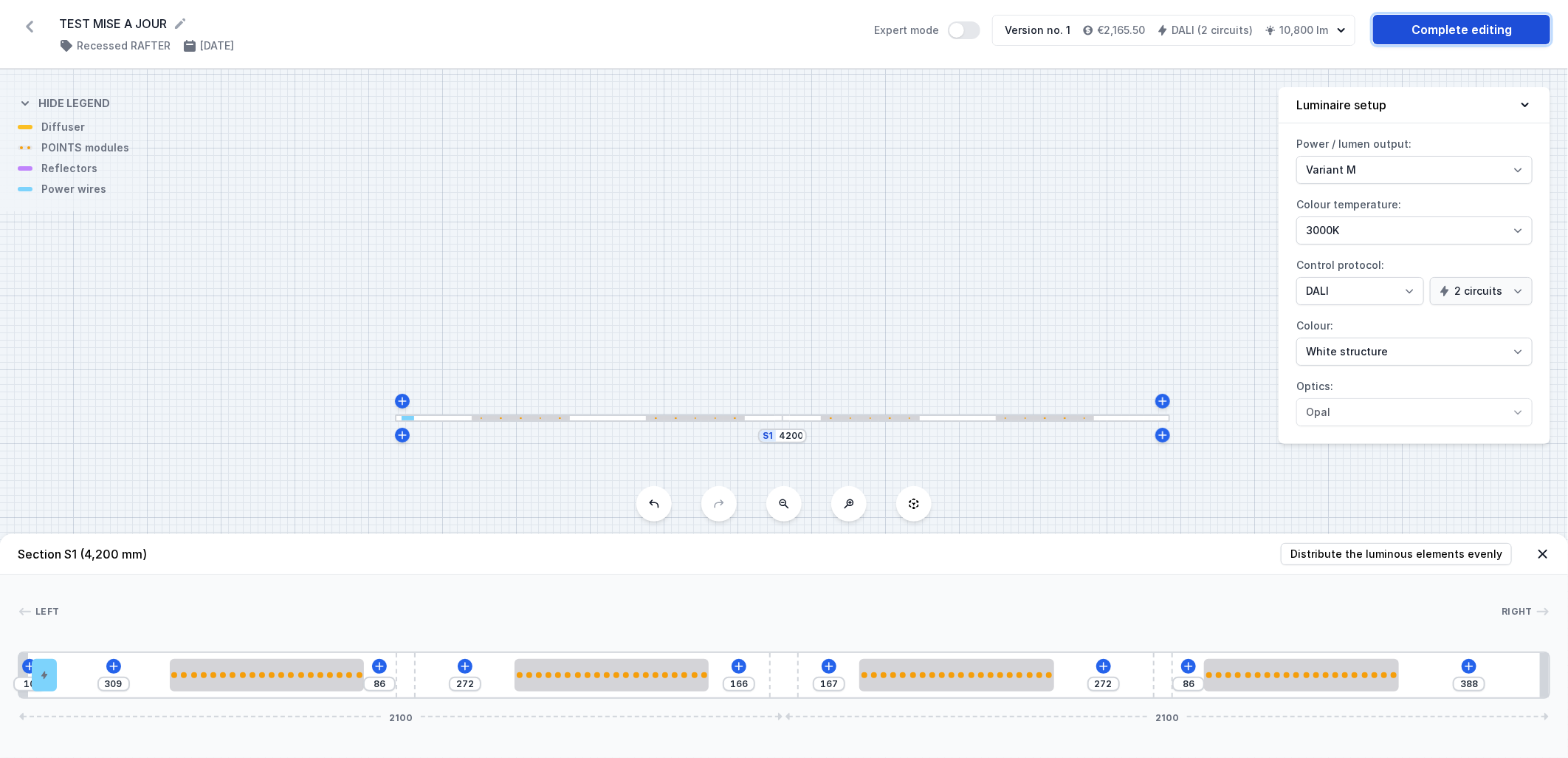
click at [1427, 37] on link "Complete editing" at bounding box center [1461, 30] width 177 height 30
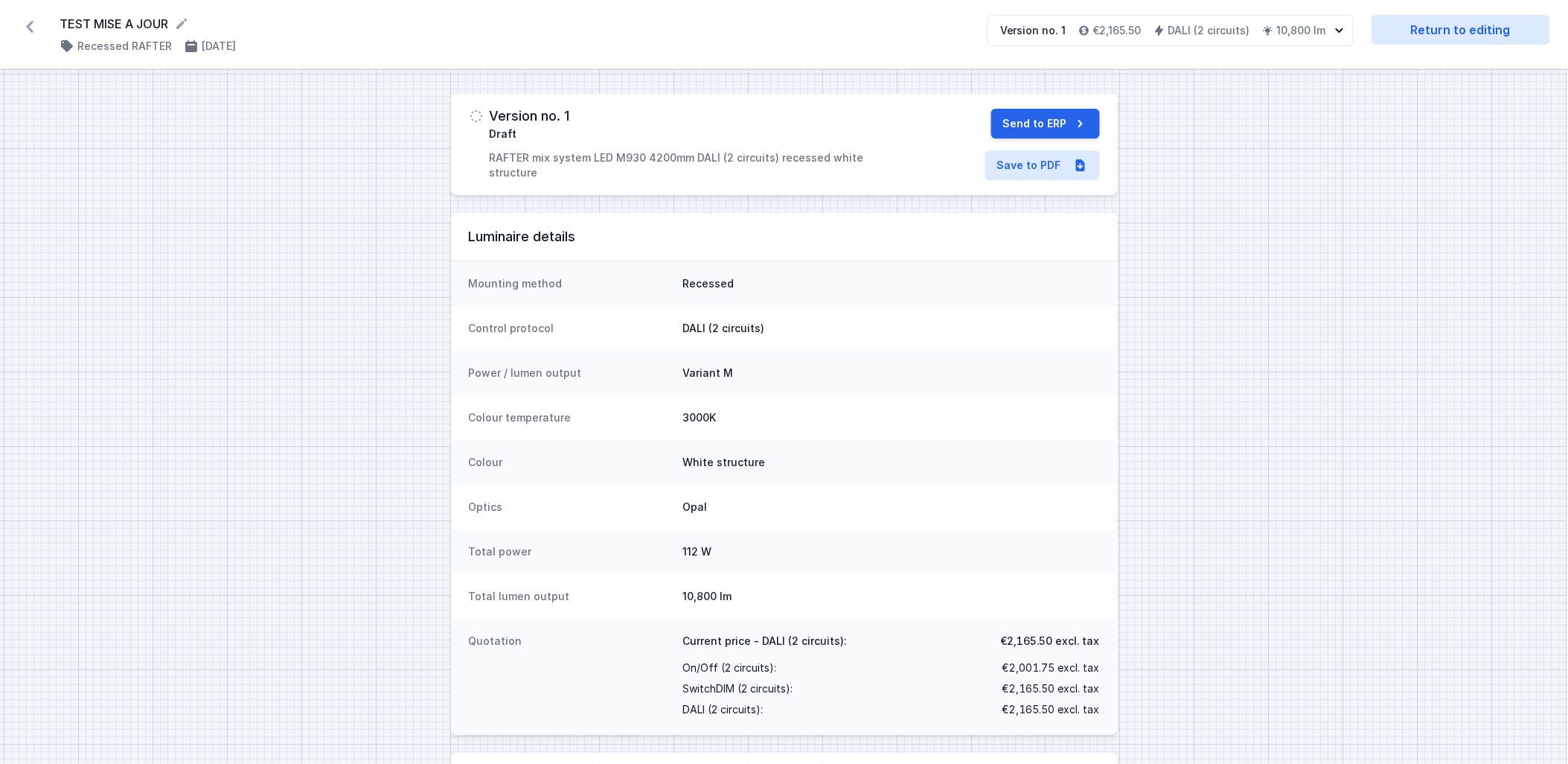
drag, startPoint x: 1335, startPoint y: 128, endPoint x: 894, endPoint y: 268, distance: 462.7
drag, startPoint x: 894, startPoint y: 268, endPoint x: 769, endPoint y: 292, distance: 127.3
click at [789, 255] on div "Luminaire details" at bounding box center [785, 237] width 667 height 48
drag, startPoint x: 692, startPoint y: 284, endPoint x: 868, endPoint y: 262, distance: 177.4
click at [868, 262] on div "Mounting method Recessed" at bounding box center [785, 284] width 667 height 45
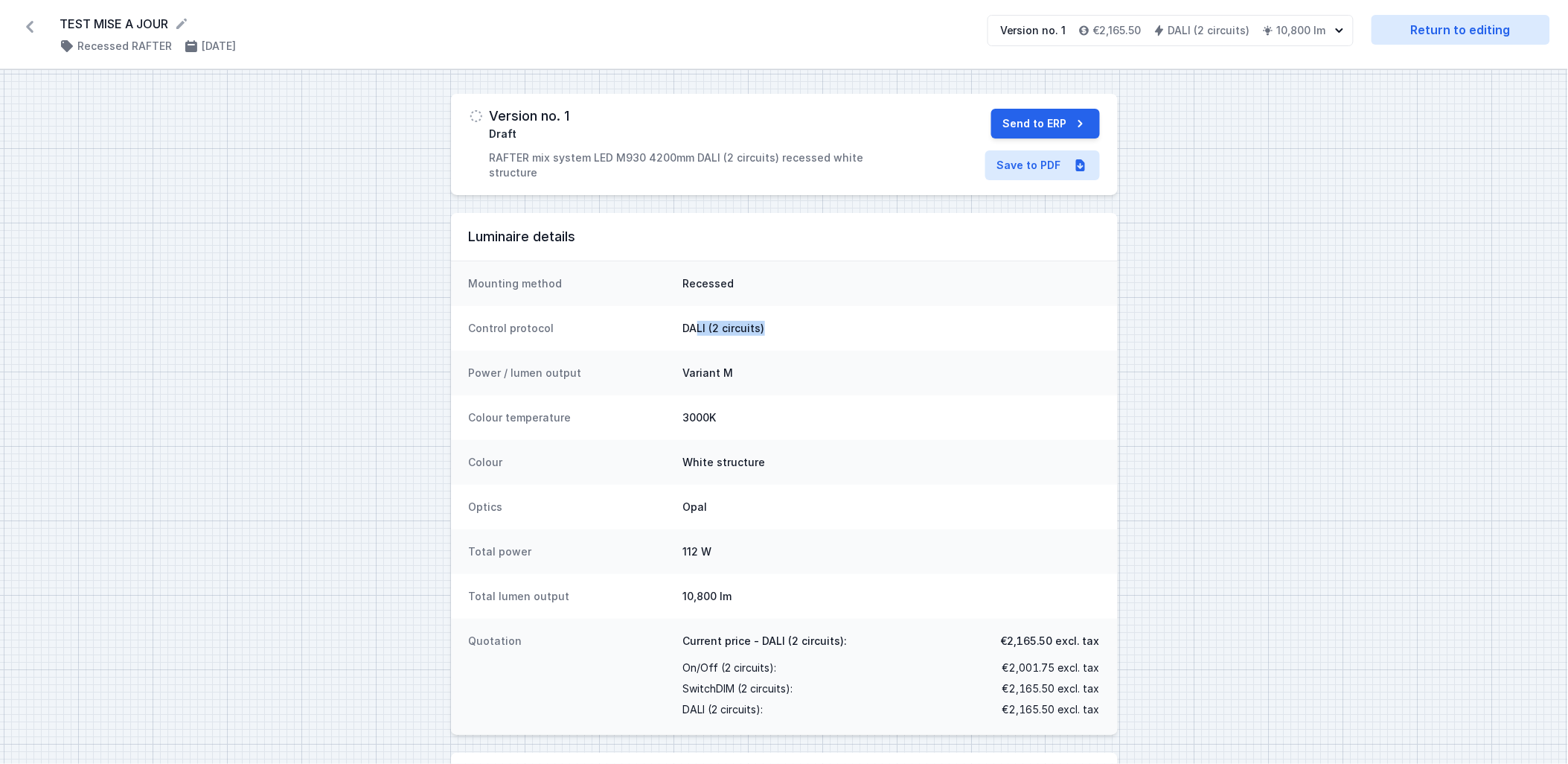
drag, startPoint x: 694, startPoint y: 323, endPoint x: 904, endPoint y: 315, distance: 210.2
click at [904, 315] on div "Control protocol DALI (2 circuits)" at bounding box center [785, 328] width 667 height 45
drag, startPoint x: 720, startPoint y: 368, endPoint x: 829, endPoint y: 382, distance: 109.9
click at [829, 382] on div "Power / lumen output Variant M" at bounding box center [785, 373] width 667 height 45
click at [779, 421] on dd "3000K" at bounding box center [891, 417] width 416 height 15
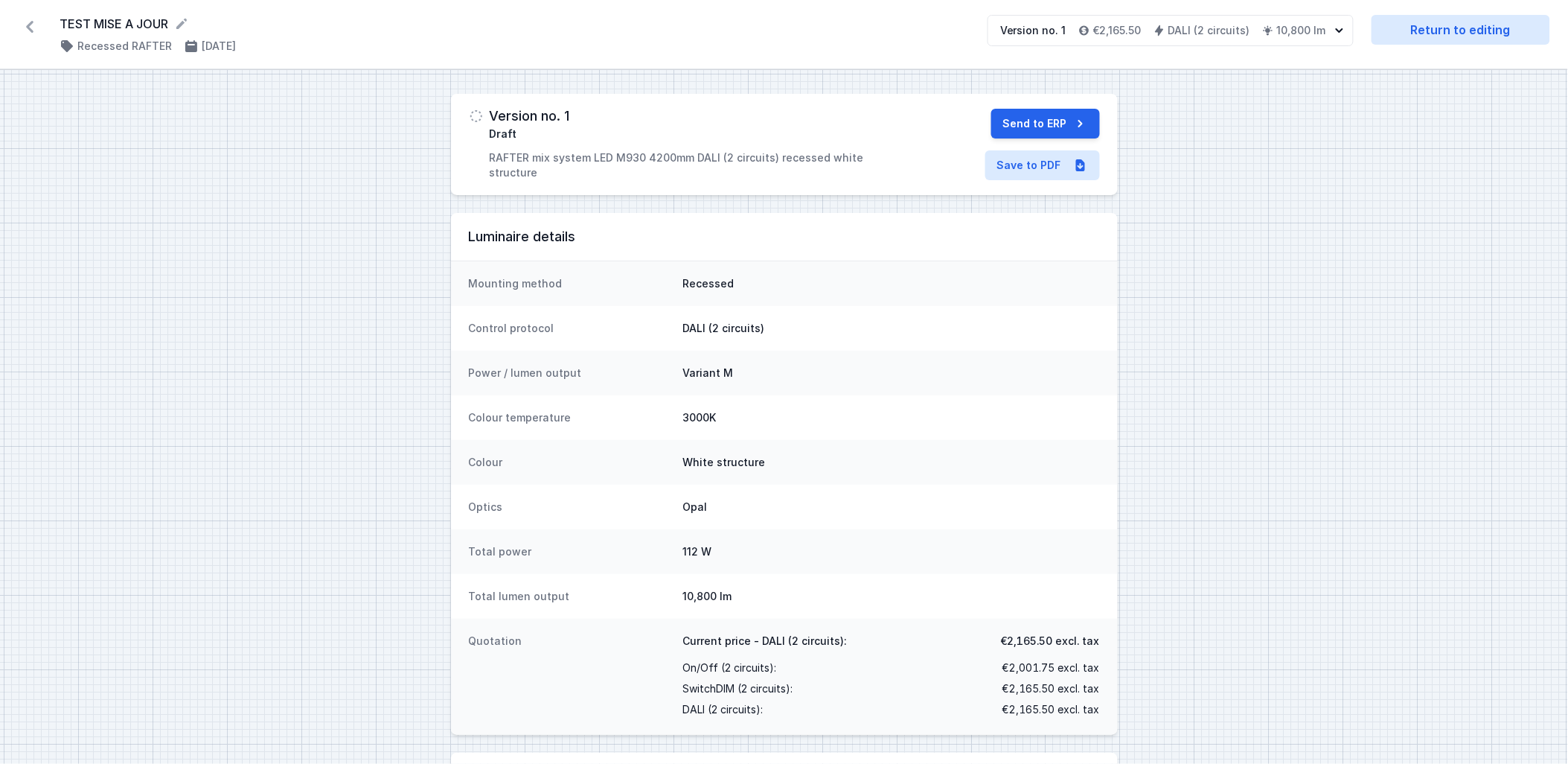
click at [707, 414] on dd "3000K" at bounding box center [891, 417] width 416 height 15
drag, startPoint x: 696, startPoint y: 464, endPoint x: 814, endPoint y: 448, distance: 119.1
click at [814, 448] on div "Colour White structure" at bounding box center [785, 461] width 667 height 45
drag, startPoint x: 688, startPoint y: 501, endPoint x: 807, endPoint y: 512, distance: 119.5
click at [807, 512] on dd "Opal" at bounding box center [891, 506] width 416 height 15
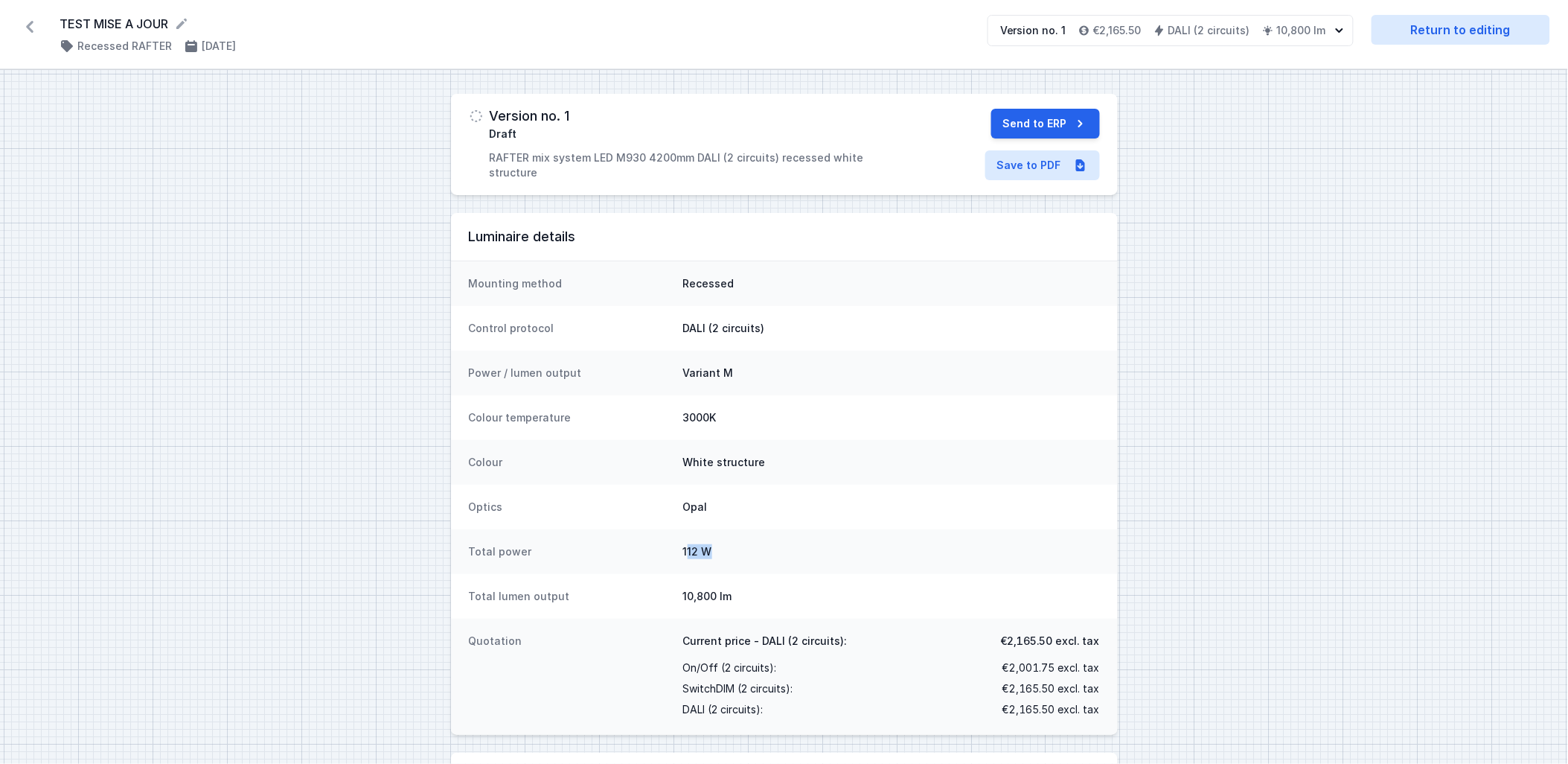
drag, startPoint x: 686, startPoint y: 548, endPoint x: 788, endPoint y: 544, distance: 102.1
click at [788, 544] on dd "112 W" at bounding box center [891, 551] width 416 height 15
drag, startPoint x: 682, startPoint y: 594, endPoint x: 832, endPoint y: 591, distance: 150.0
click at [832, 591] on dd "10,800 lm" at bounding box center [891, 596] width 416 height 15
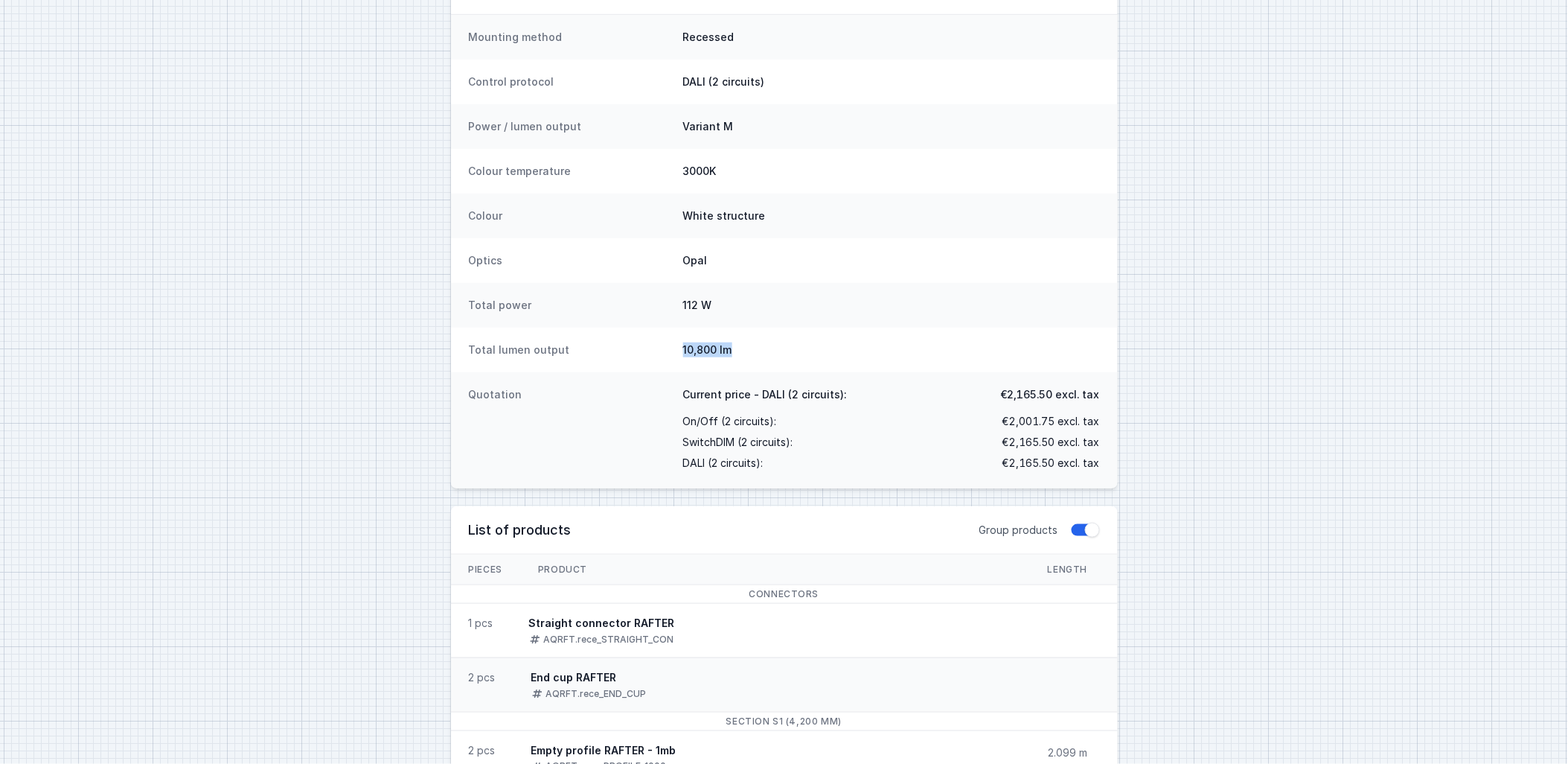
scroll to position [248, 0]
drag, startPoint x: 724, startPoint y: 397, endPoint x: 1084, endPoint y: 356, distance: 362.3
click at [1084, 356] on dl "Mounting method Recessed Control protocol DALI (2 circuits) Power / lumen outpu…" at bounding box center [785, 250] width 667 height 473
click at [944, 449] on div "SwitchDIM (2 circuits) : €2,165.50 excl. tax" at bounding box center [891, 440] width 416 height 21
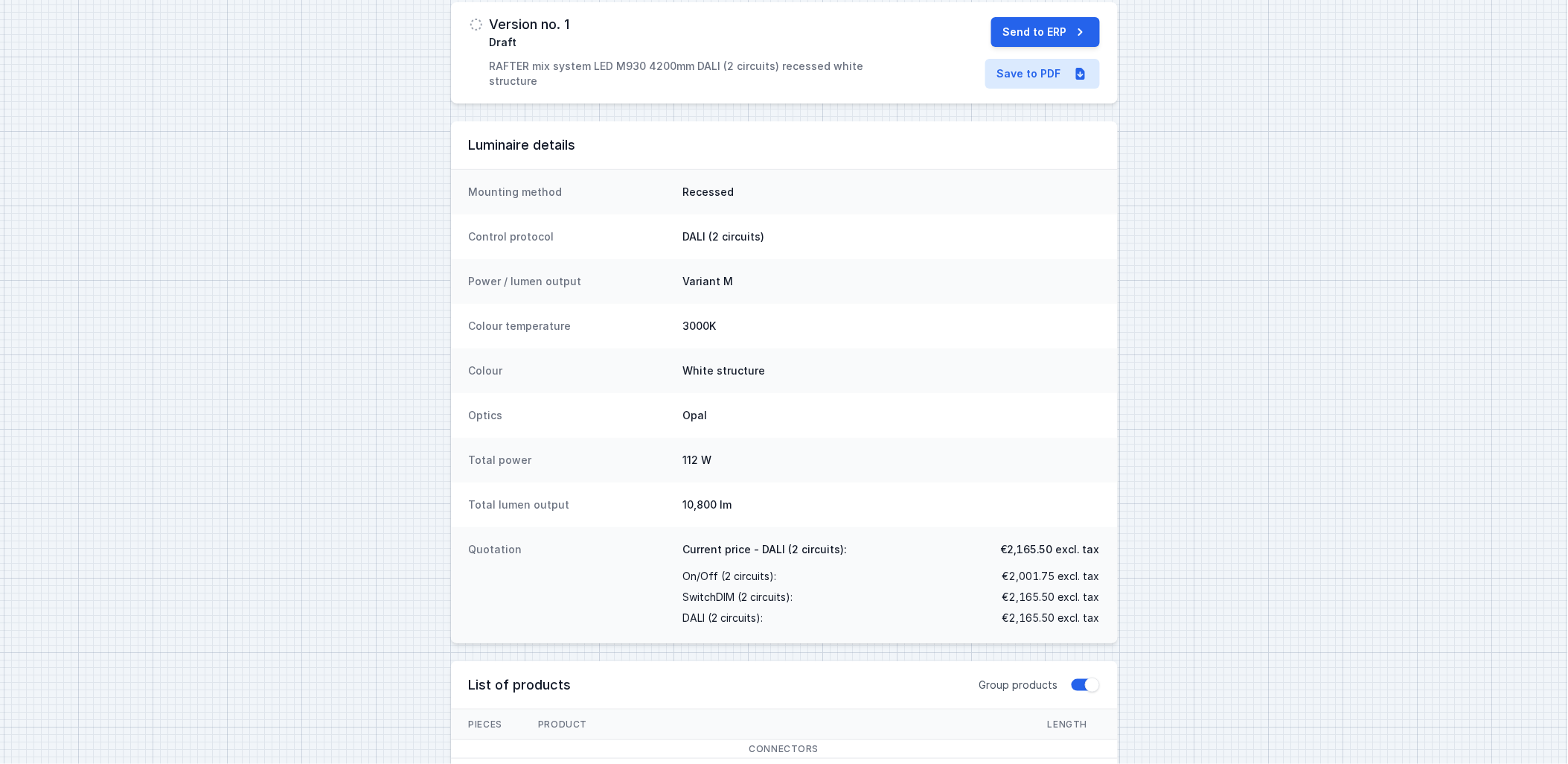
scroll to position [0, 0]
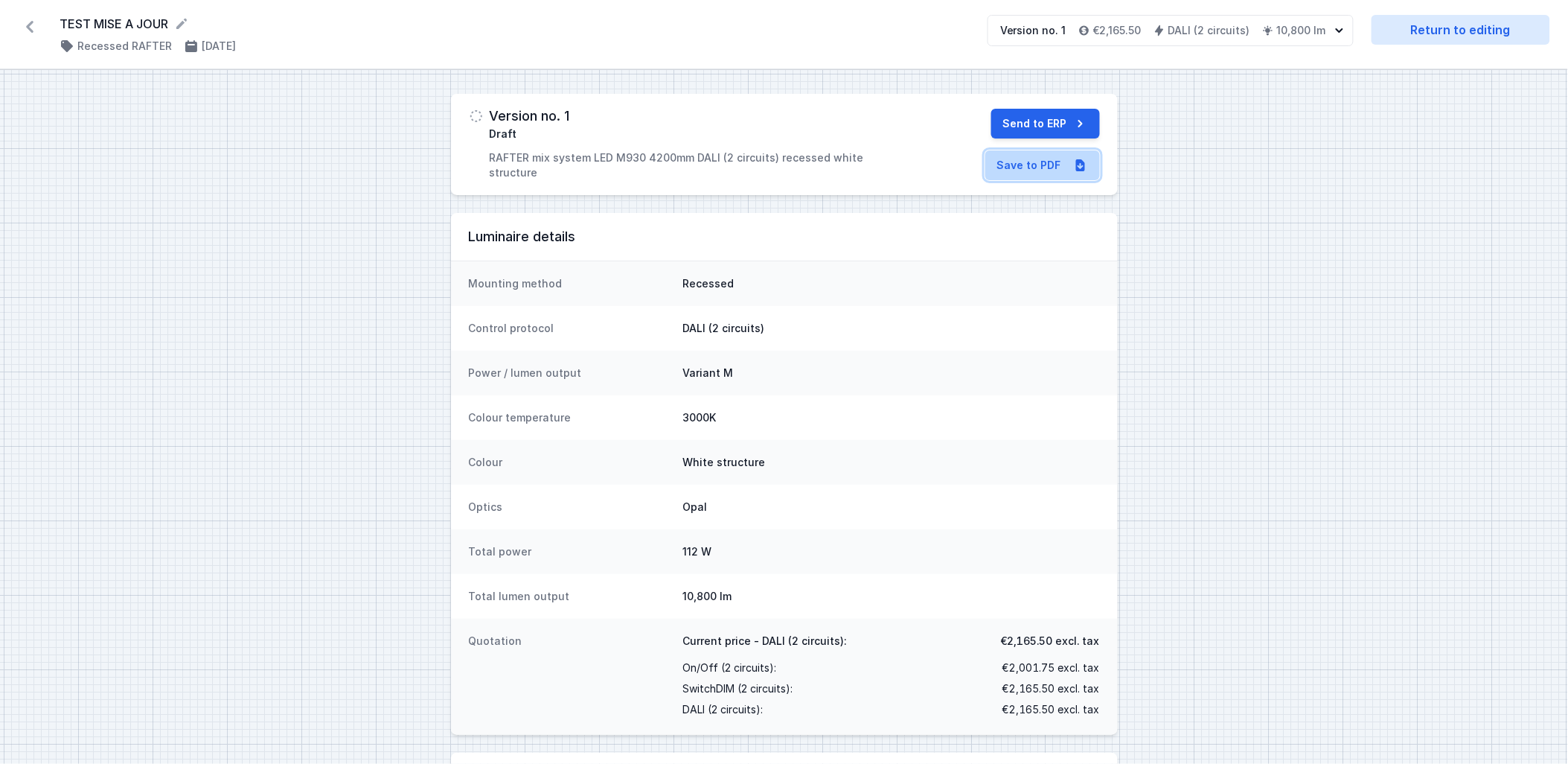
click at [1031, 168] on link "Save to PDF" at bounding box center [1043, 166] width 115 height 30
drag, startPoint x: 1047, startPoint y: 124, endPoint x: 858, endPoint y: 308, distance: 263.8
click at [1046, 124] on button "Send to ERP" at bounding box center [1046, 124] width 109 height 30
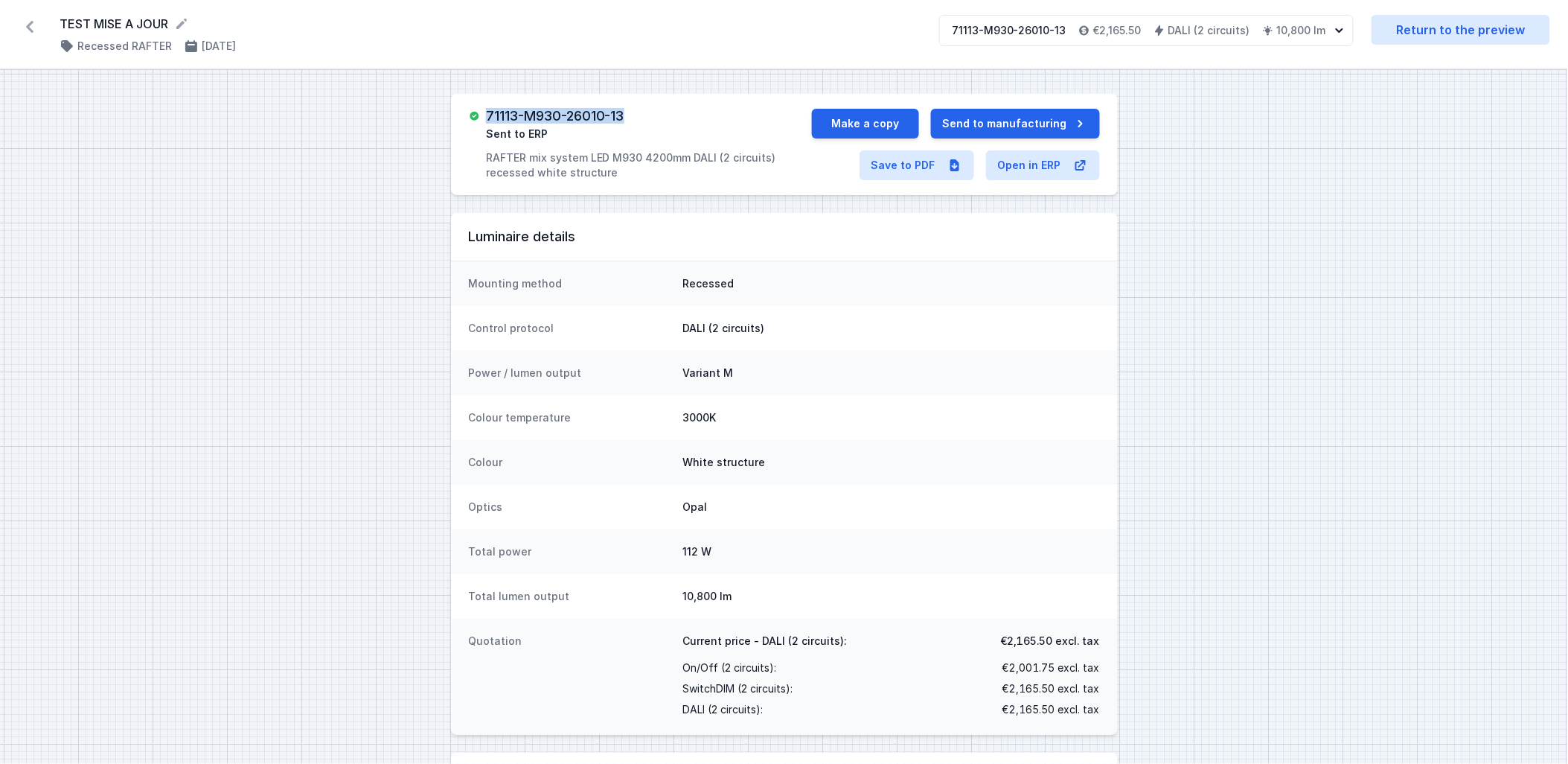
drag, startPoint x: 488, startPoint y: 117, endPoint x: 642, endPoint y: 119, distance: 154.0
click at [642, 119] on div "71113-M930-26010-13 Sent to ERP RAFTER mix system LED M930 4200mm DALI (2 circu…" at bounding box center [649, 145] width 326 height 72
copy h3 "71113-M930-26010-13"
